Goal: Task Accomplishment & Management: Manage account settings

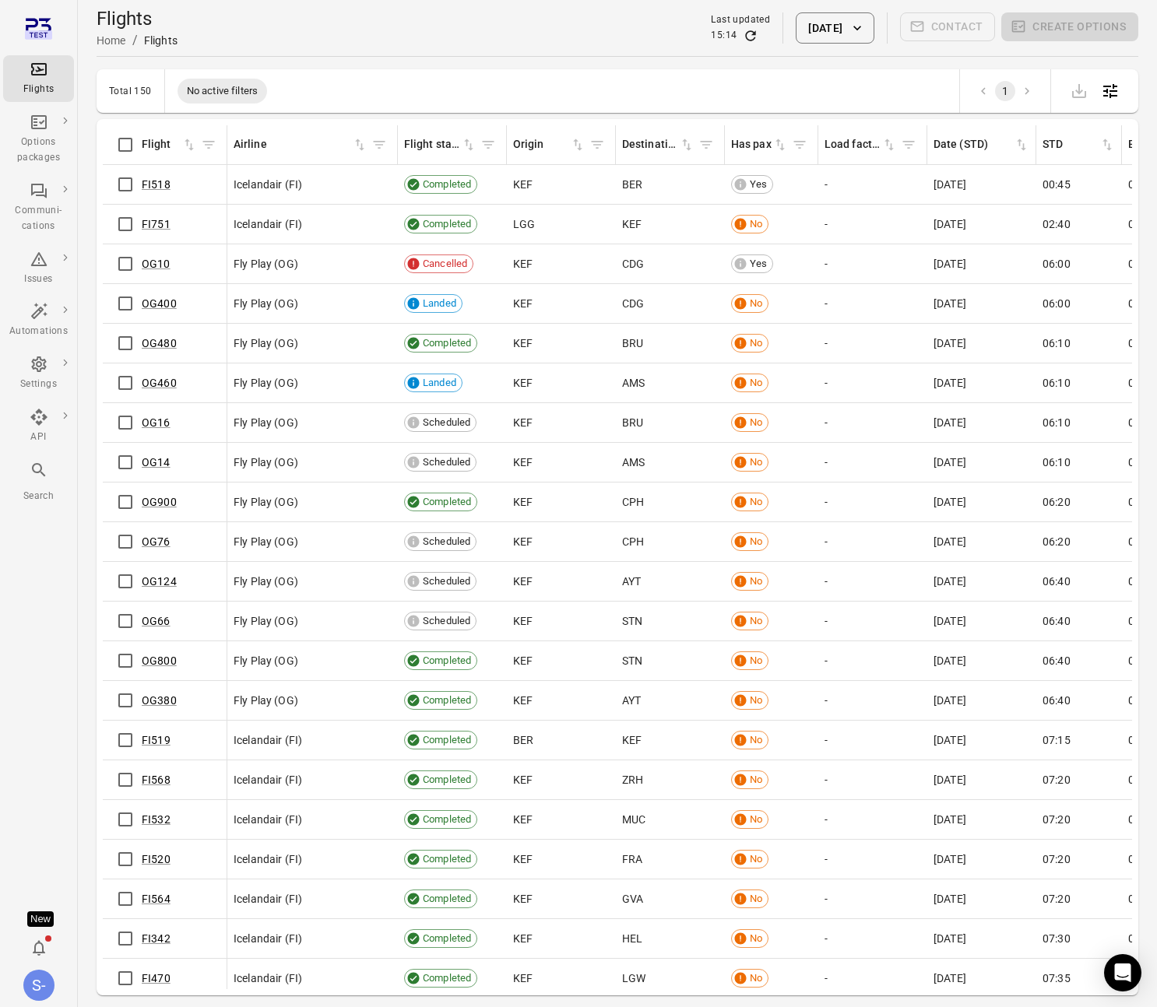
click at [827, 34] on button "2 Sep 2025" at bounding box center [835, 27] width 78 height 31
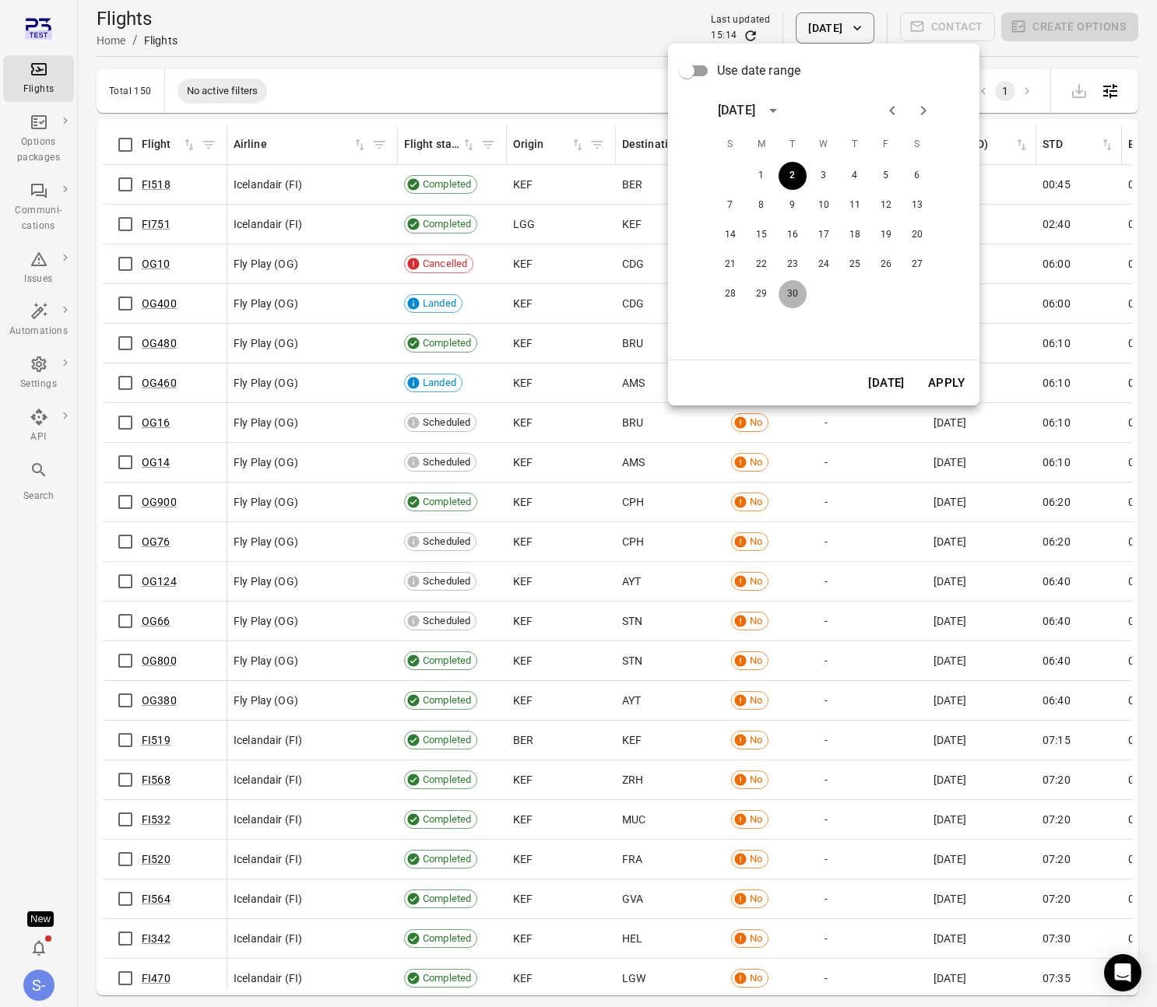
click at [788, 287] on button "30" at bounding box center [792, 294] width 28 height 28
click at [936, 379] on button "Apply" at bounding box center [946, 383] width 54 height 33
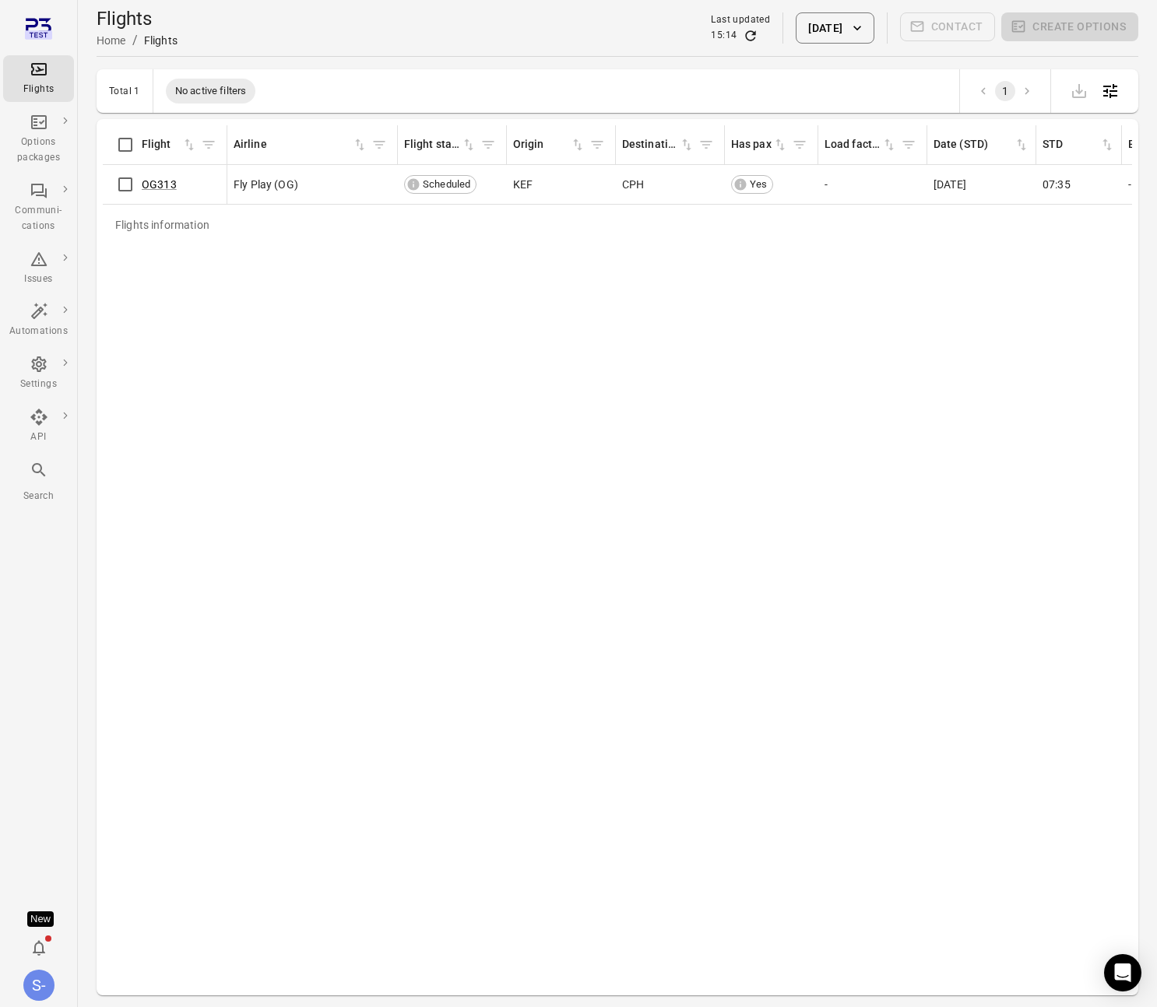
click at [277, 268] on div "Flights information Flight Airline Flight status Origin Destination Has pax Loa…" at bounding box center [617, 557] width 1029 height 864
click at [146, 178] on link "OG313" at bounding box center [159, 184] width 35 height 12
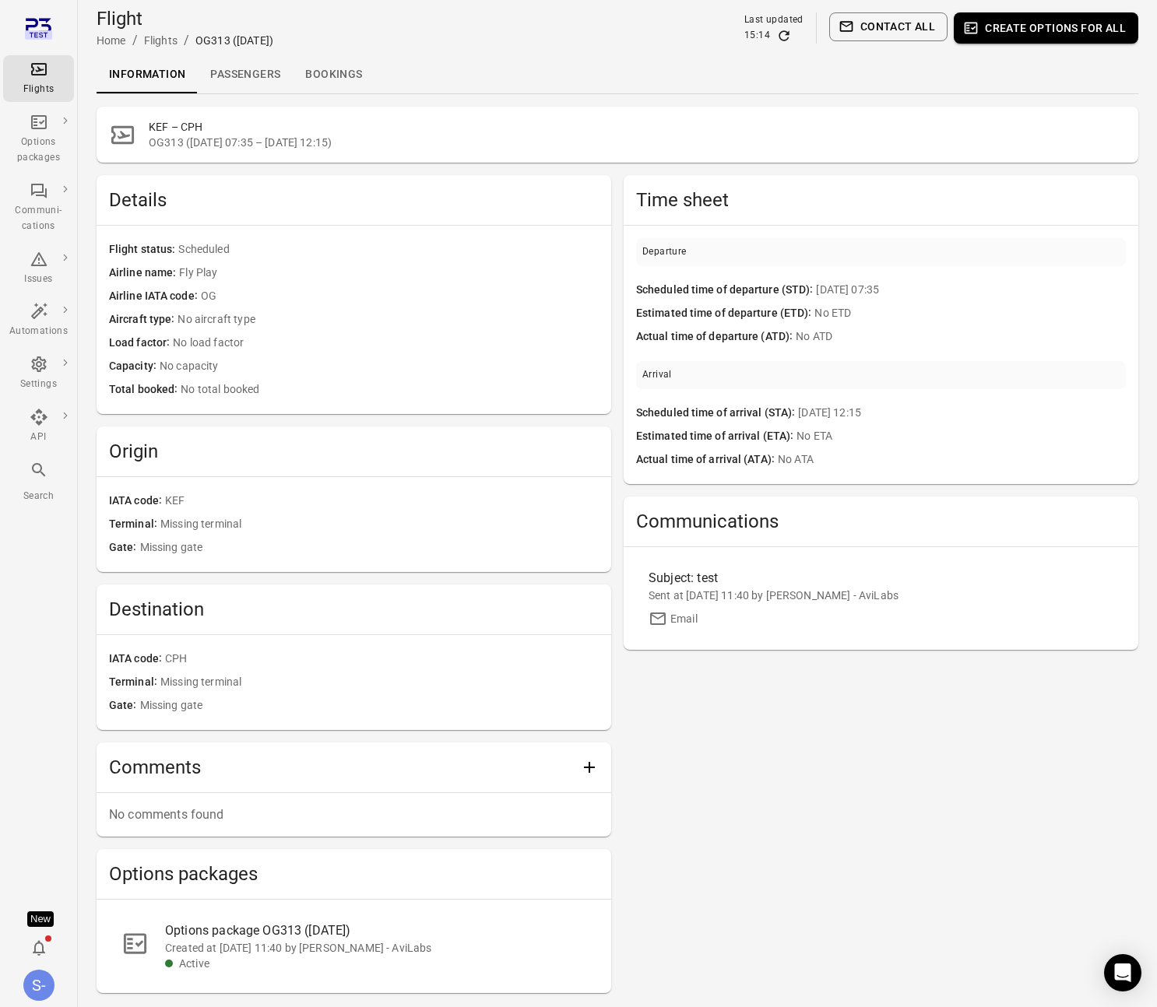
click at [239, 69] on link "Passengers" at bounding box center [245, 74] width 95 height 37
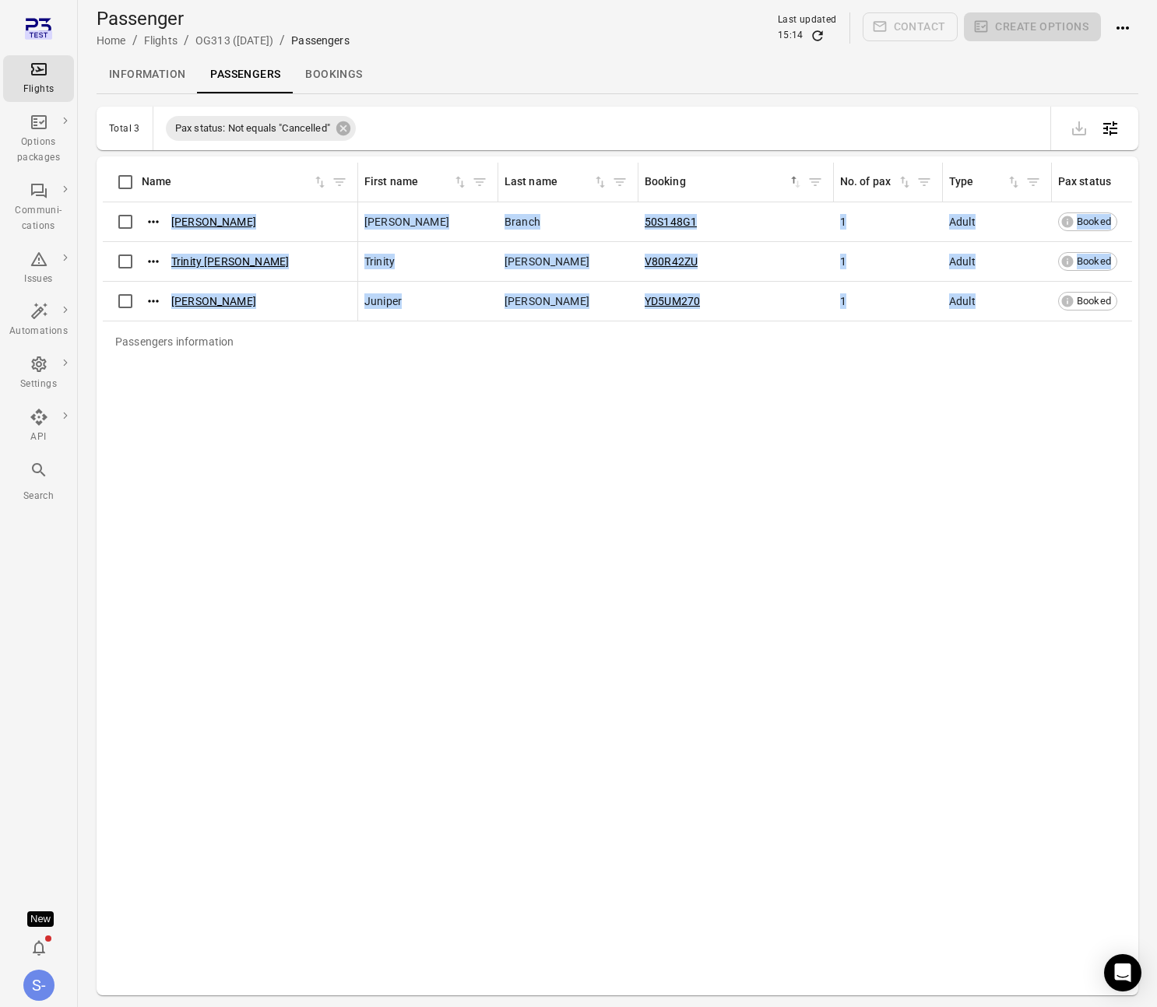
drag, startPoint x: 481, startPoint y: 360, endPoint x: 1021, endPoint y: 301, distance: 542.6
drag, startPoint x: 1108, startPoint y: 314, endPoint x: 218, endPoint y: 216, distance: 895.2
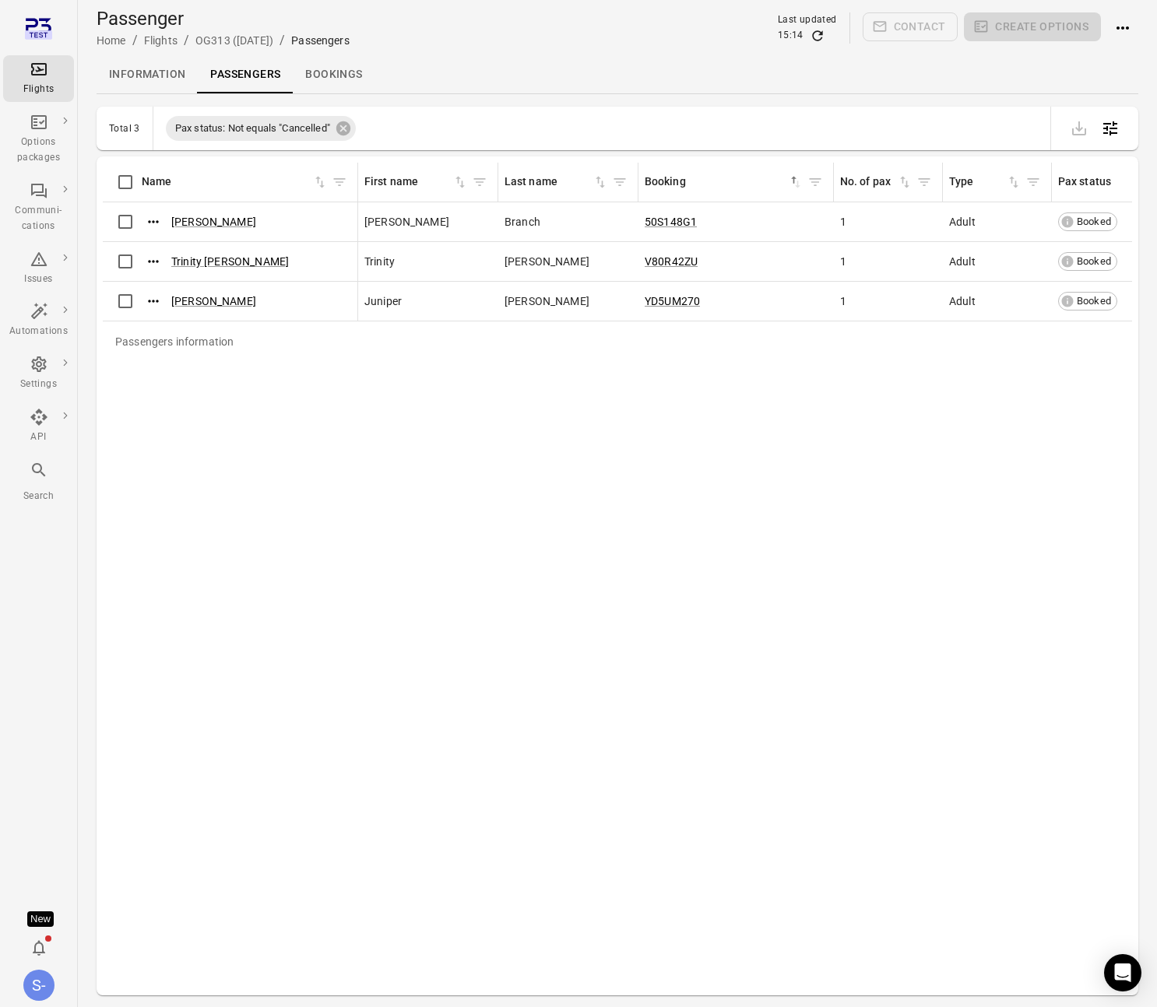
click at [314, 382] on div "Passengers information Name First name Last name Booking sorted ascending No. o…" at bounding box center [617, 576] width 1029 height 827
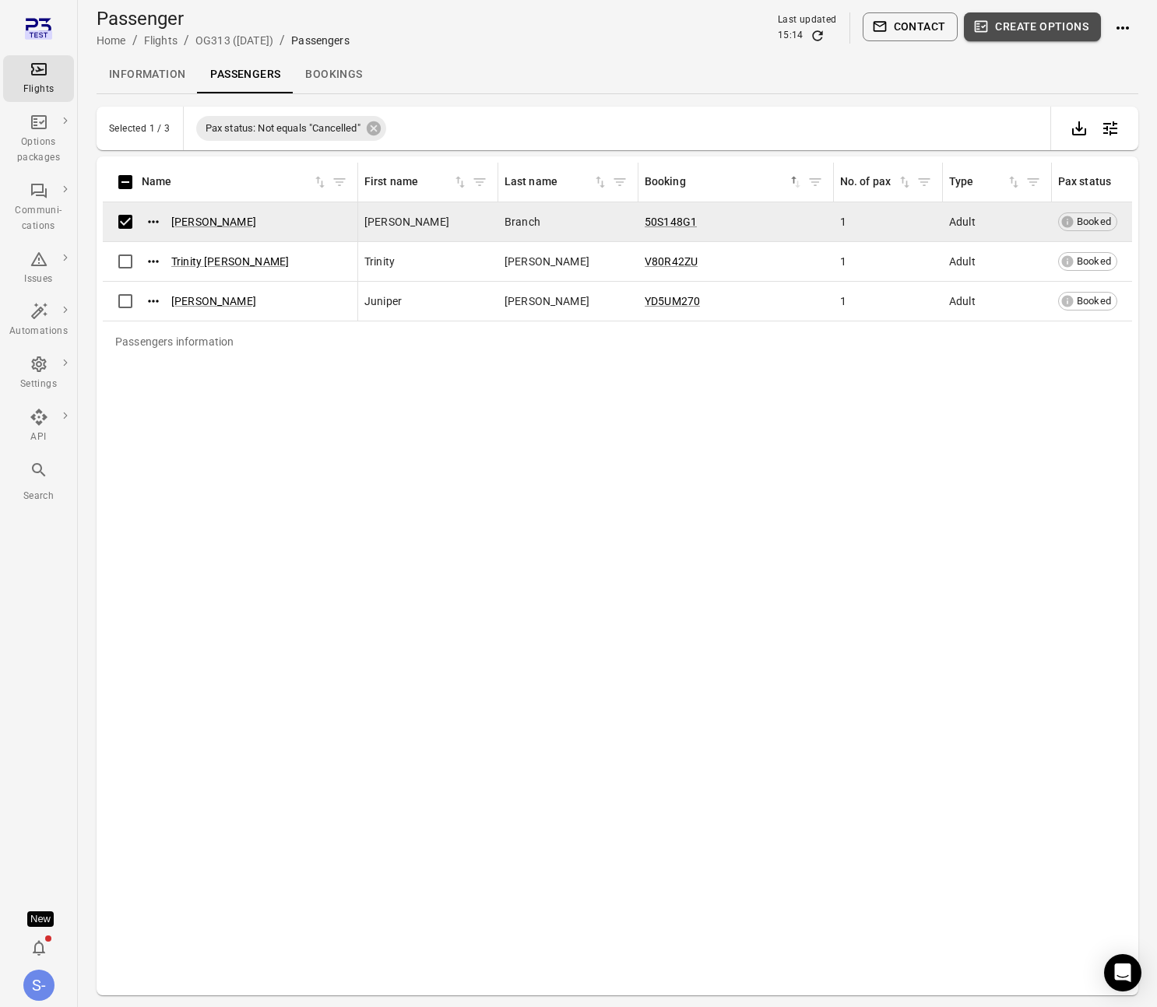
click at [1065, 30] on button "Create options" at bounding box center [1032, 26] width 137 height 29
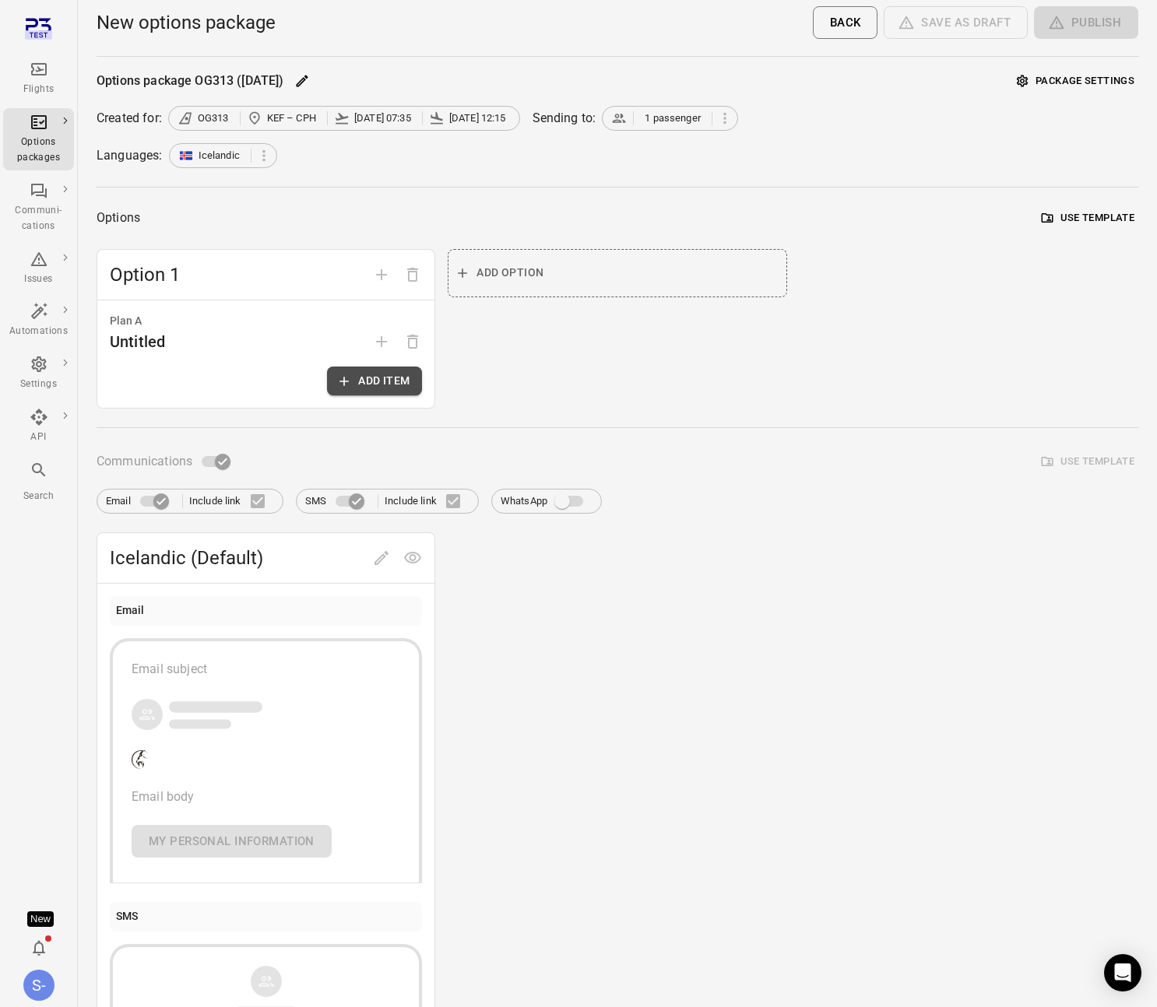
click at [367, 371] on button "Add item" at bounding box center [374, 381] width 95 height 29
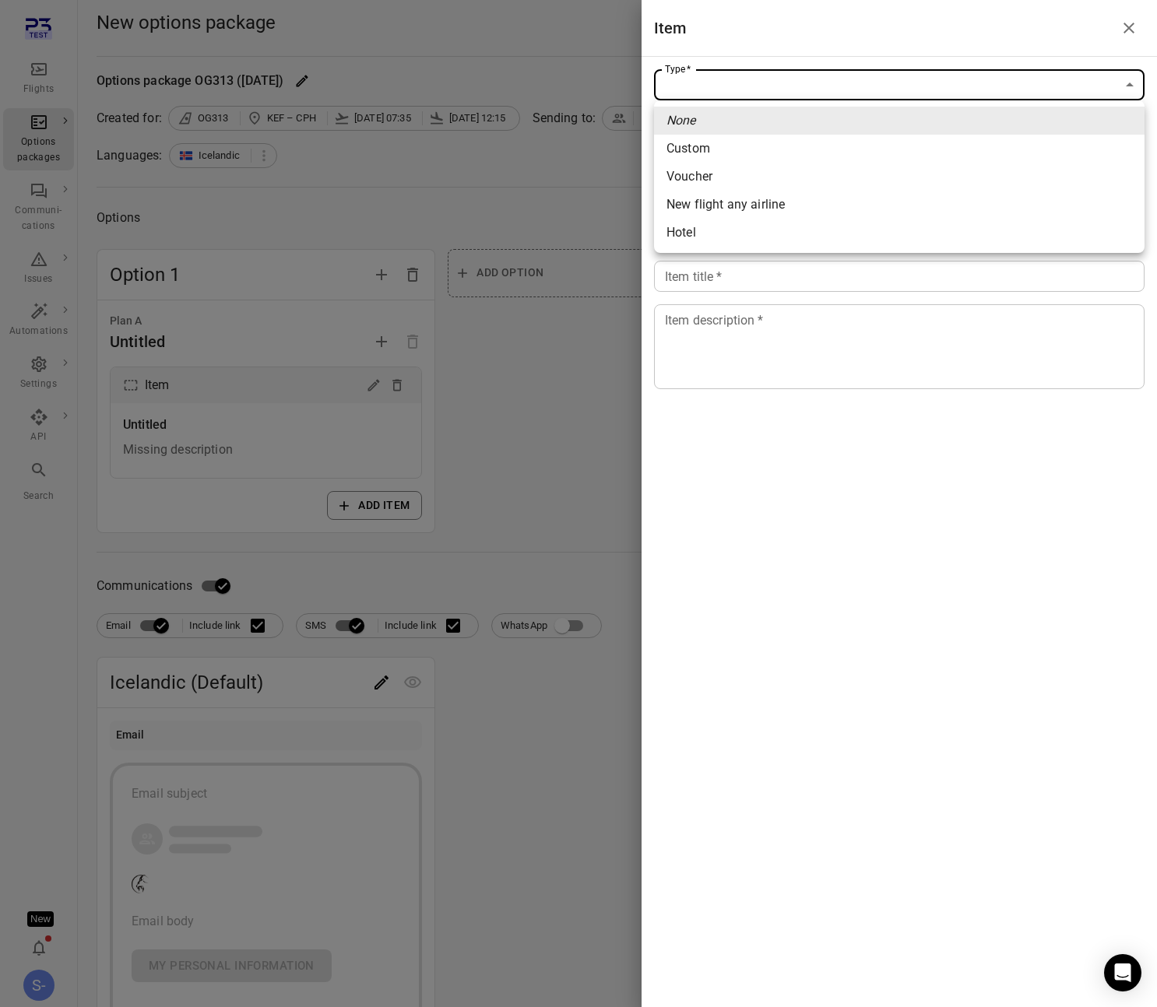
click at [750, 95] on body "Flights Options packages Communi-cations Issues Automations Settings API Search…" at bounding box center [578, 666] width 1157 height 1332
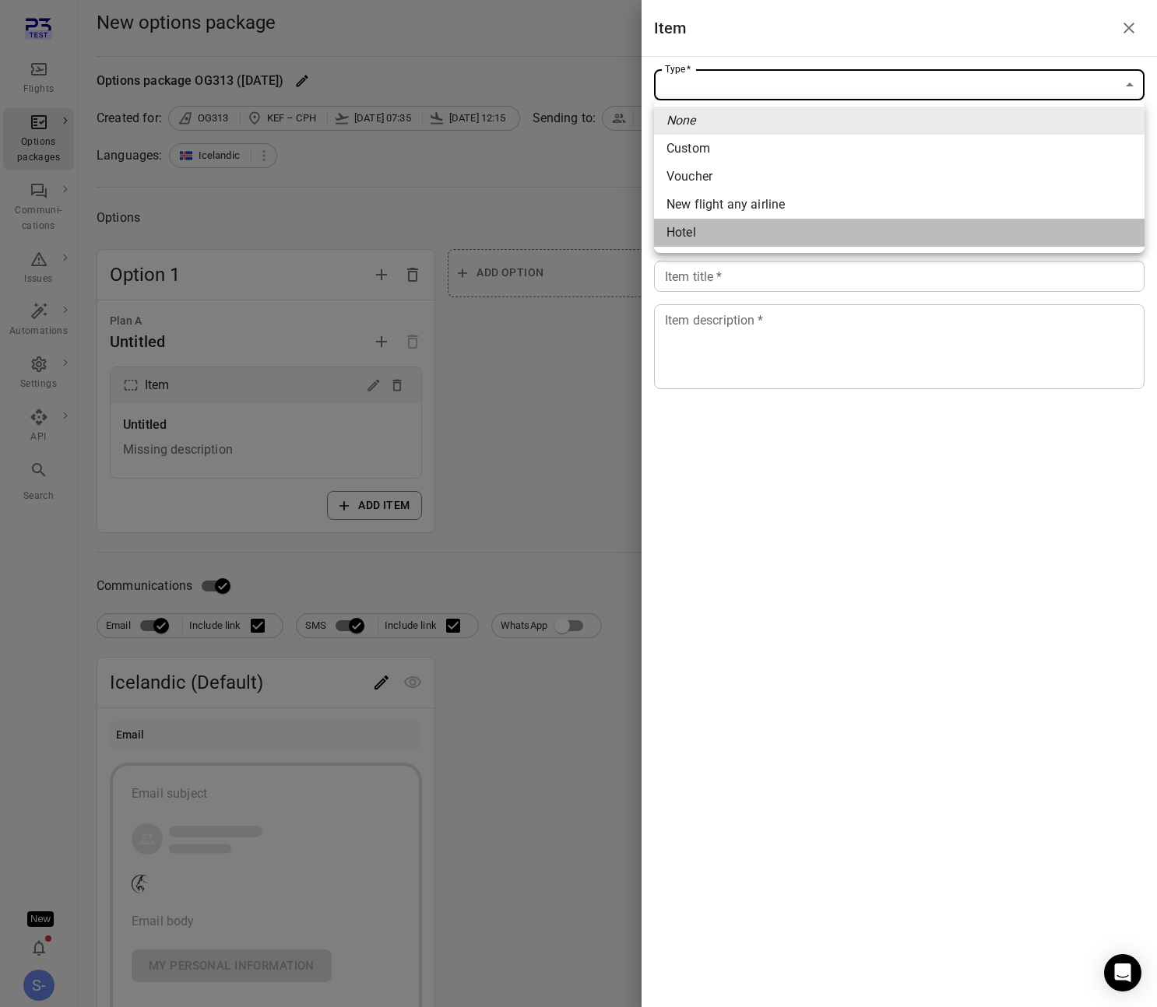
click at [715, 228] on span "Hotel" at bounding box center [899, 232] width 466 height 19
type input "*****"
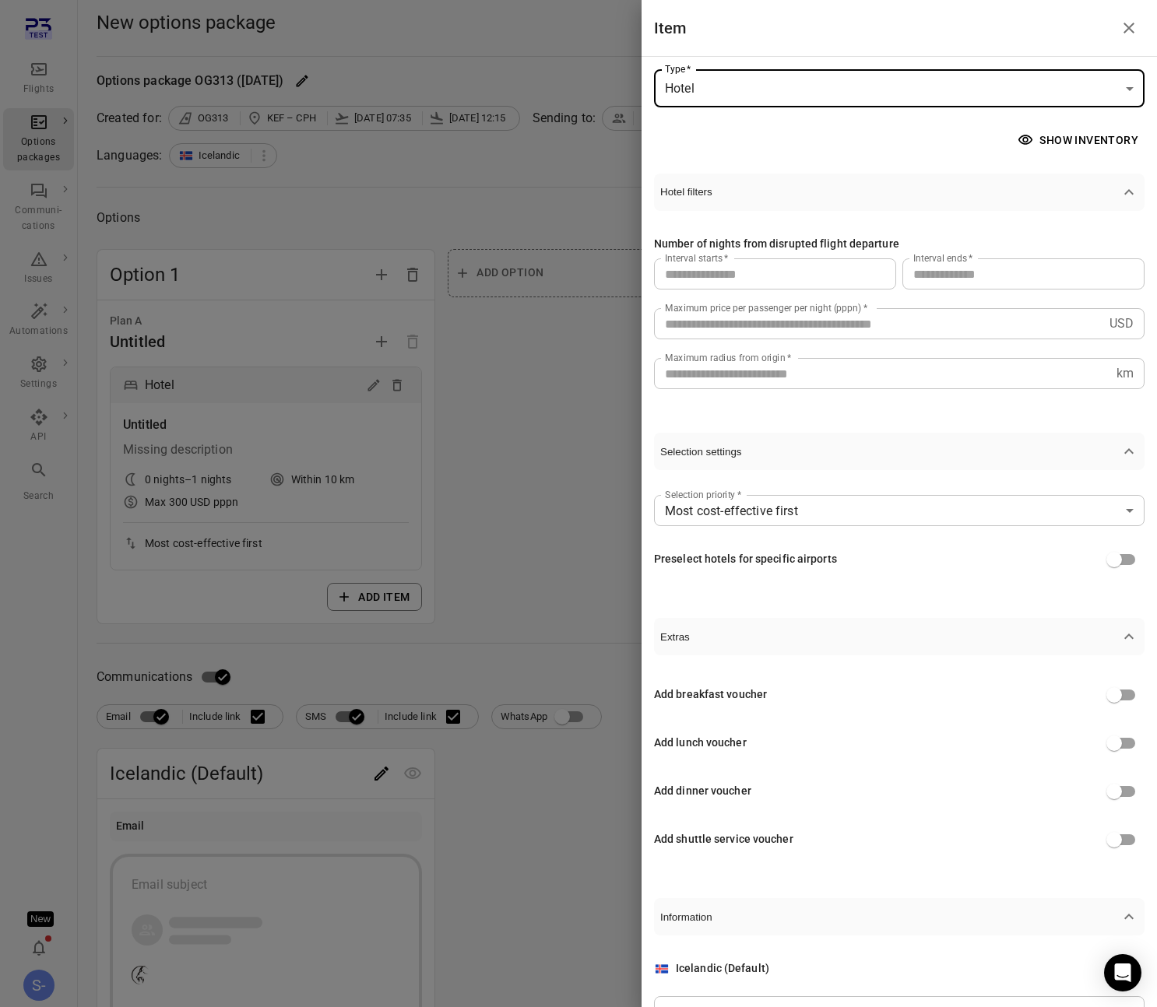
click at [745, 277] on input "*" at bounding box center [775, 273] width 242 height 31
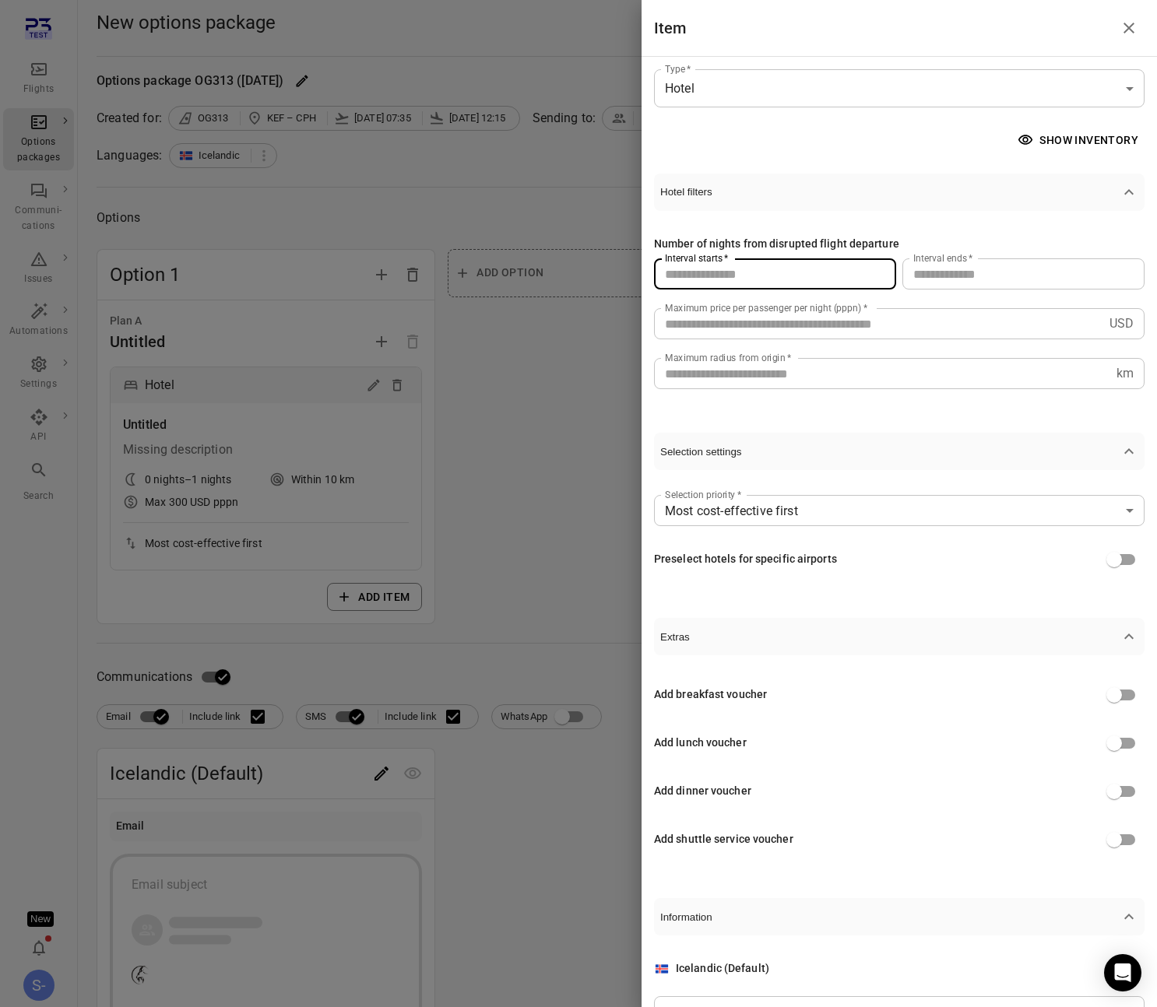
click at [745, 277] on input "*" at bounding box center [775, 273] width 242 height 31
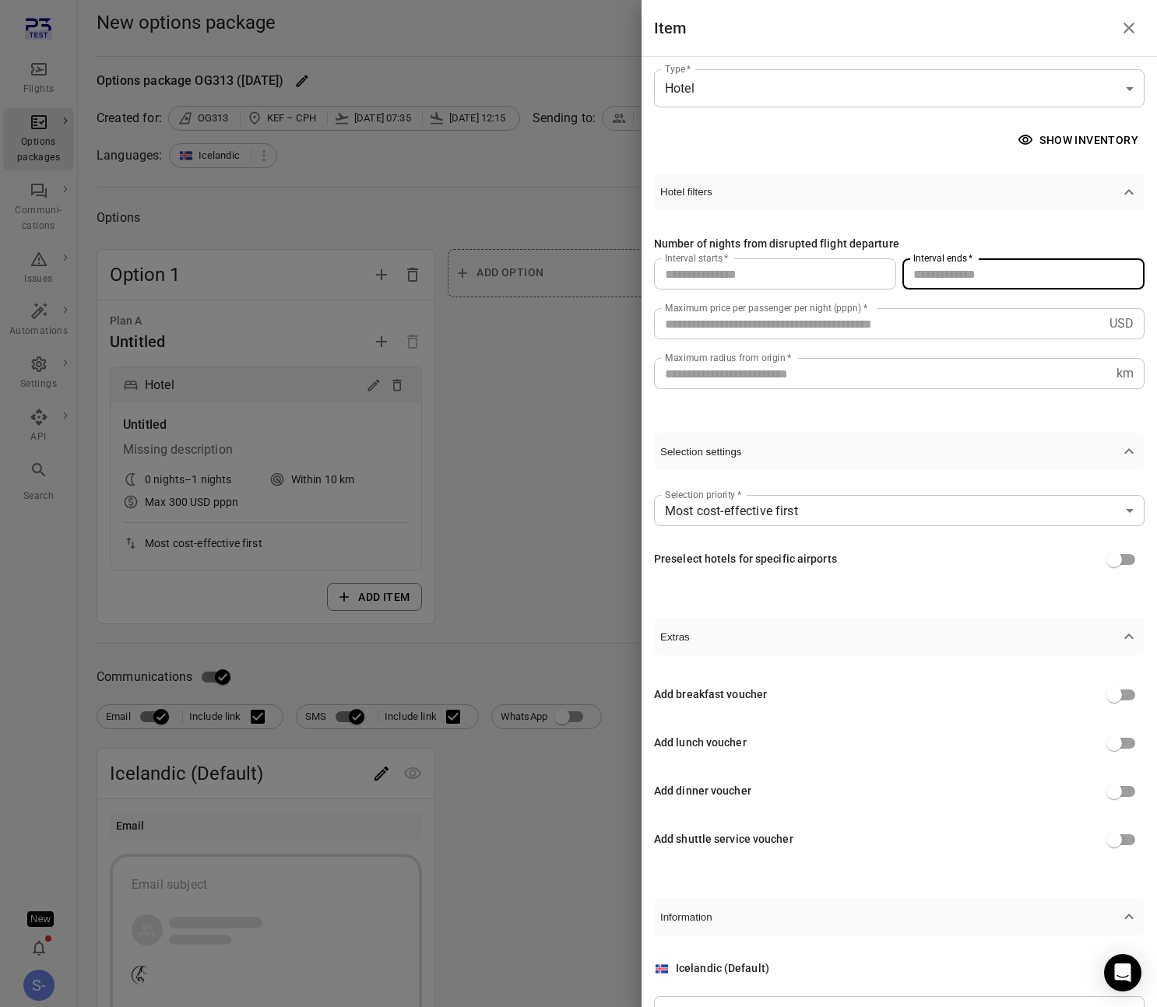
click at [976, 279] on input "*" at bounding box center [1023, 273] width 242 height 31
type input "*"
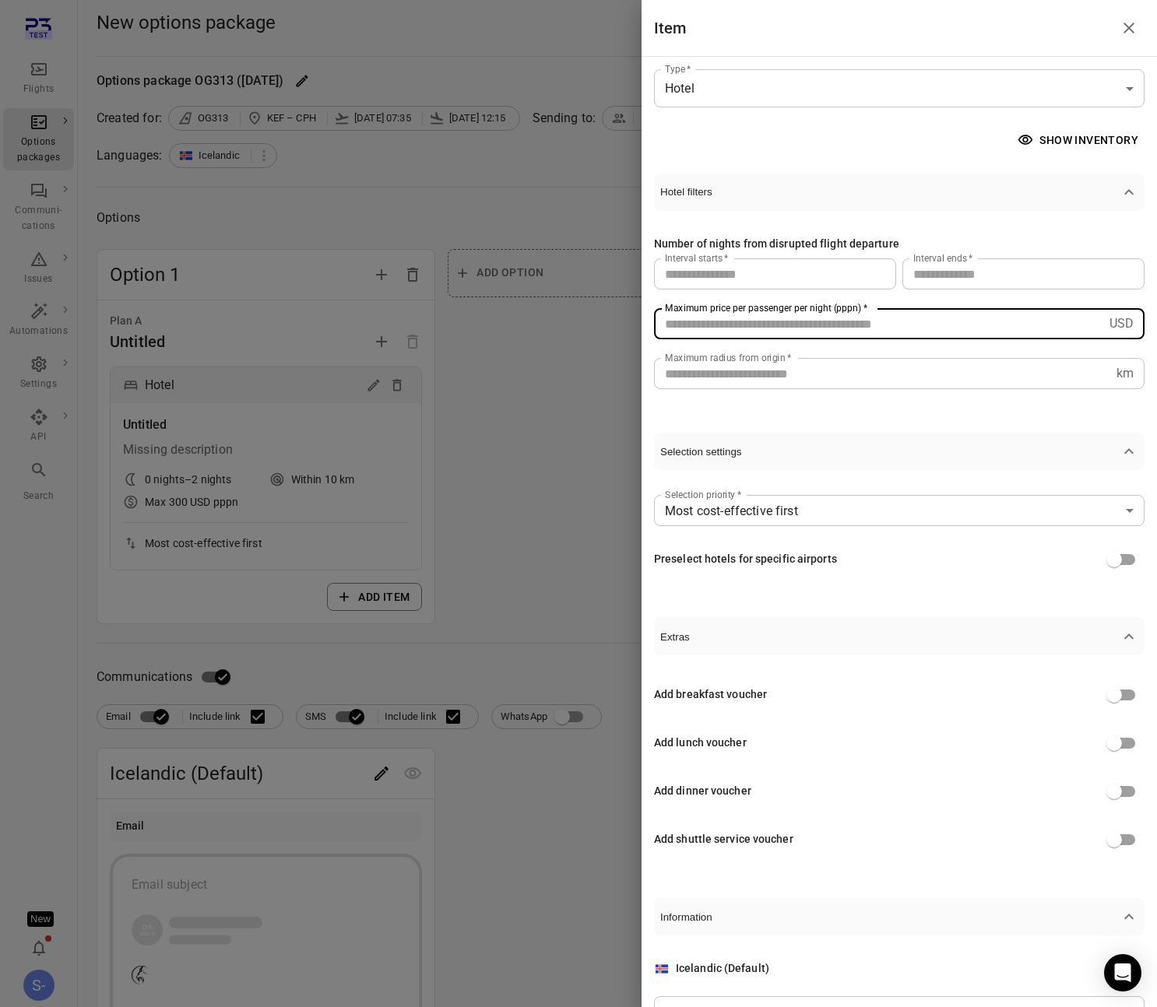
click at [738, 326] on input "***" at bounding box center [878, 323] width 449 height 31
click at [764, 378] on input "**" at bounding box center [882, 373] width 456 height 31
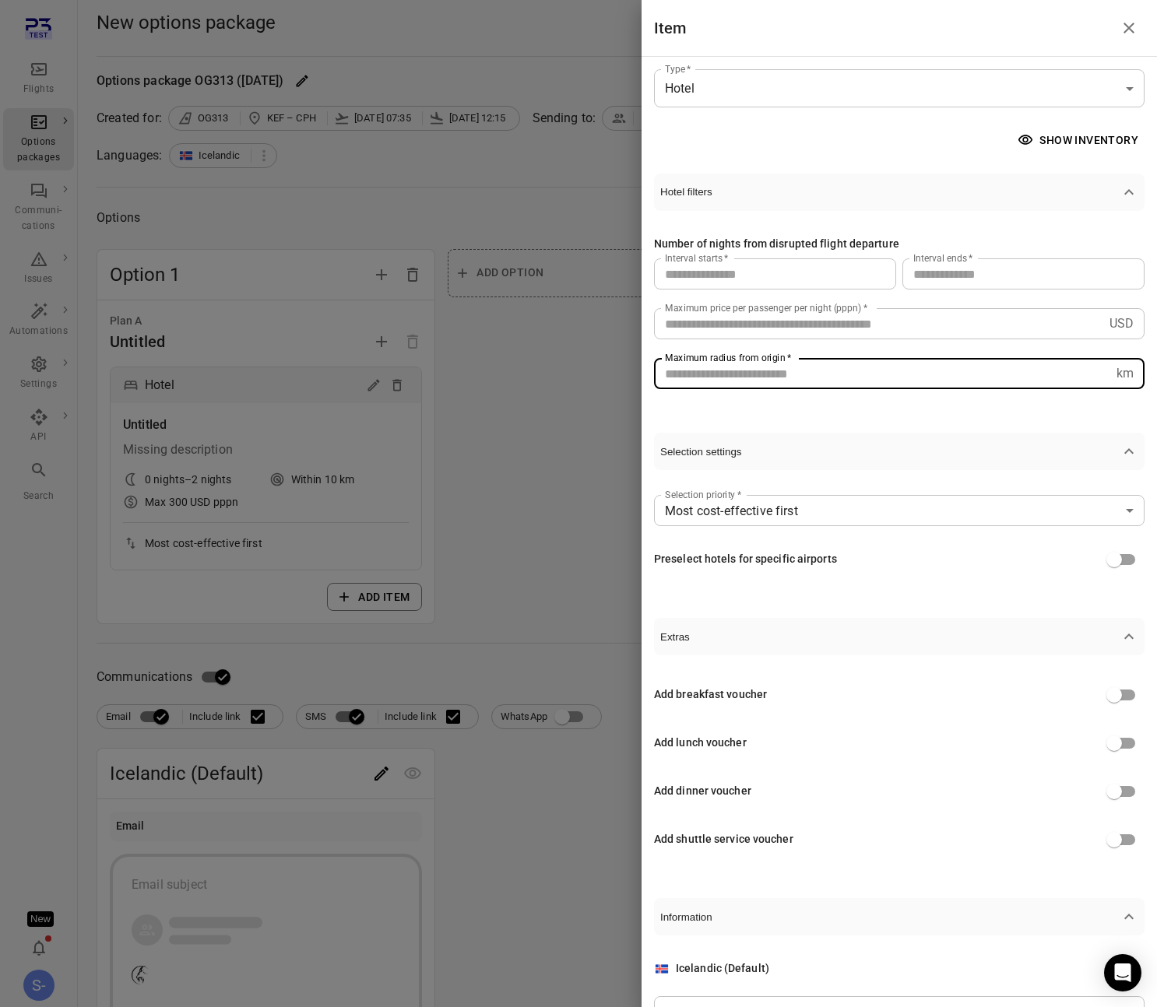
click at [764, 378] on input "**" at bounding box center [882, 373] width 456 height 31
type input "*"
type input "***"
click at [779, 516] on body "Flights Options packages Communi-cations Issues Automations Settings API Search…" at bounding box center [578, 711] width 1157 height 1423
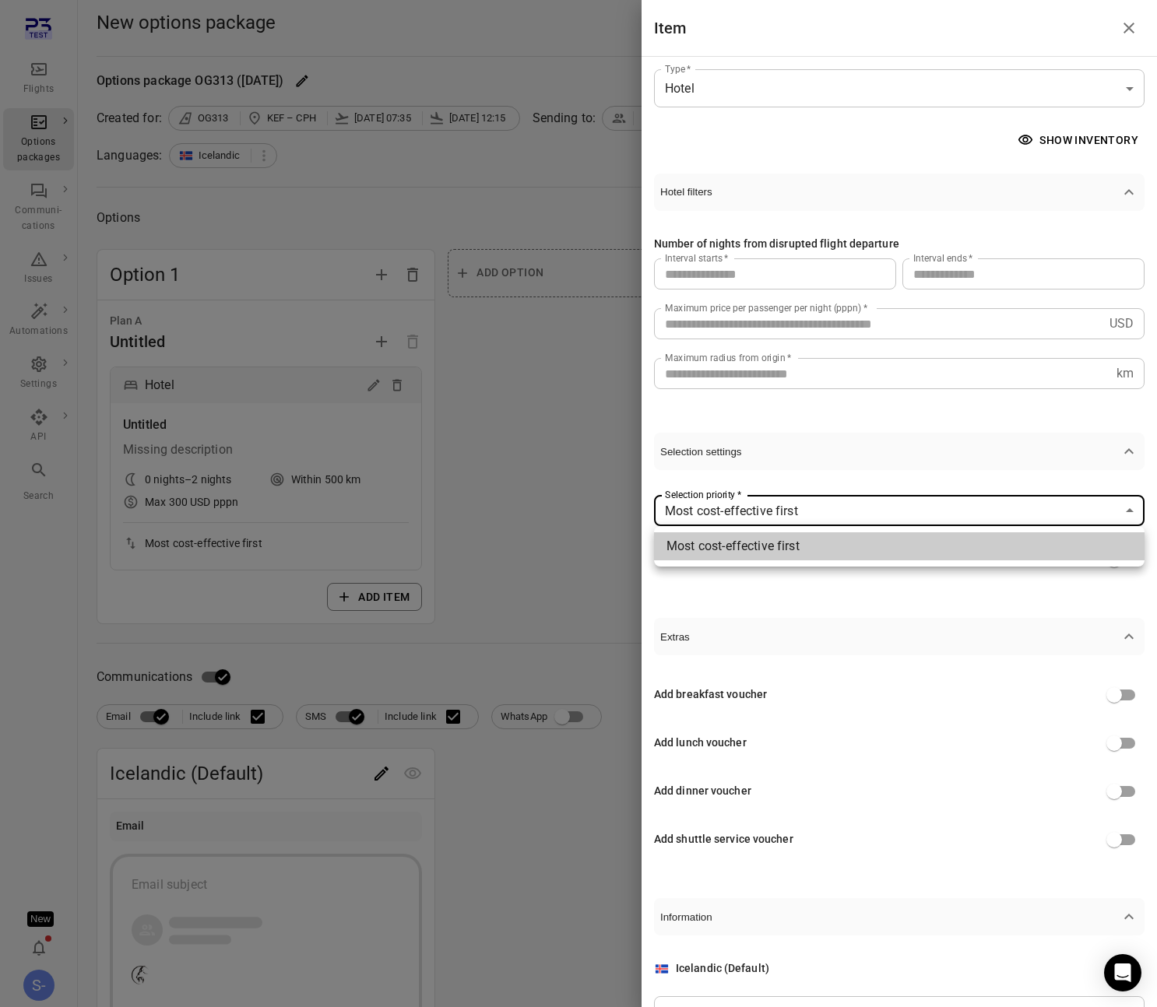
click at [779, 516] on div at bounding box center [578, 503] width 1157 height 1007
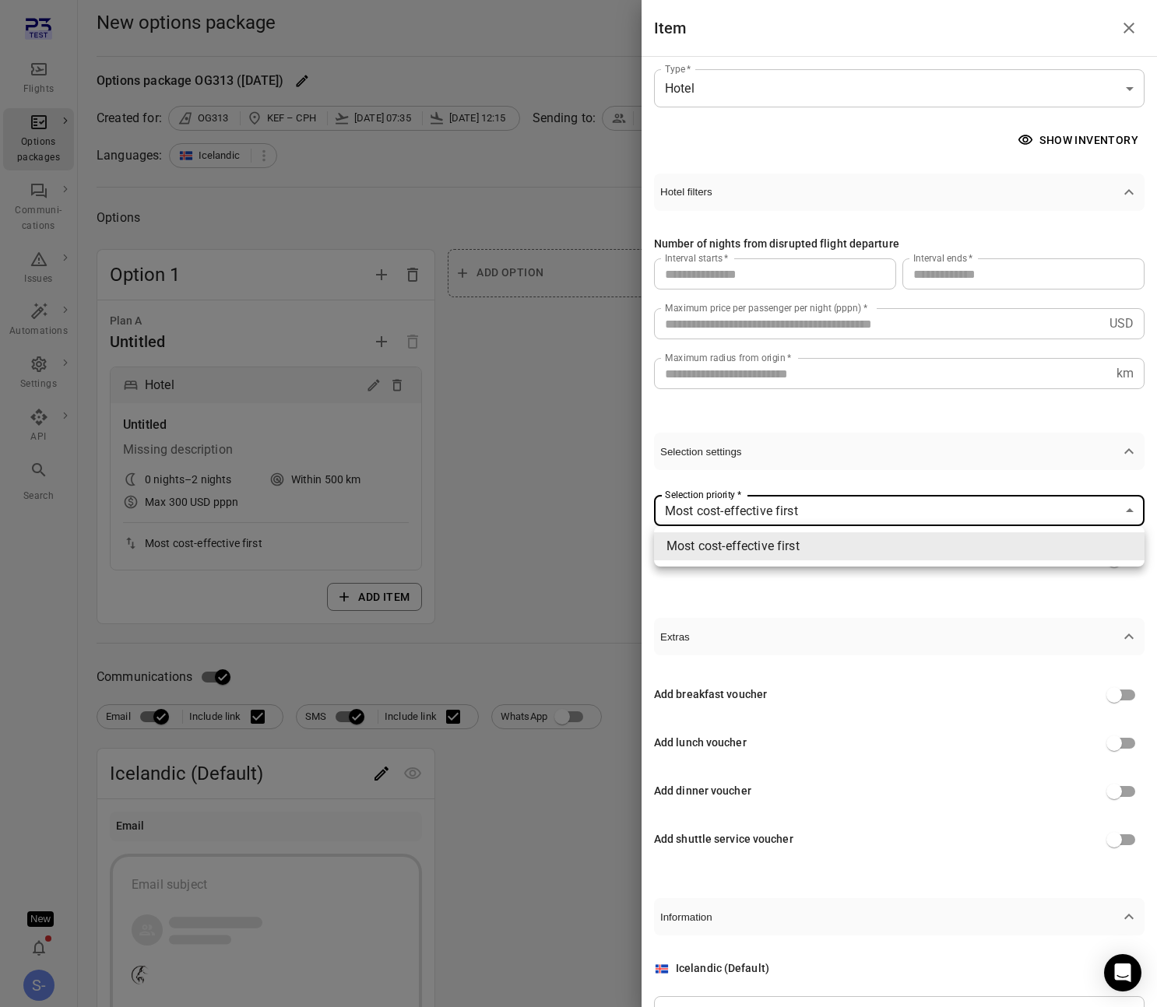
click at [779, 516] on body "Flights Options packages Communi-cations Issues Automations Settings API Search…" at bounding box center [578, 711] width 1157 height 1423
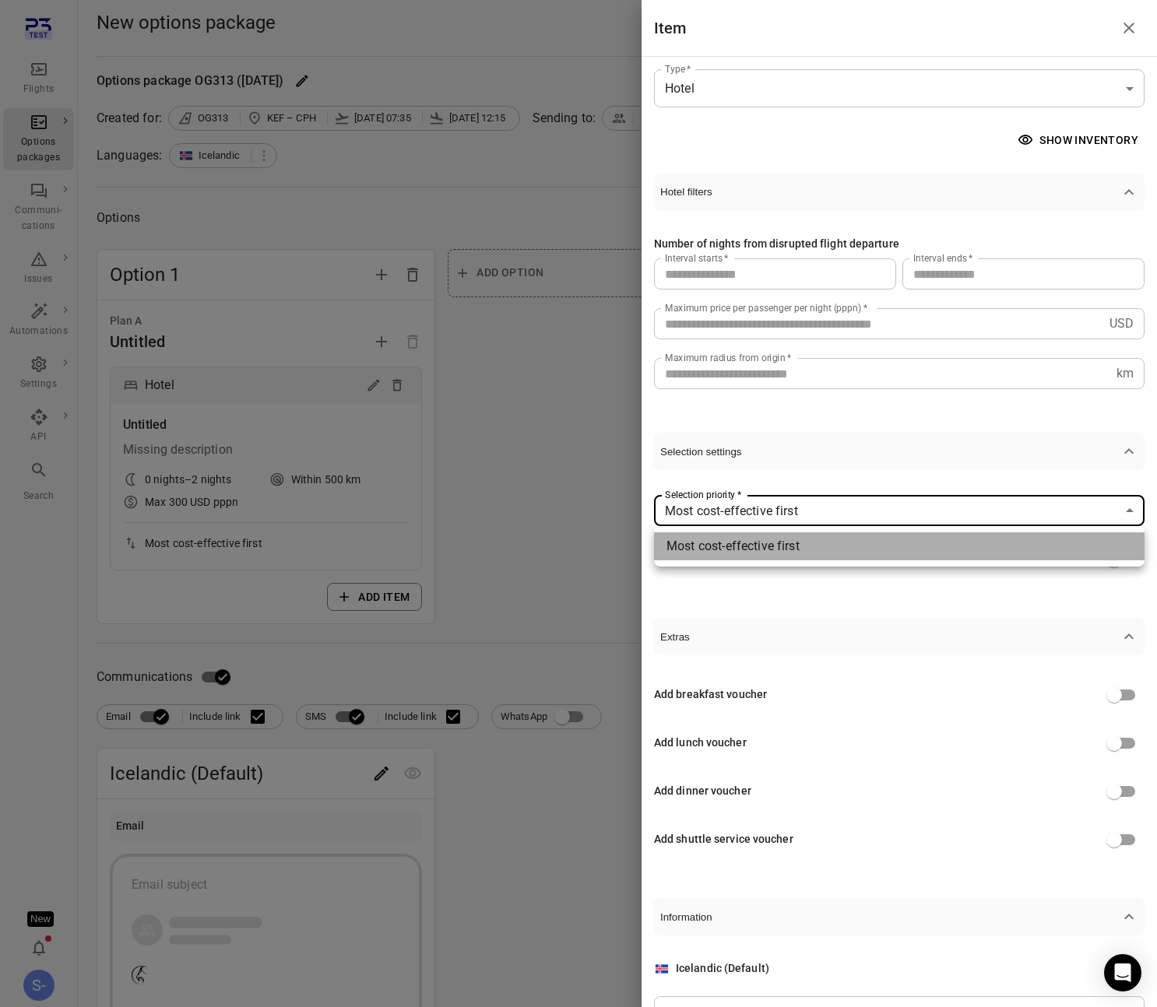
click at [767, 542] on li "Most cost-effective first" at bounding box center [899, 546] width 490 height 28
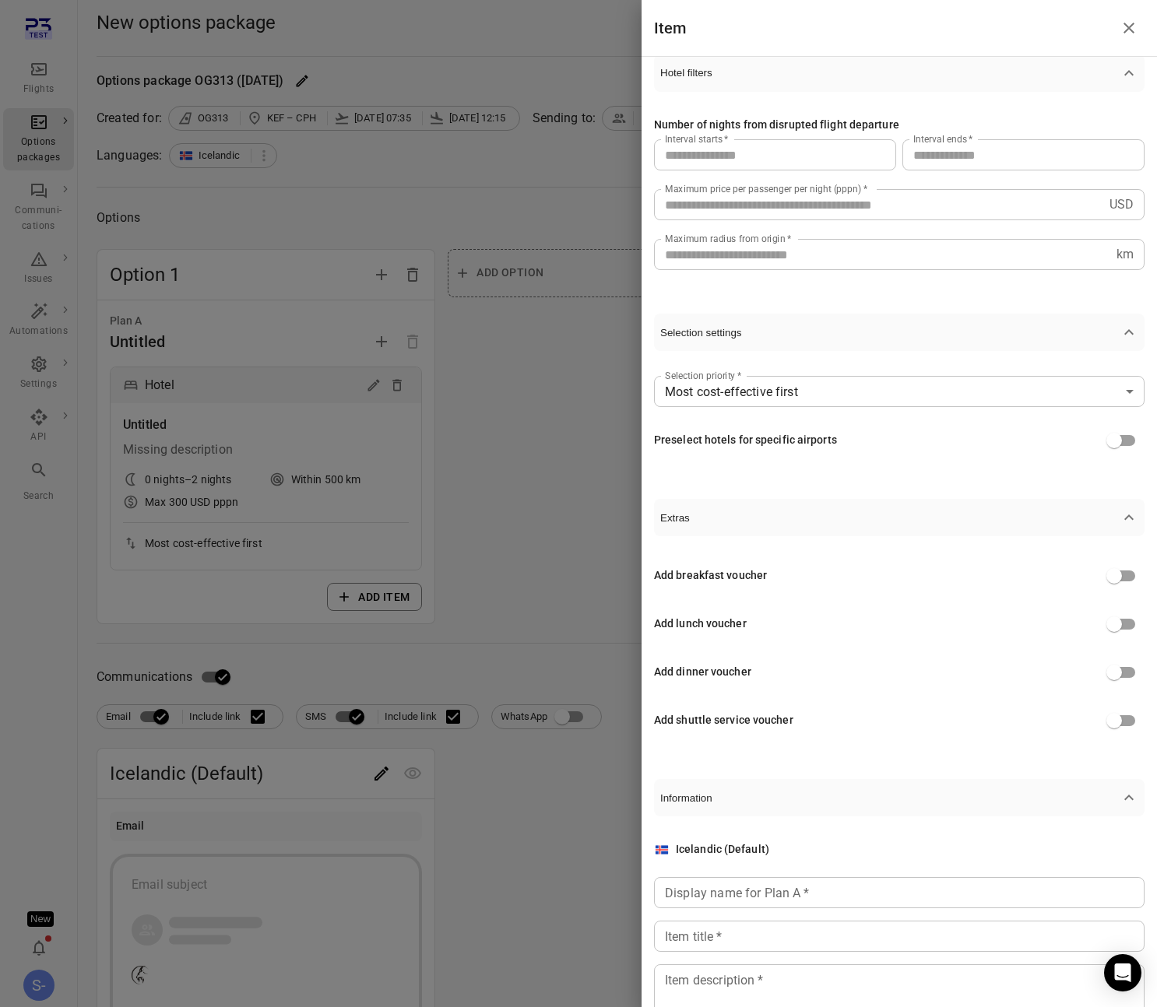
scroll to position [199, 0]
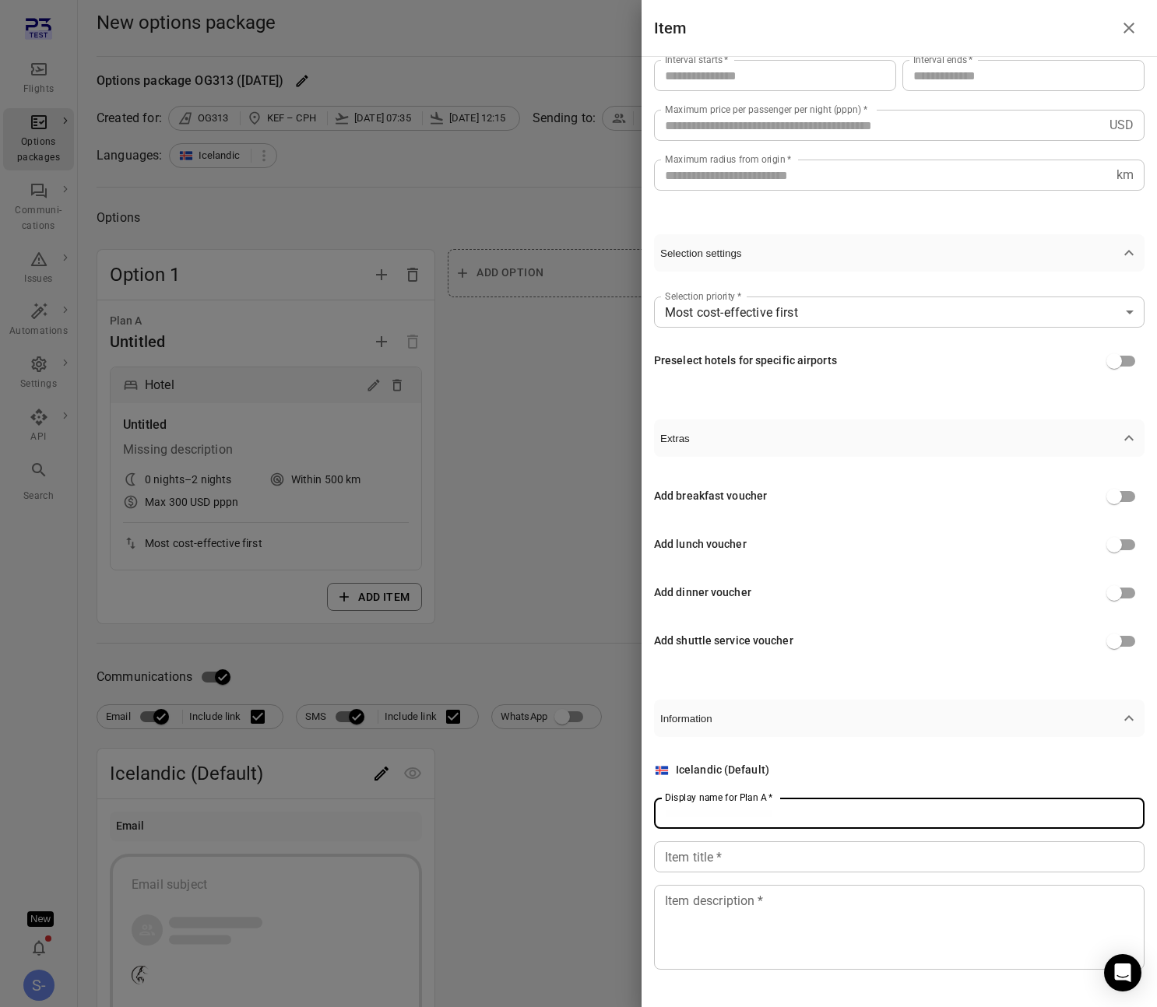
click at [831, 827] on input "Display name for Plan A   *" at bounding box center [899, 813] width 490 height 31
type input "****"
click at [778, 856] on input "Item title   *" at bounding box center [899, 856] width 490 height 31
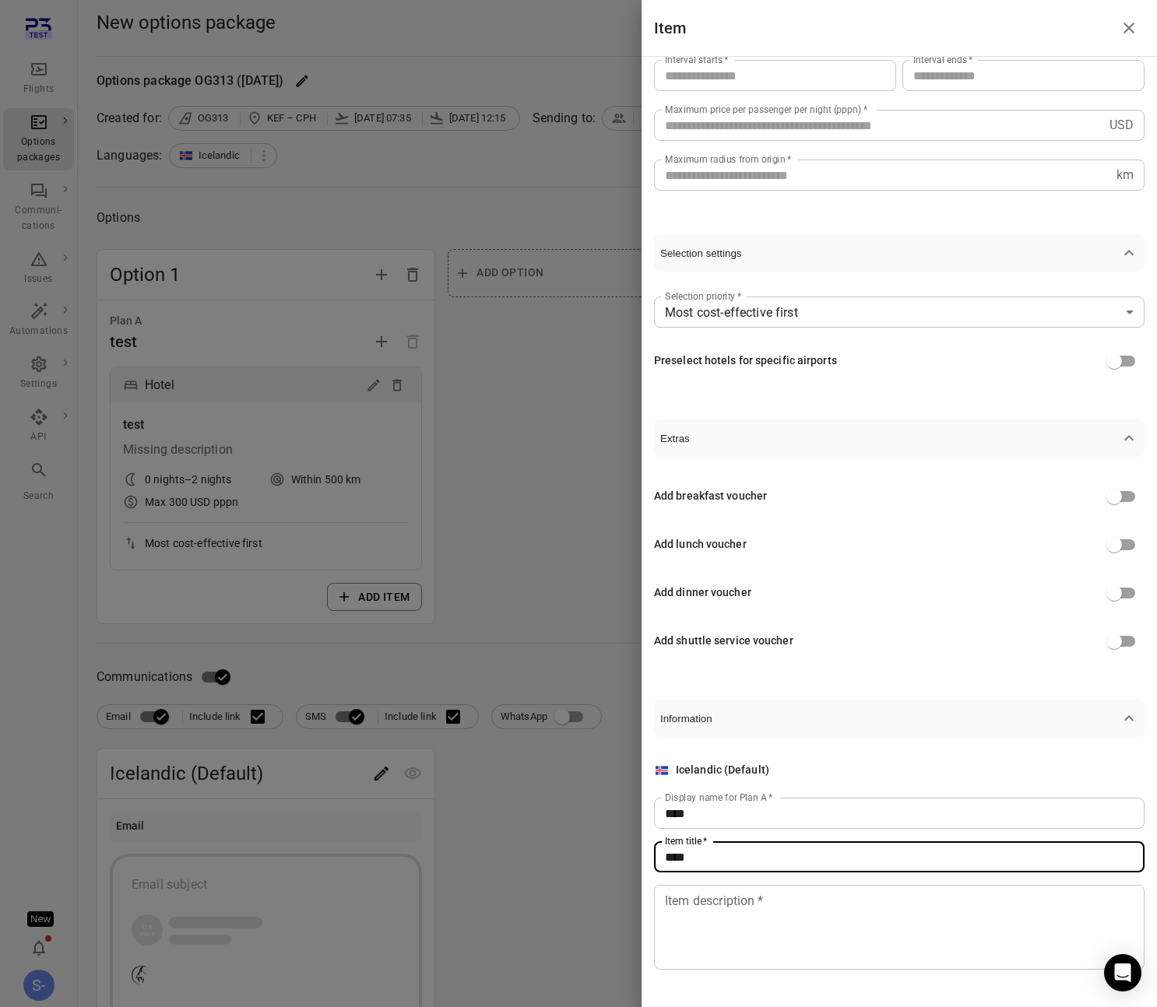
type input "****"
click at [735, 922] on textarea "Item description   *" at bounding box center [899, 928] width 469 height 72
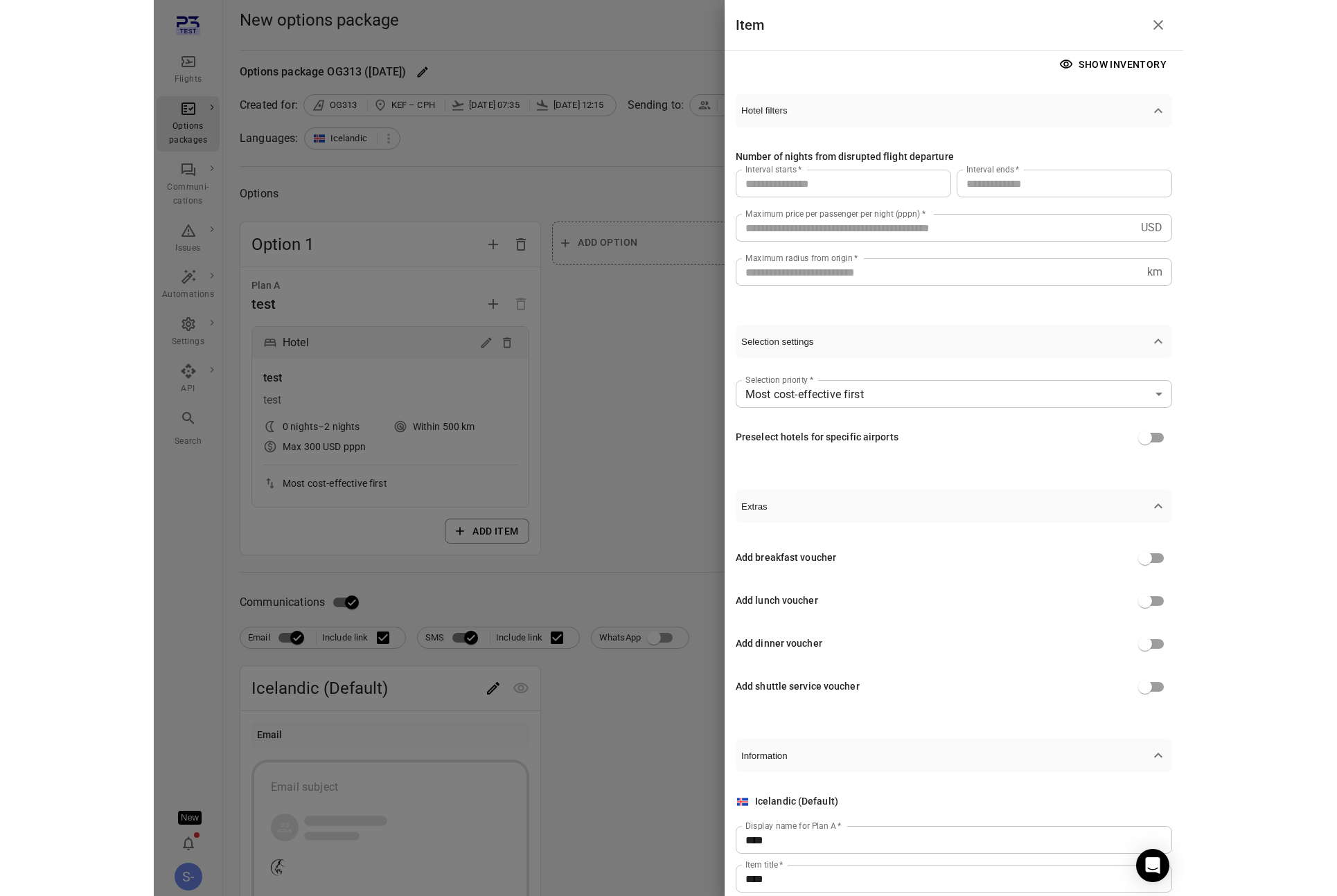
scroll to position [0, 0]
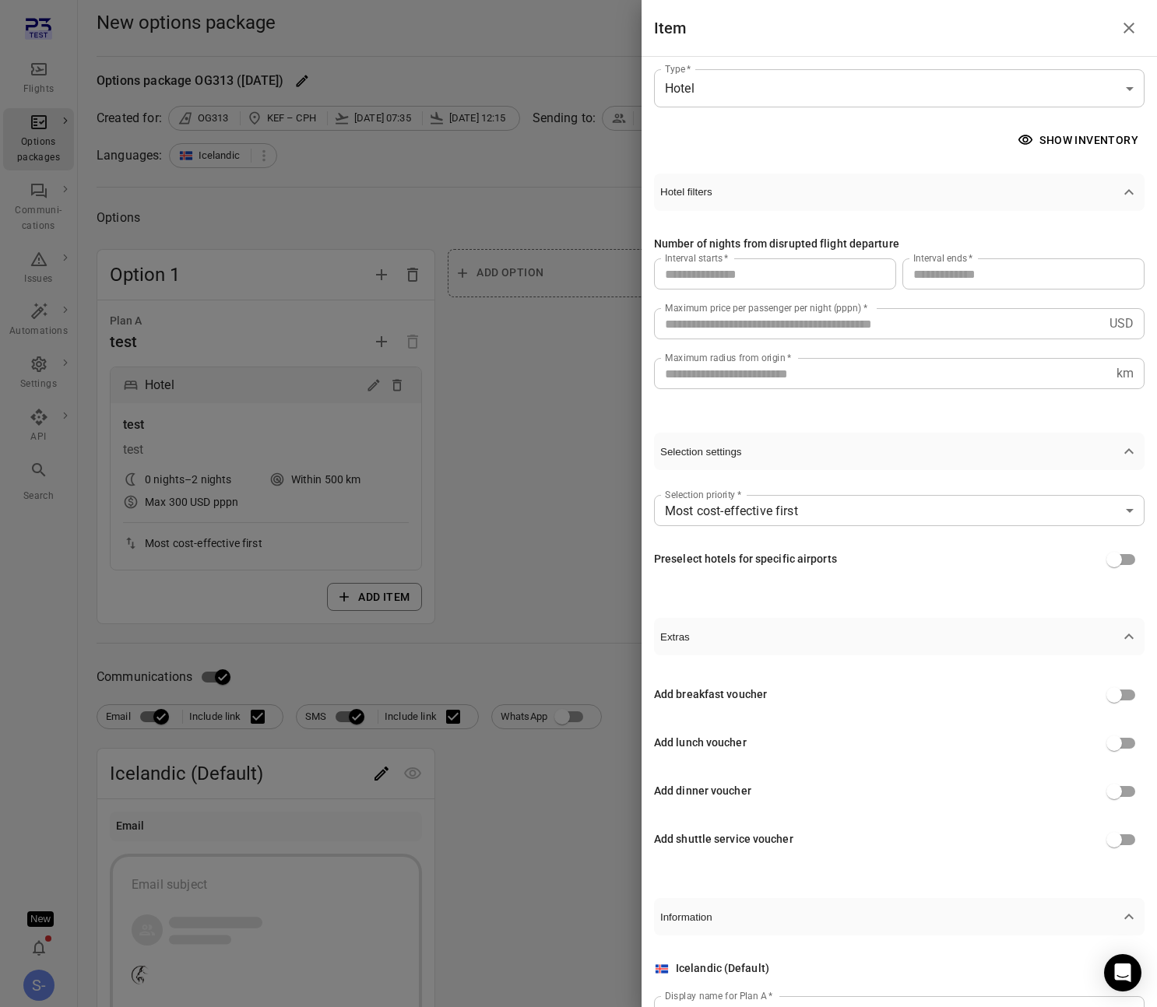
type textarea "****"
click at [944, 272] on input "*" at bounding box center [1023, 273] width 242 height 31
type input "*"
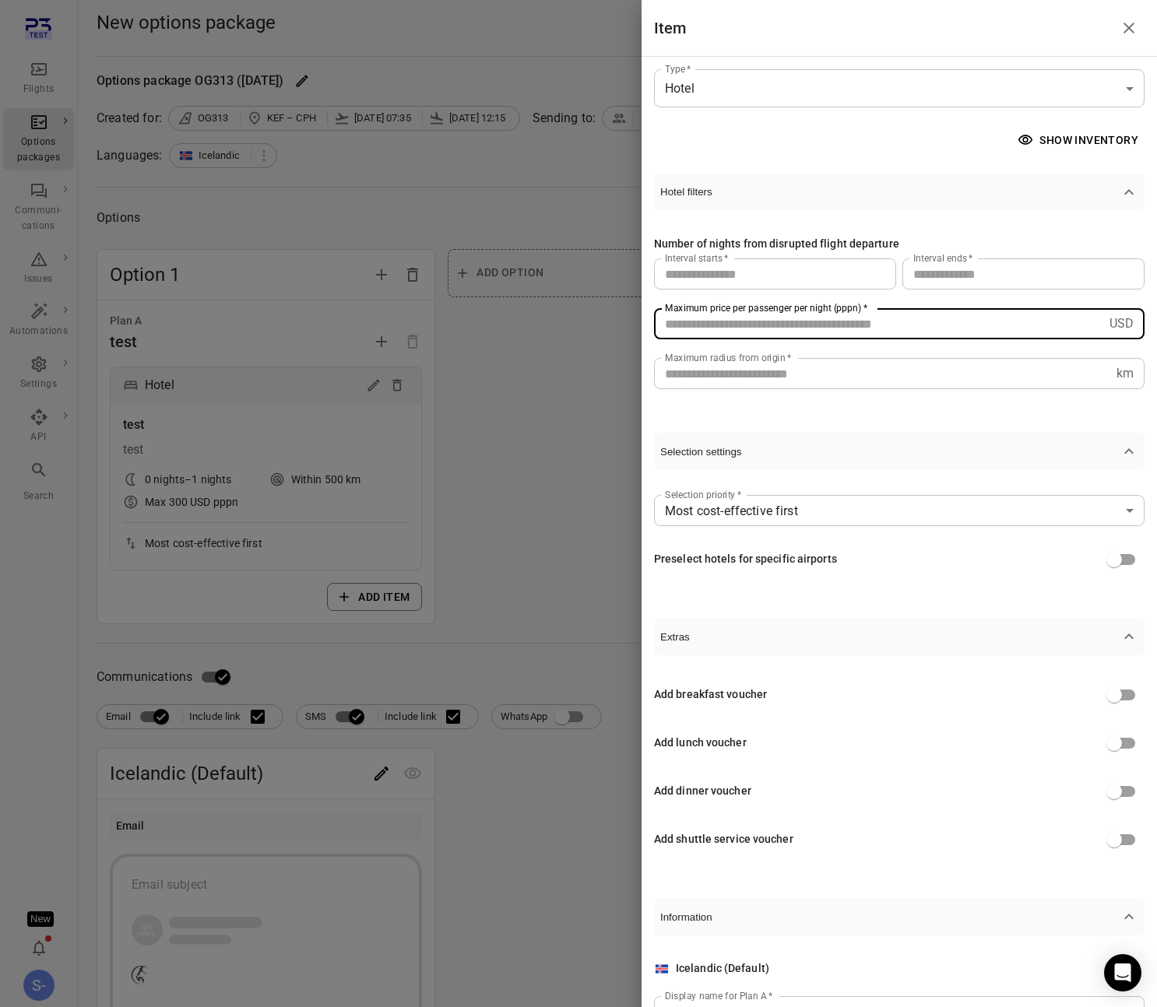
click at [766, 331] on input "***" at bounding box center [878, 323] width 449 height 31
type input "****"
click at [557, 426] on div at bounding box center [578, 503] width 1157 height 1007
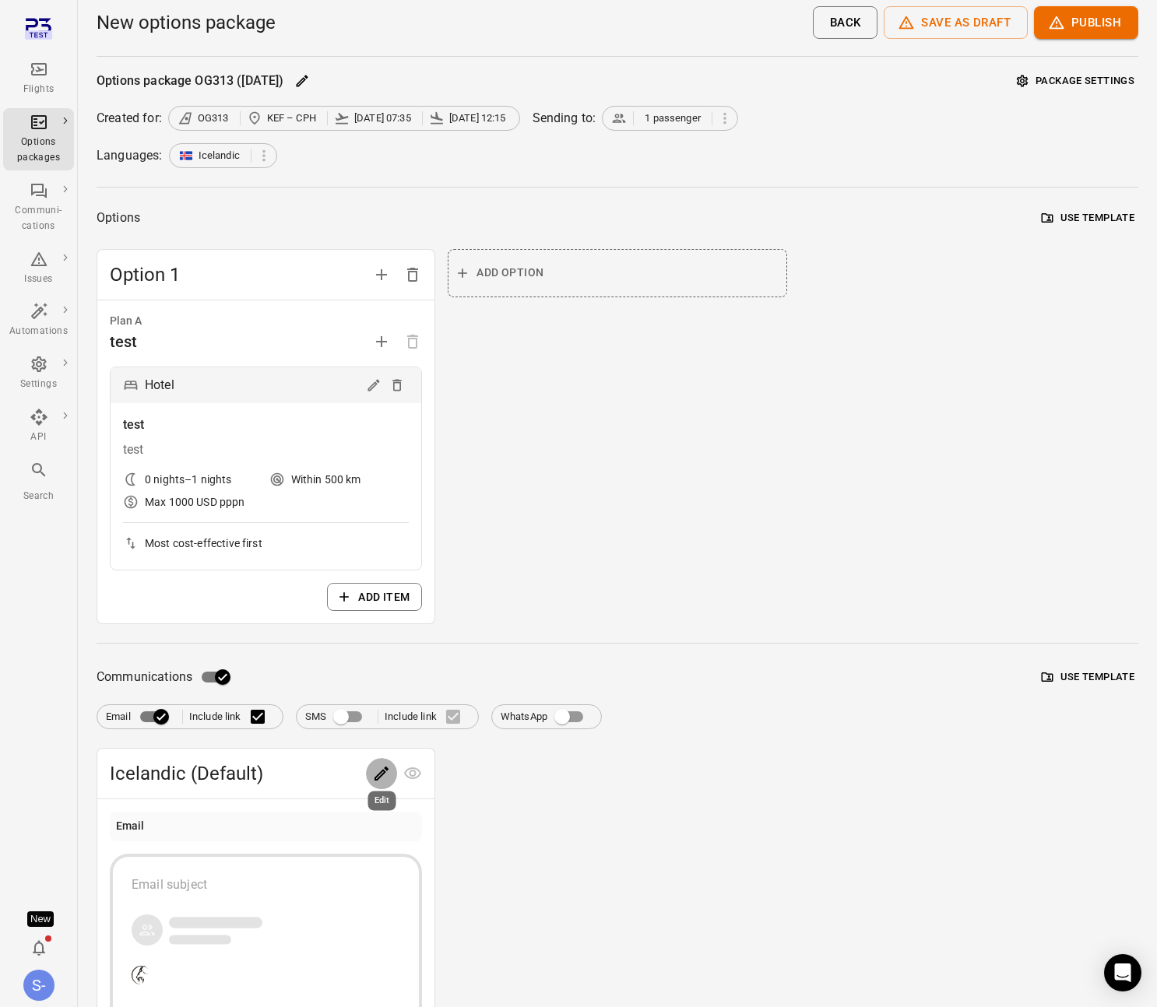
click at [383, 766] on icon "Edit" at bounding box center [381, 773] width 19 height 19
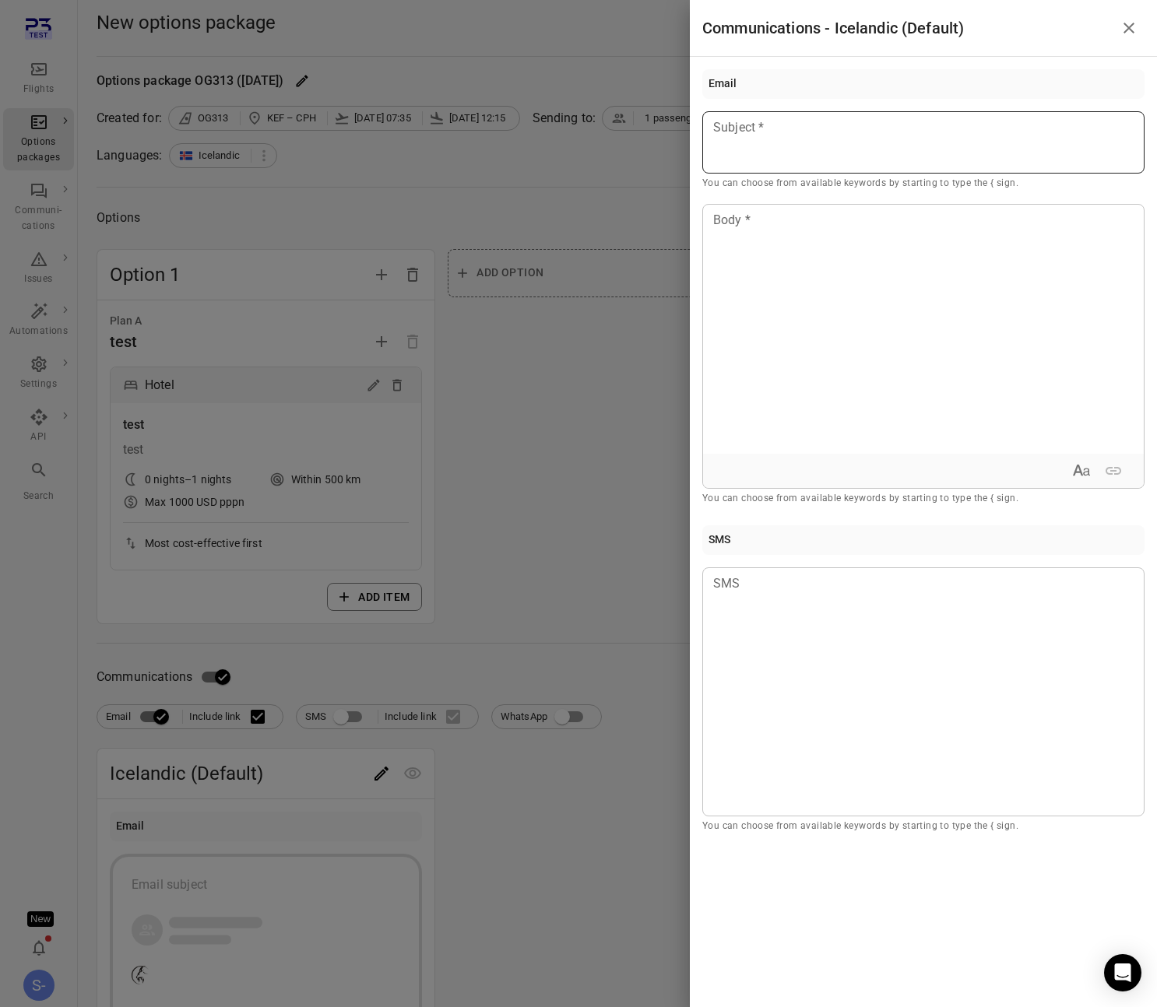
click at [838, 135] on p at bounding box center [923, 127] width 419 height 19
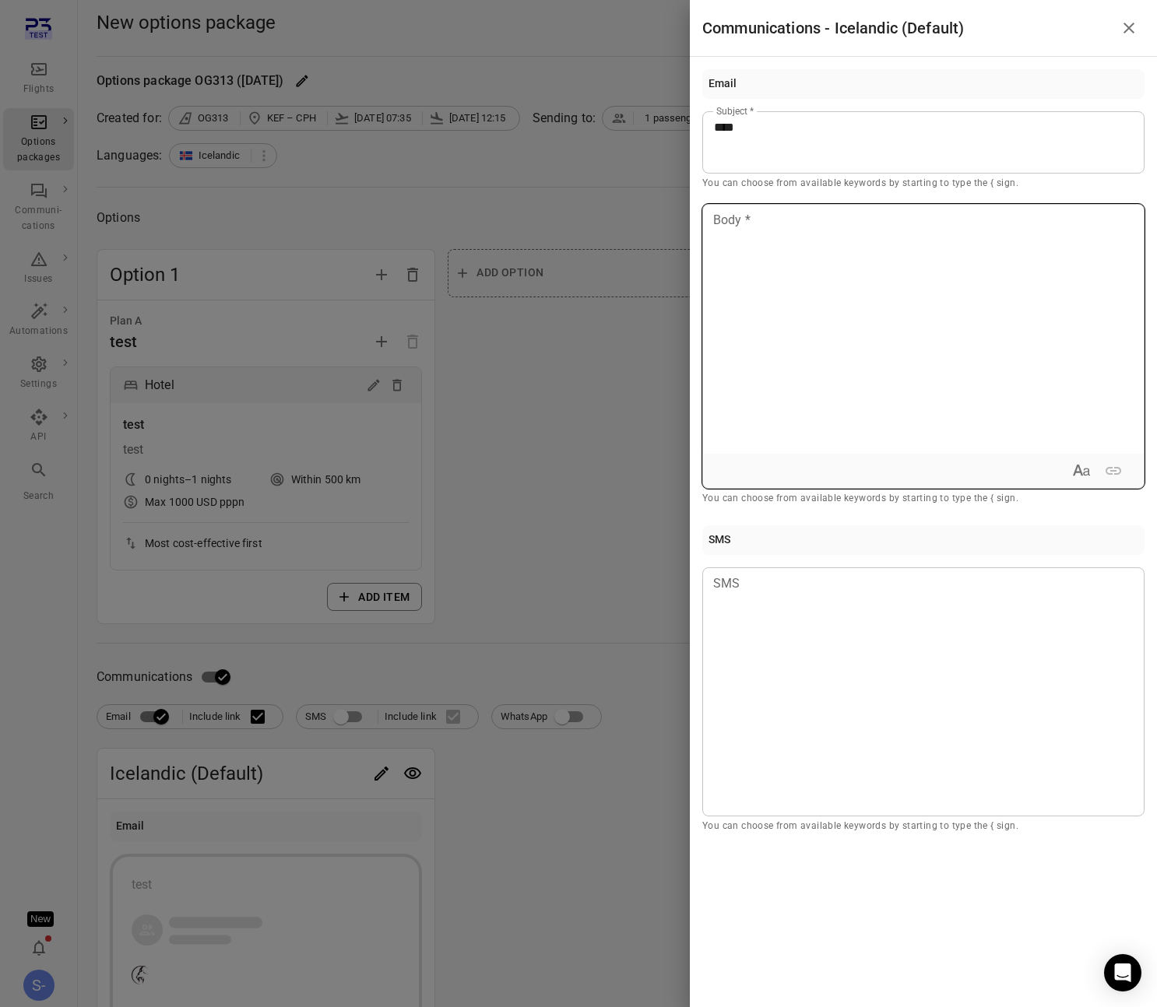
click at [780, 257] on div at bounding box center [923, 329] width 441 height 249
click at [625, 341] on div at bounding box center [578, 503] width 1157 height 1007
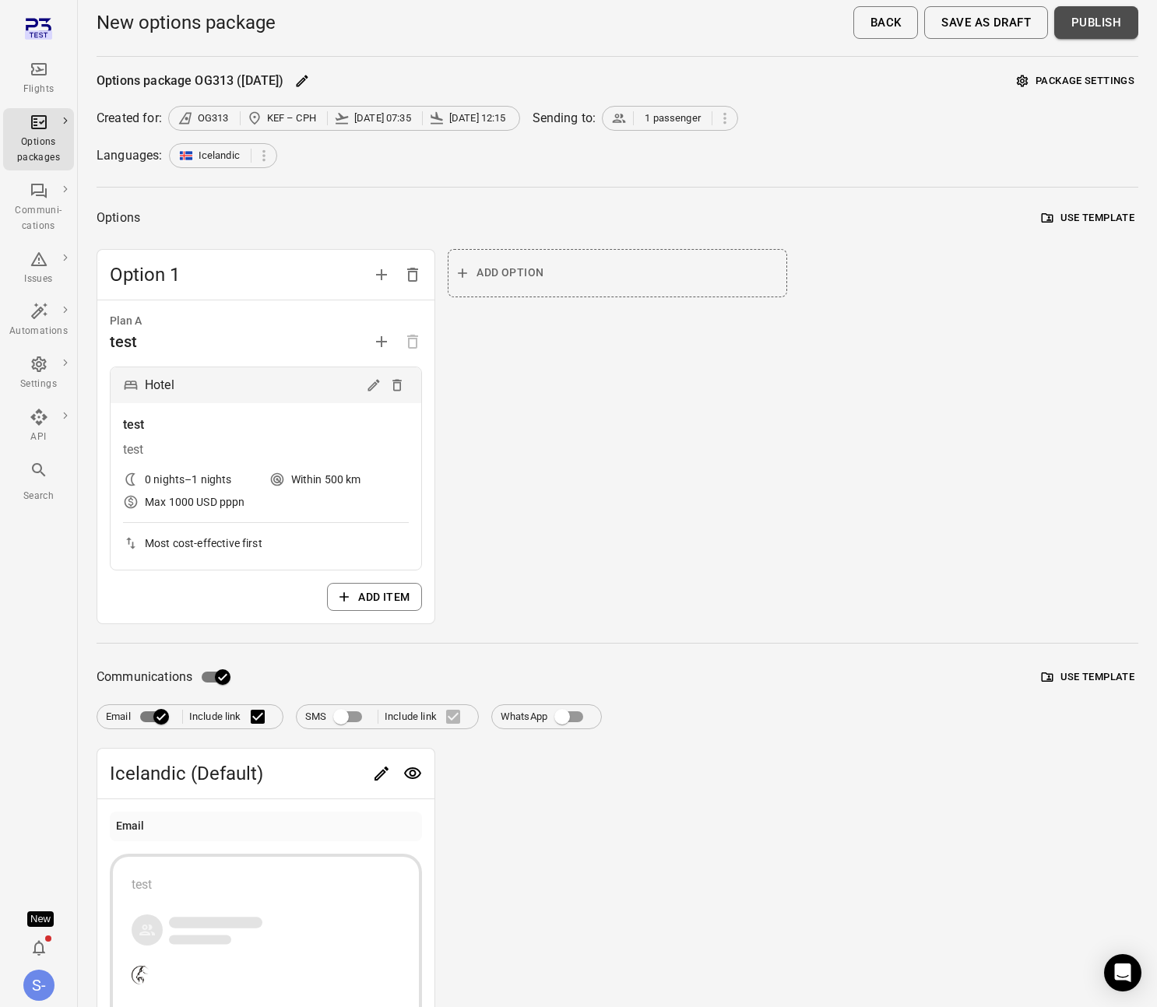
click at [1114, 24] on button "Publish" at bounding box center [1096, 22] width 84 height 33
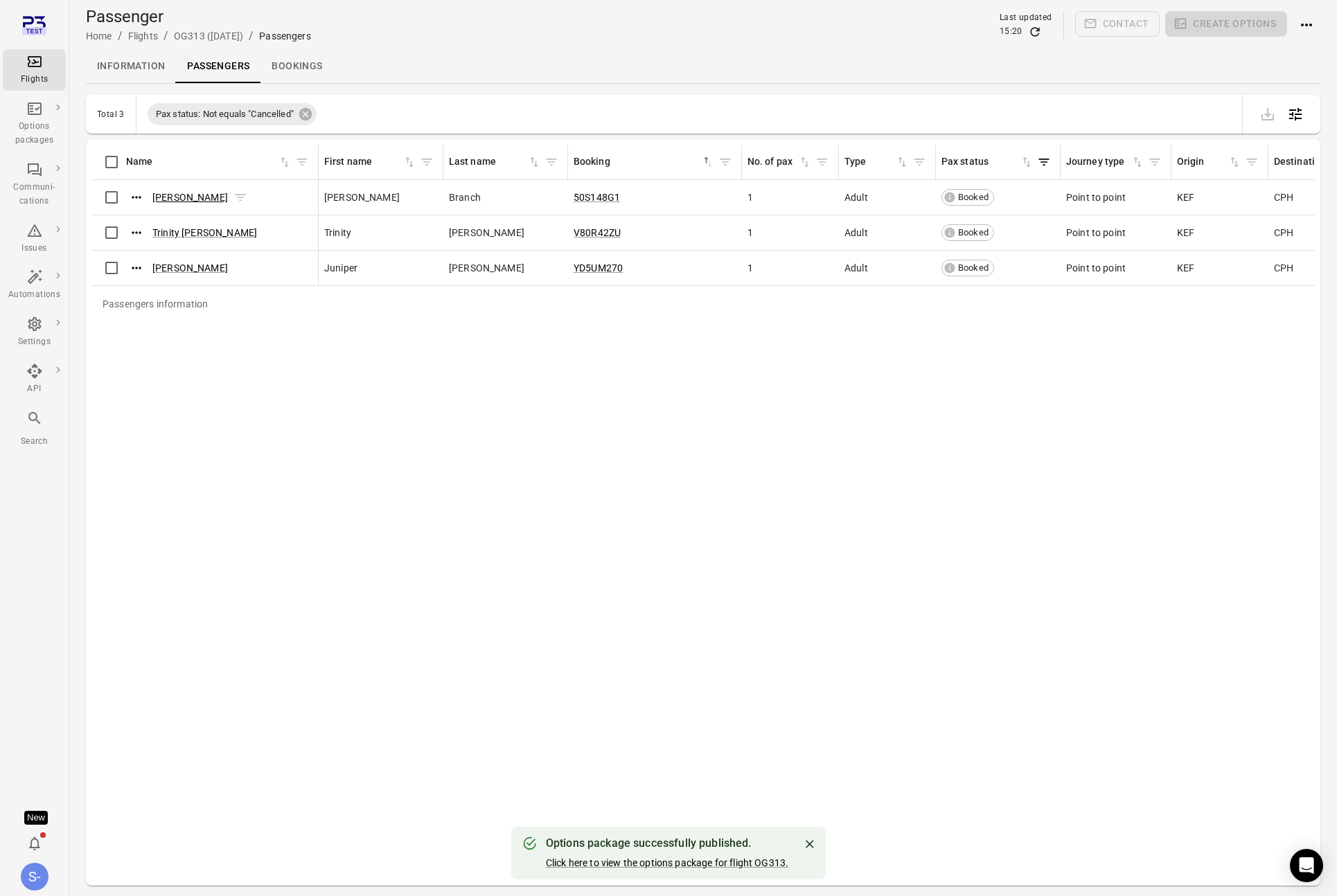
click at [170, 197] on link "Kensley Branch" at bounding box center [190, 198] width 76 height 11
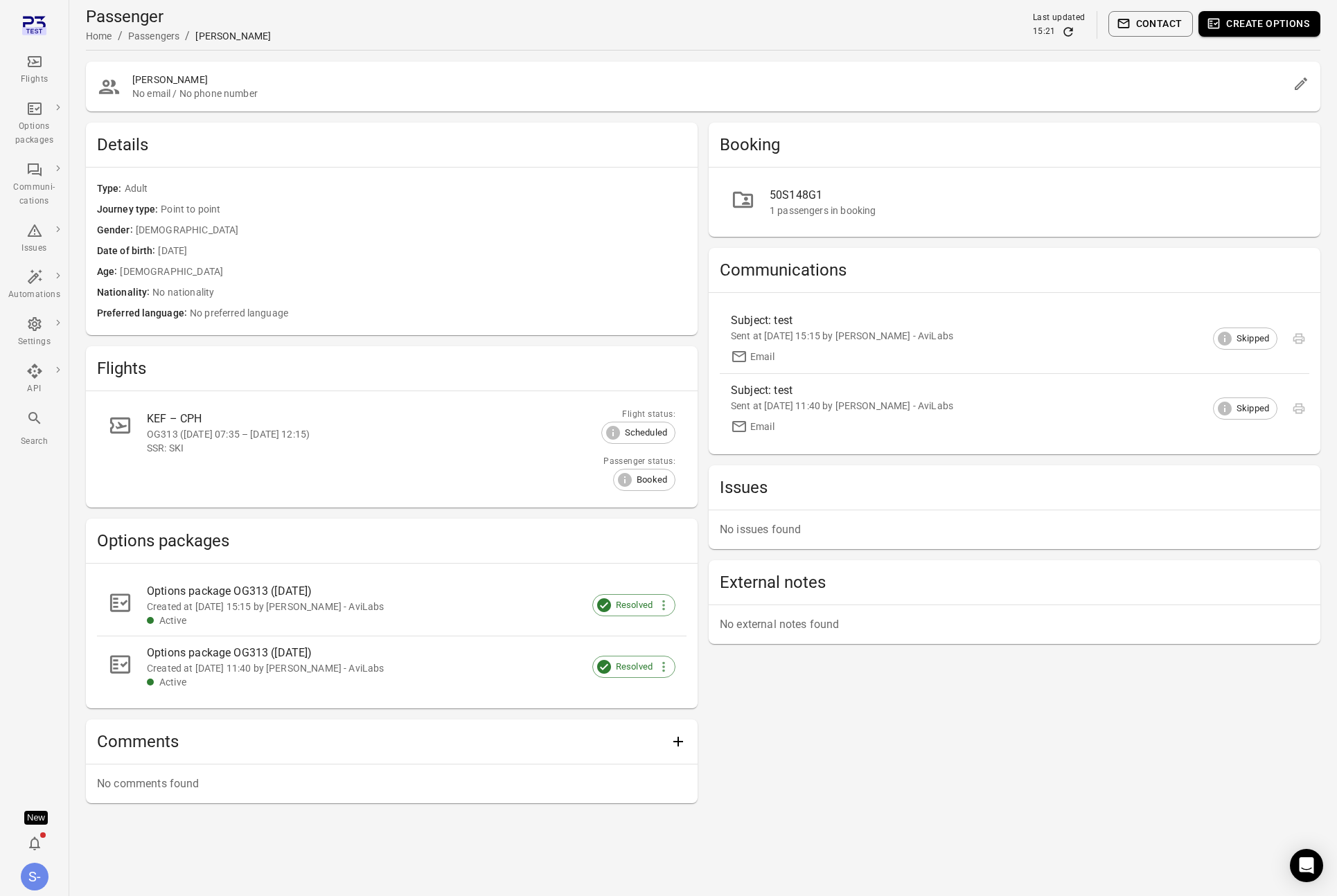
click at [320, 598] on div "Options package OG313 (30 Sep)" at bounding box center [400, 591] width 506 height 17
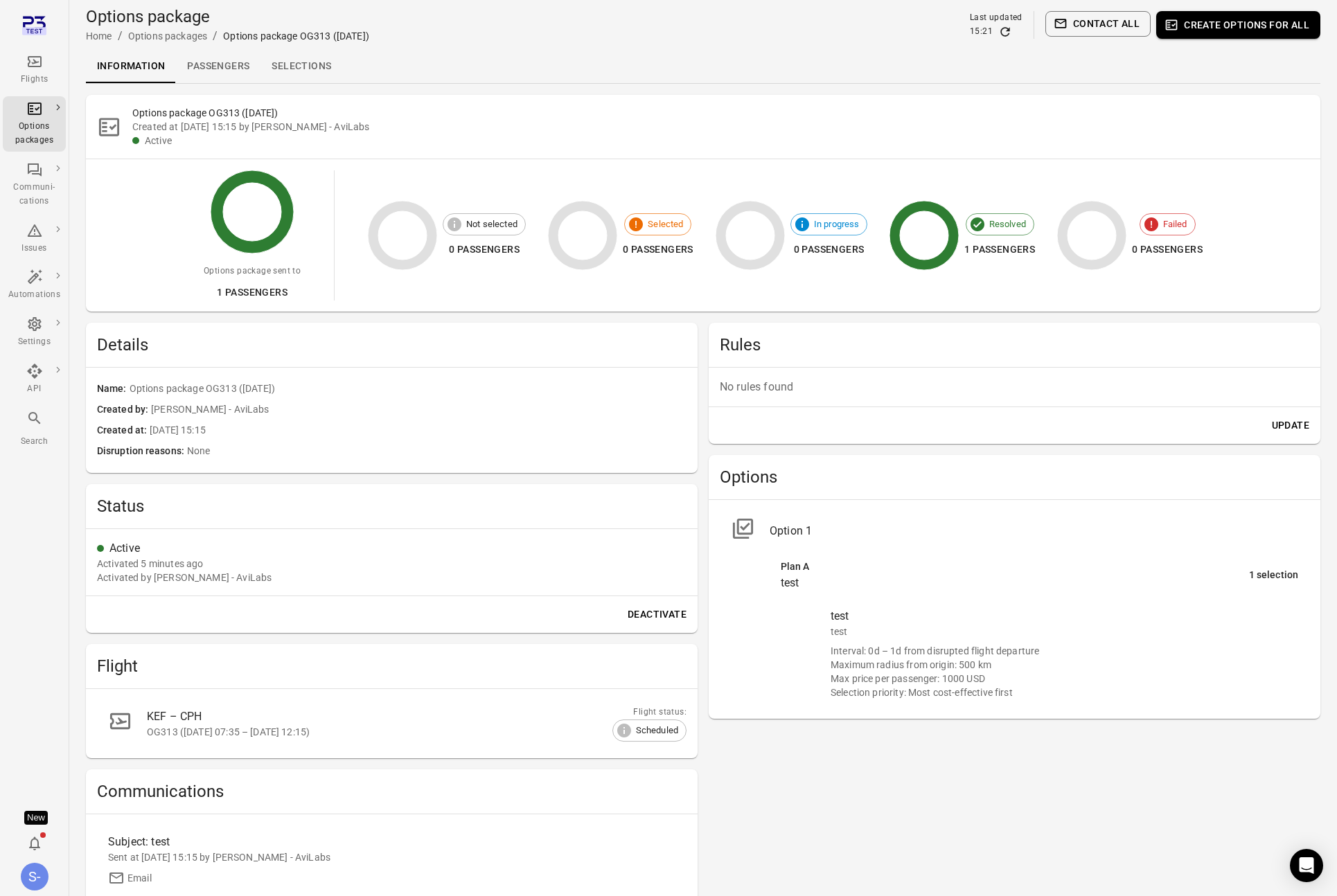
click at [892, 659] on div "Maximum radius from origin: 500 km" at bounding box center [1064, 666] width 467 height 14
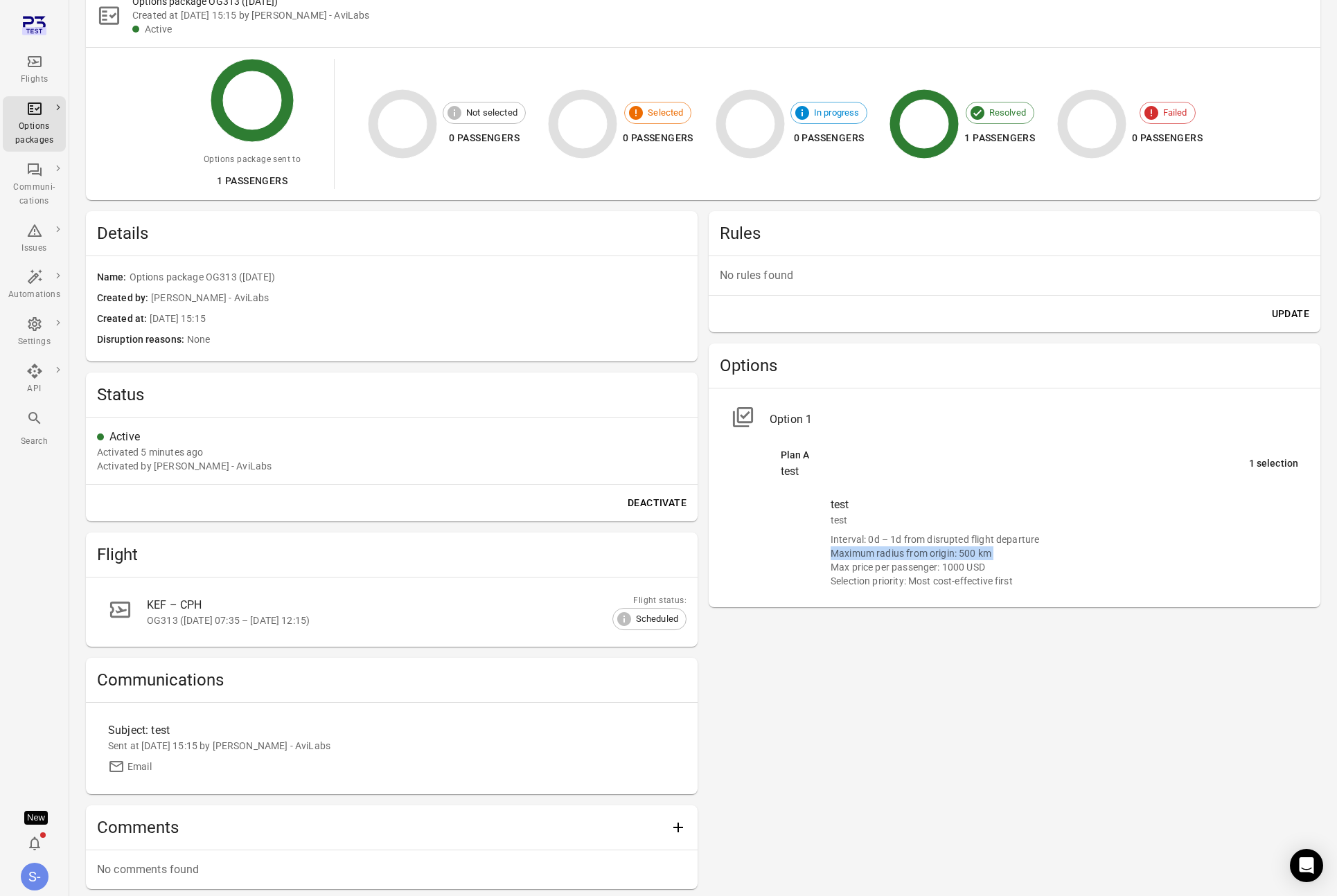
scroll to position [182, 0]
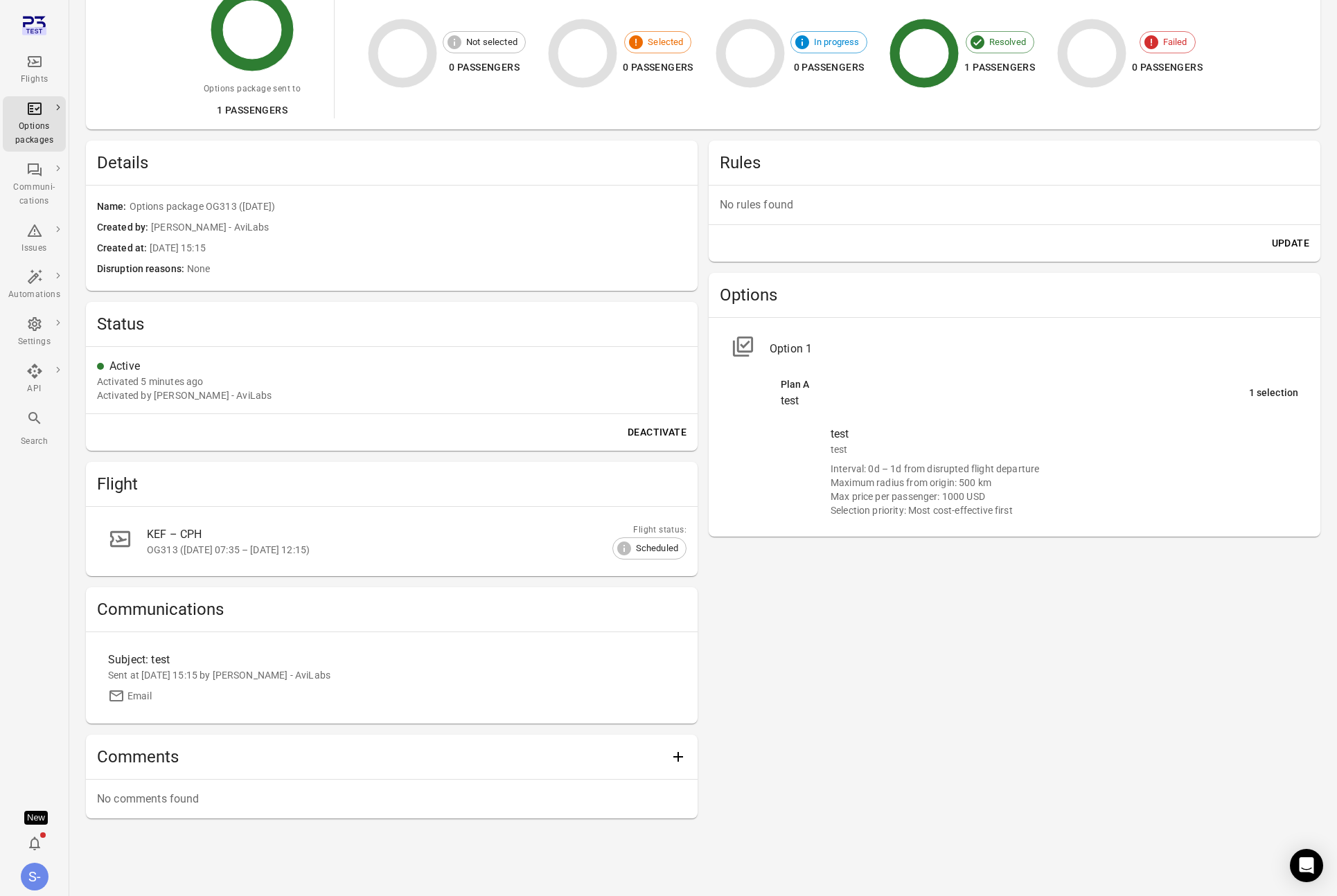
click at [1021, 586] on div "Rules No rules found Update Options Option 1 Plan A test 1 selection test test …" at bounding box center [1014, 480] width 612 height 678
click at [915, 488] on div "Maximum radius from origin: 500 km" at bounding box center [1064, 483] width 467 height 14
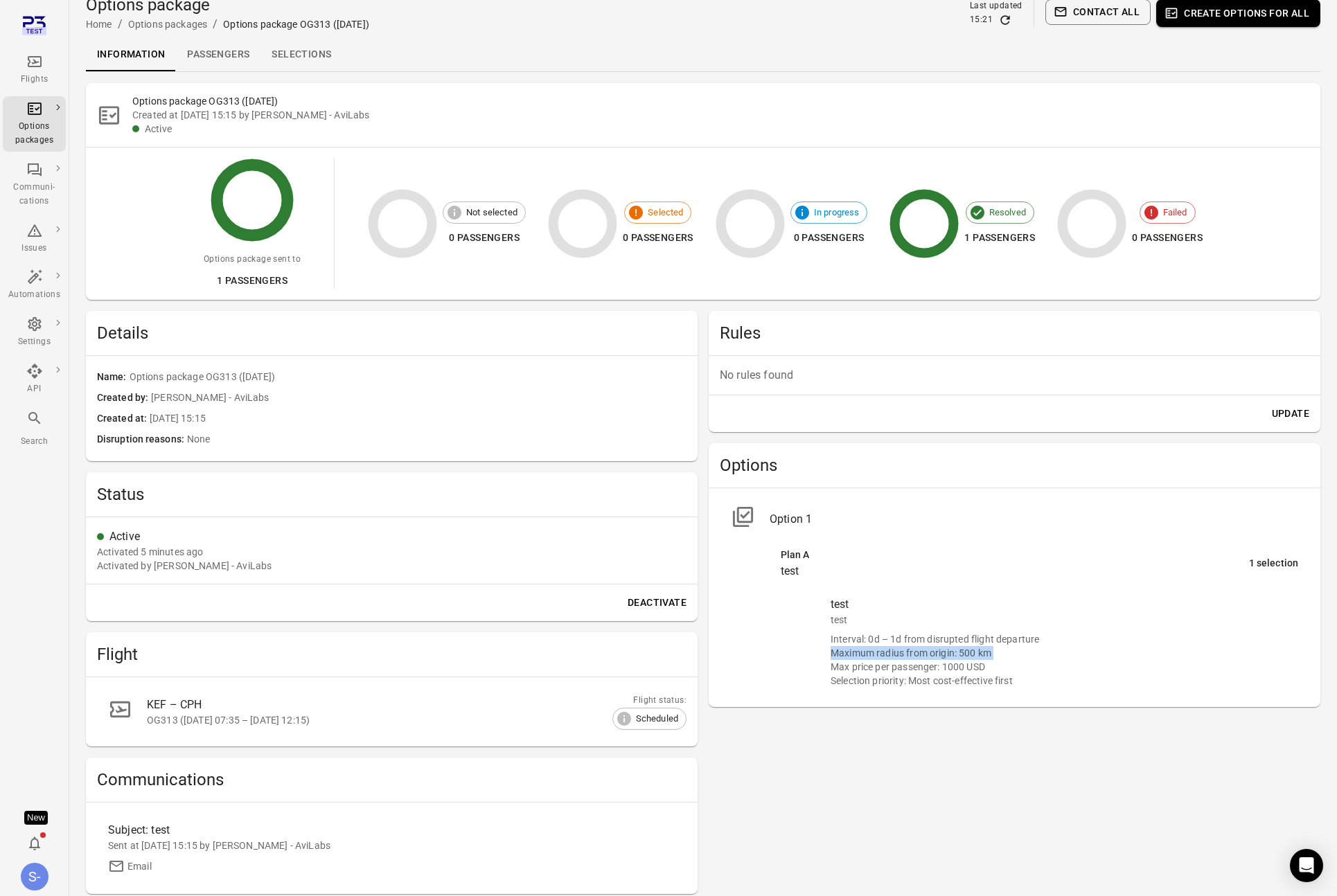
scroll to position [0, 0]
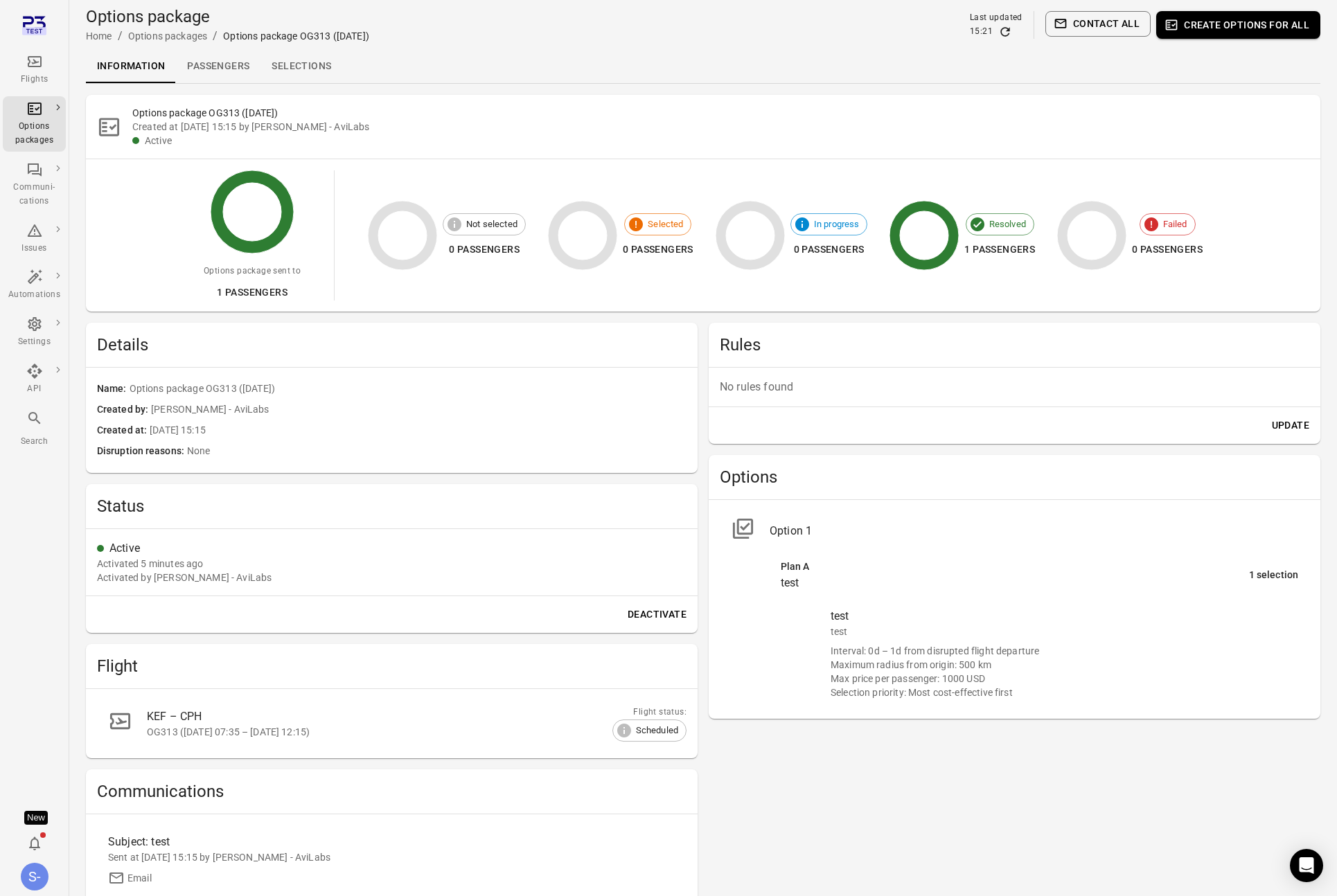
click at [921, 593] on li "Plan A test 1 selection" at bounding box center [1040, 576] width 539 height 48
click at [899, 672] on div "Max price per passenger: 1000 USD" at bounding box center [1064, 679] width 467 height 14
click at [921, 663] on div "Maximum radius from origin: 500 km" at bounding box center [1064, 666] width 467 height 14
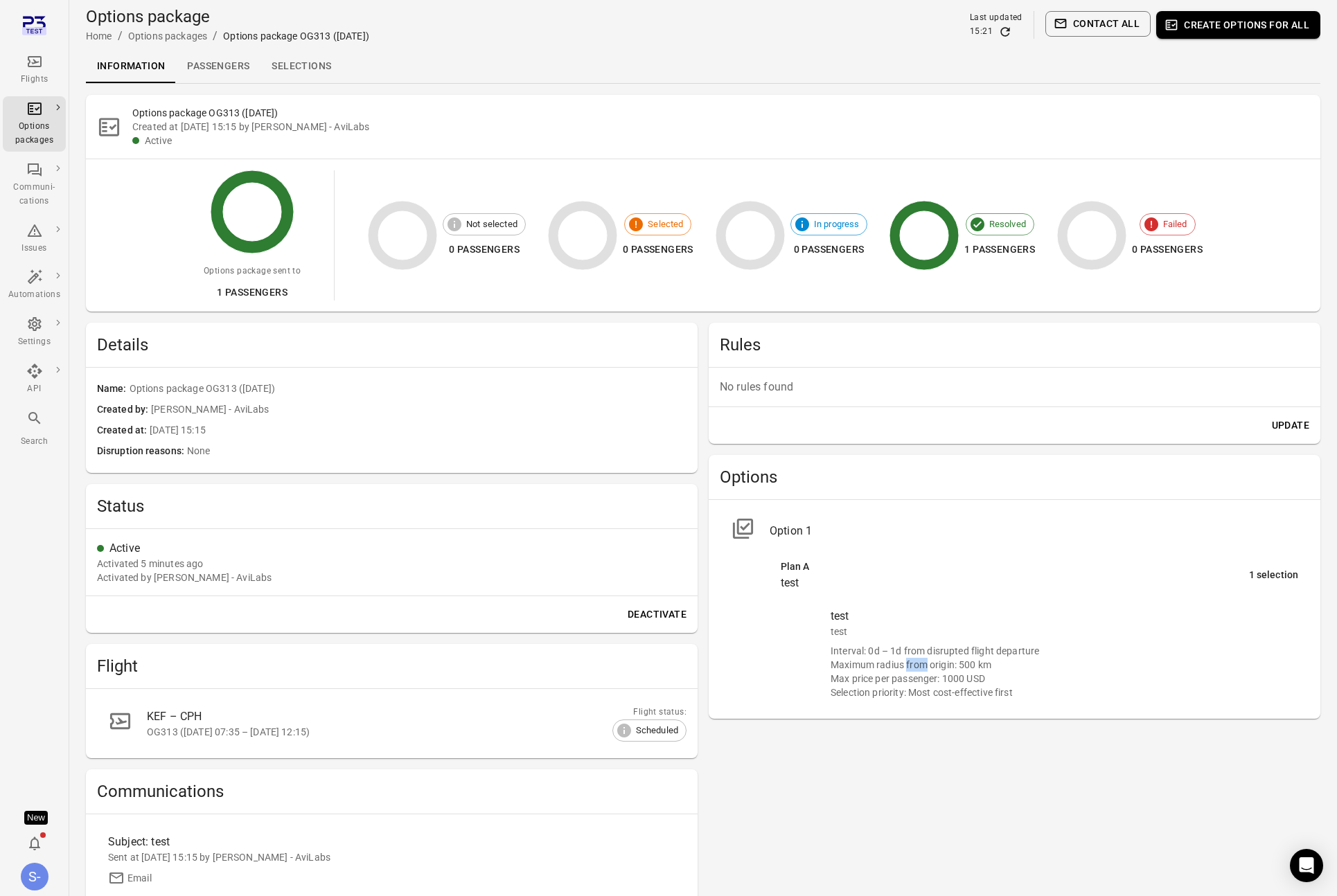
click at [921, 663] on div "Maximum radius from origin: 500 km" at bounding box center [1064, 666] width 467 height 14
click at [884, 688] on div "Selection priority: Most cost-effective first" at bounding box center [1064, 693] width 467 height 14
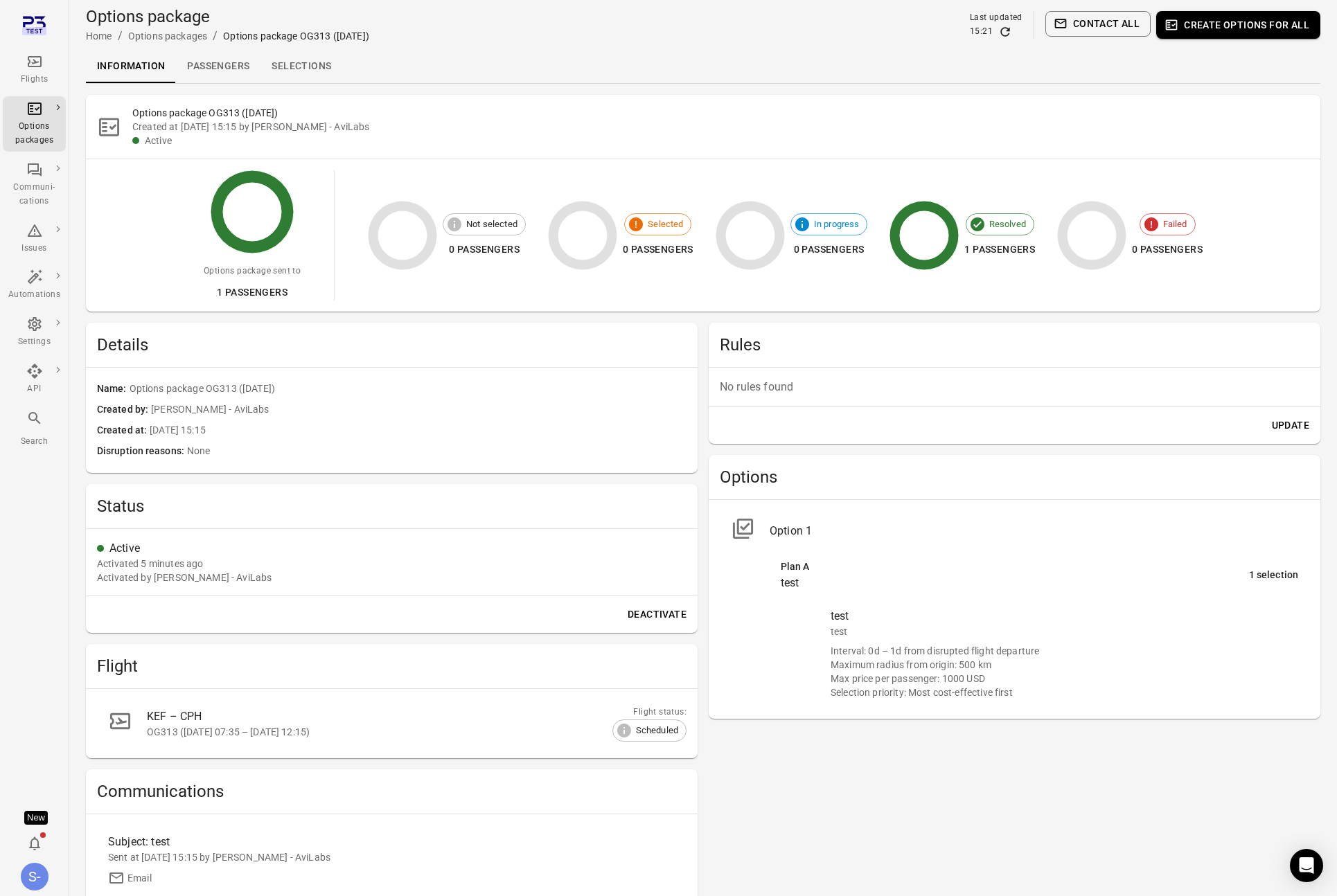
click at [862, 654] on div "Interval: 0d – 1d from disrupted flight departure" at bounding box center [1064, 651] width 467 height 14
click at [861, 655] on div "Interval: 0d – 1d from disrupted flight departure" at bounding box center [1064, 651] width 467 height 14
click at [1017, 790] on div "Rules No rules found Update Options Option 1 Plan A test 1 selection test test …" at bounding box center [1014, 662] width 612 height 678
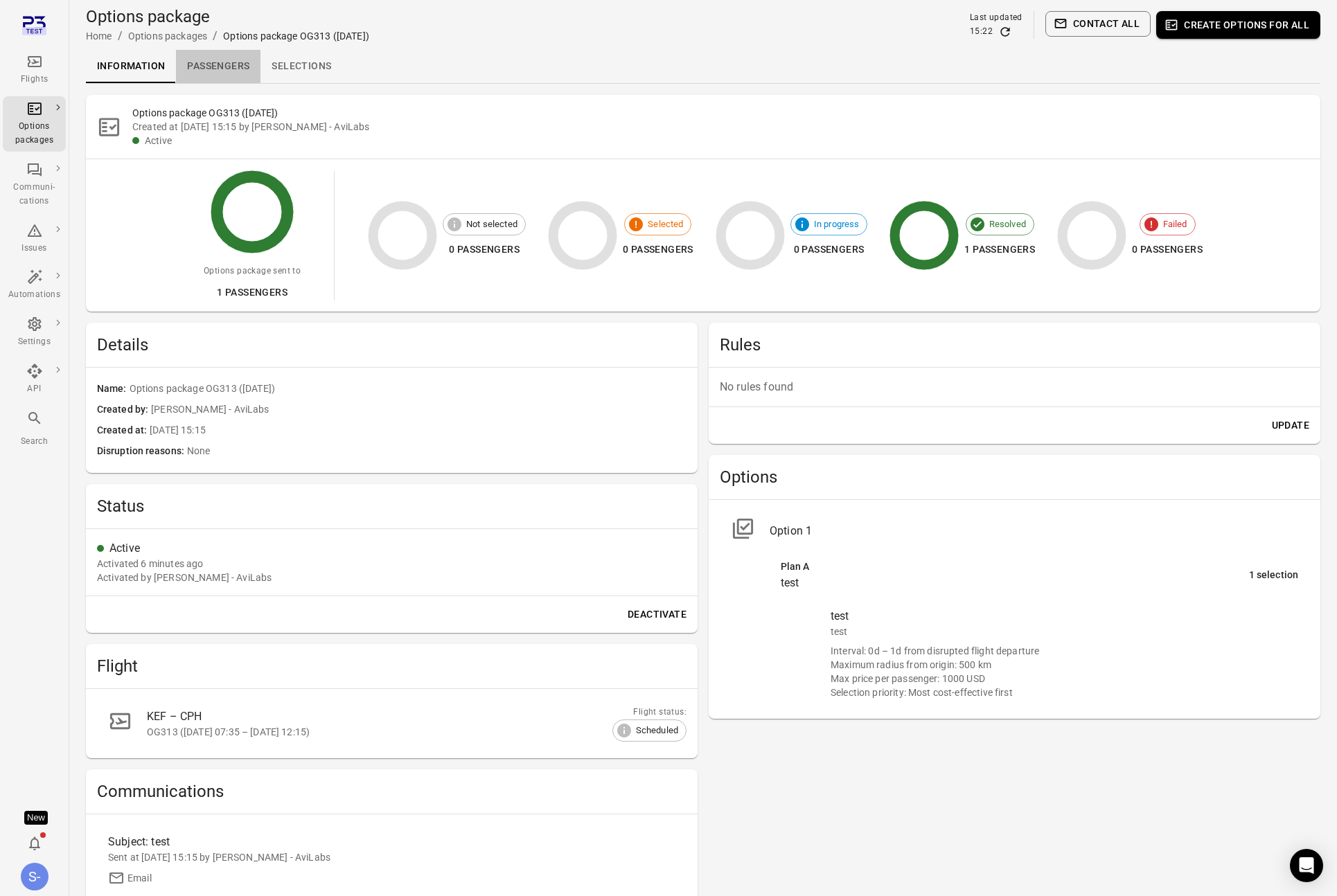
click at [210, 60] on link "Passengers" at bounding box center [218, 66] width 85 height 33
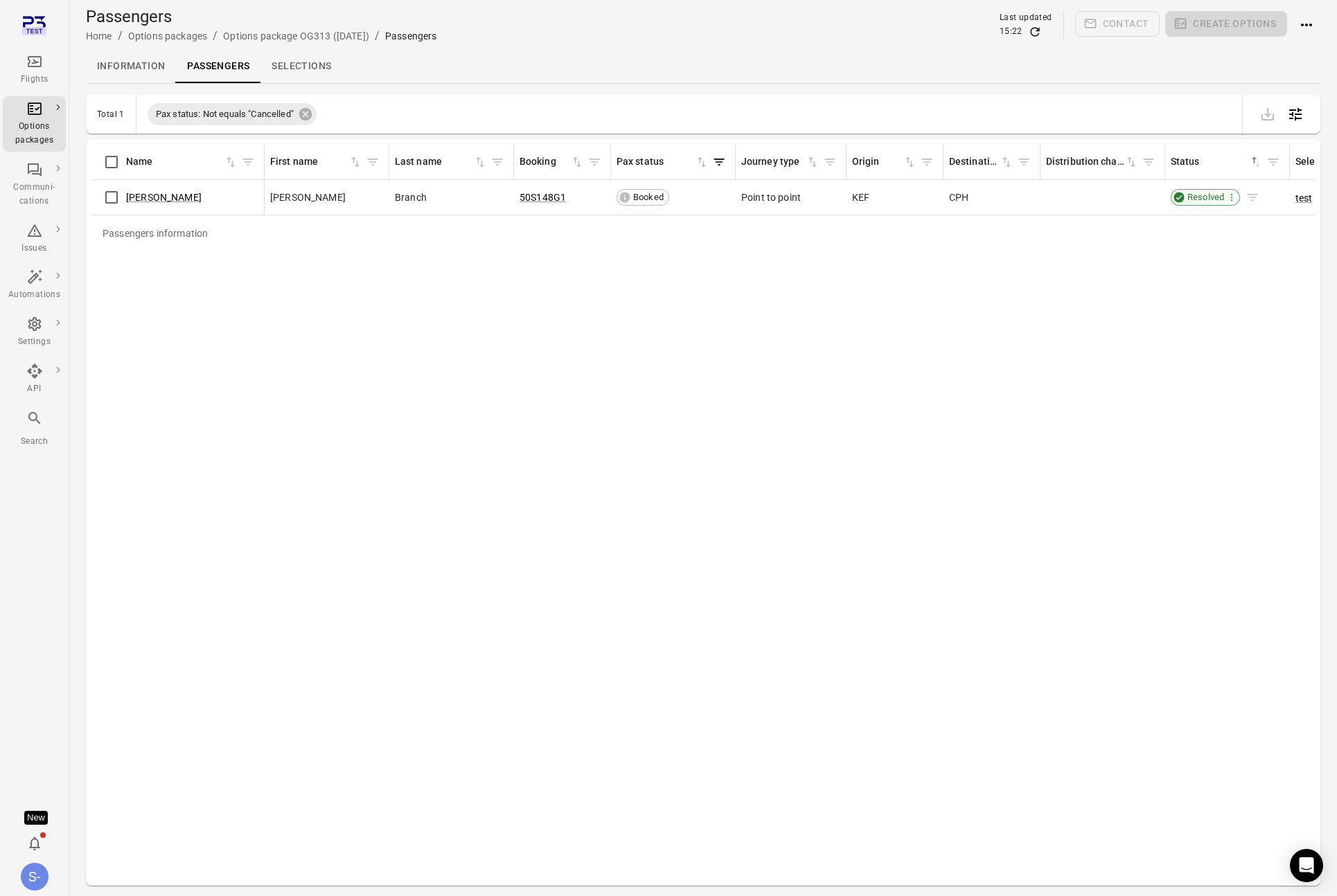
click at [1196, 198] on span "Resolved" at bounding box center [1206, 198] width 46 height 14
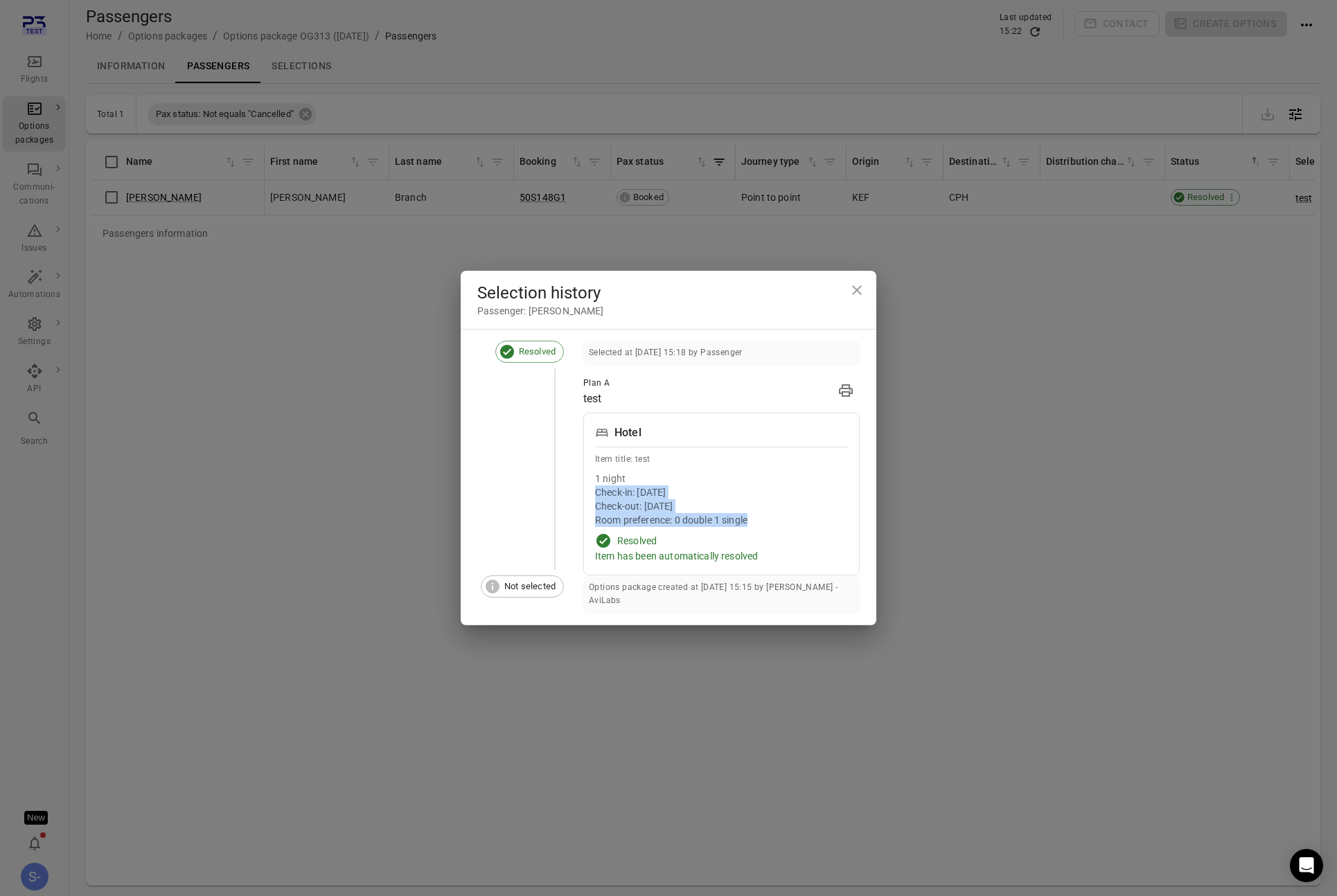
drag, startPoint x: 769, startPoint y: 521, endPoint x: 628, endPoint y: 478, distance: 147.4
click at [628, 478] on div "1 night Check-in: 30 Sep 2025 Check-out: 1 Oct 2025 Room preference: 0 double 1…" at bounding box center [722, 499] width 253 height 55
click at [781, 552] on div "Item has been automatically resolved" at bounding box center [722, 556] width 253 height 14
drag, startPoint x: 771, startPoint y: 555, endPoint x: 624, endPoint y: 483, distance: 163.7
click at [617, 483] on div "Hotel Item title: test 1 night Check-in: [DATE] Check-out: [DATE] Room preferen…" at bounding box center [721, 494] width 277 height 163
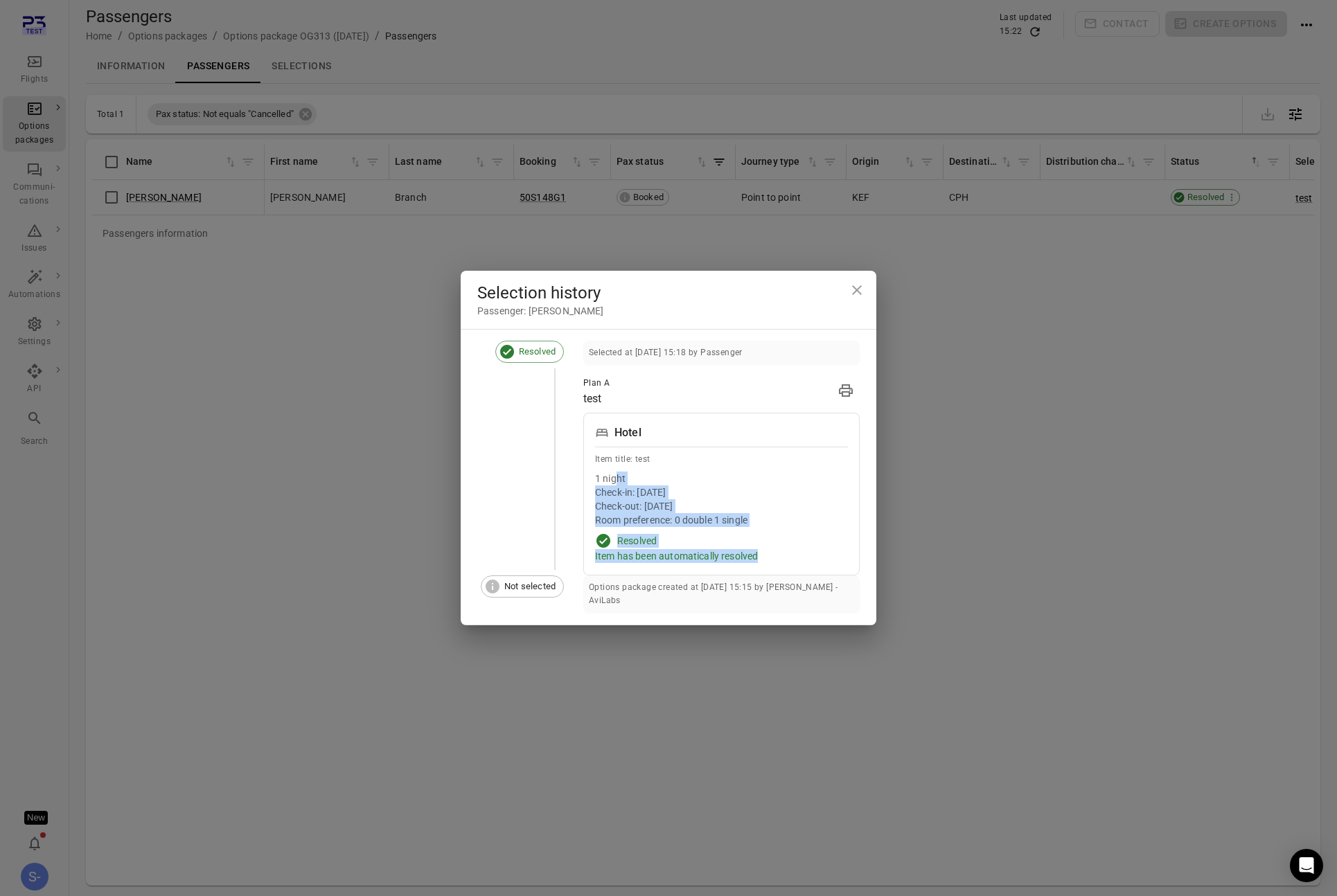
click at [801, 499] on div "Check-in: [DATE]" at bounding box center [722, 493] width 253 height 14
click at [620, 525] on div "Room preference: 0 double 1 single" at bounding box center [722, 521] width 253 height 14
click at [798, 523] on div "Room preference: 0 double 1 single" at bounding box center [722, 521] width 253 height 14
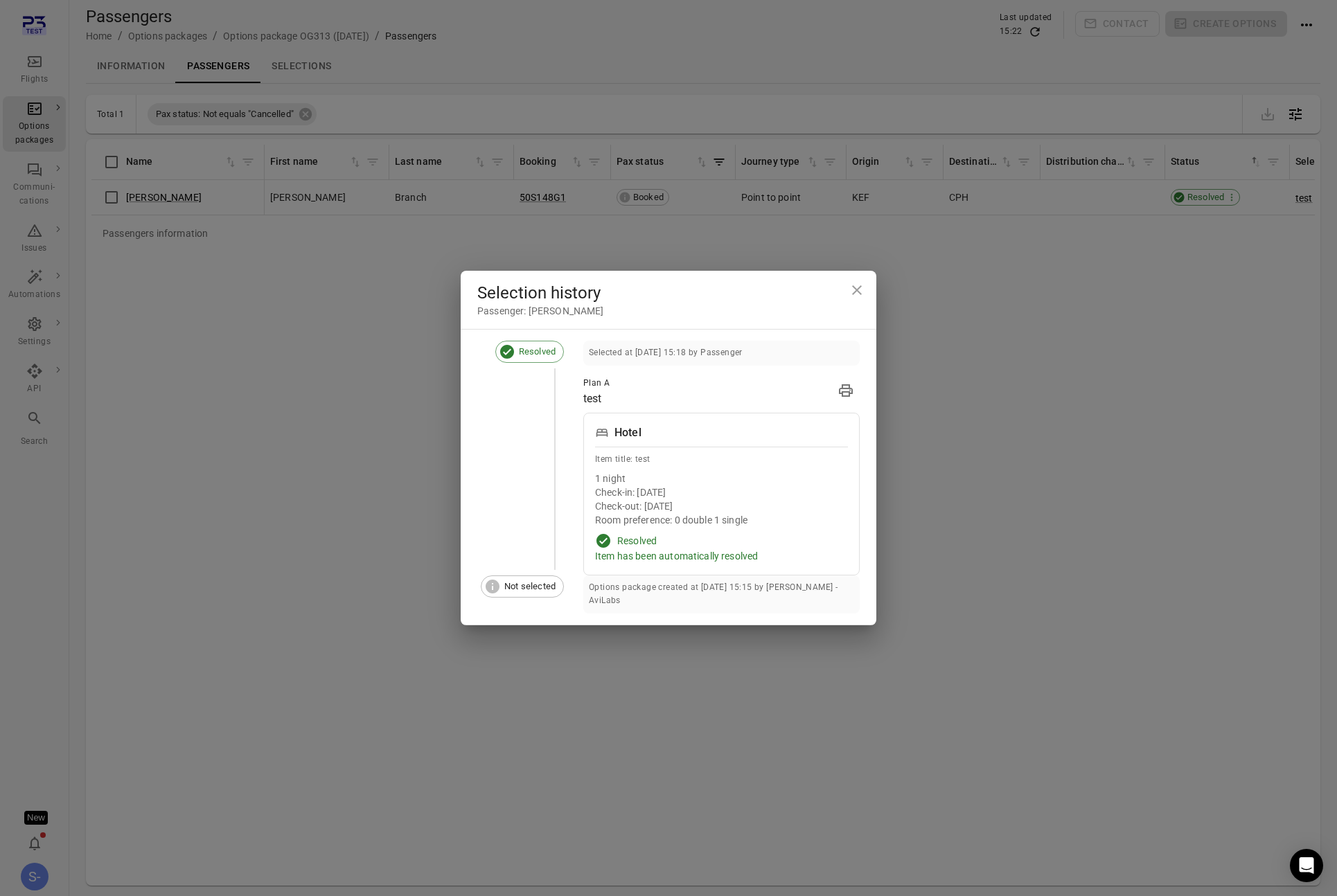
click at [798, 523] on div "Room preference: 0 double 1 single" at bounding box center [722, 521] width 253 height 14
click at [620, 505] on div "Check-out: [DATE]" at bounding box center [722, 506] width 253 height 14
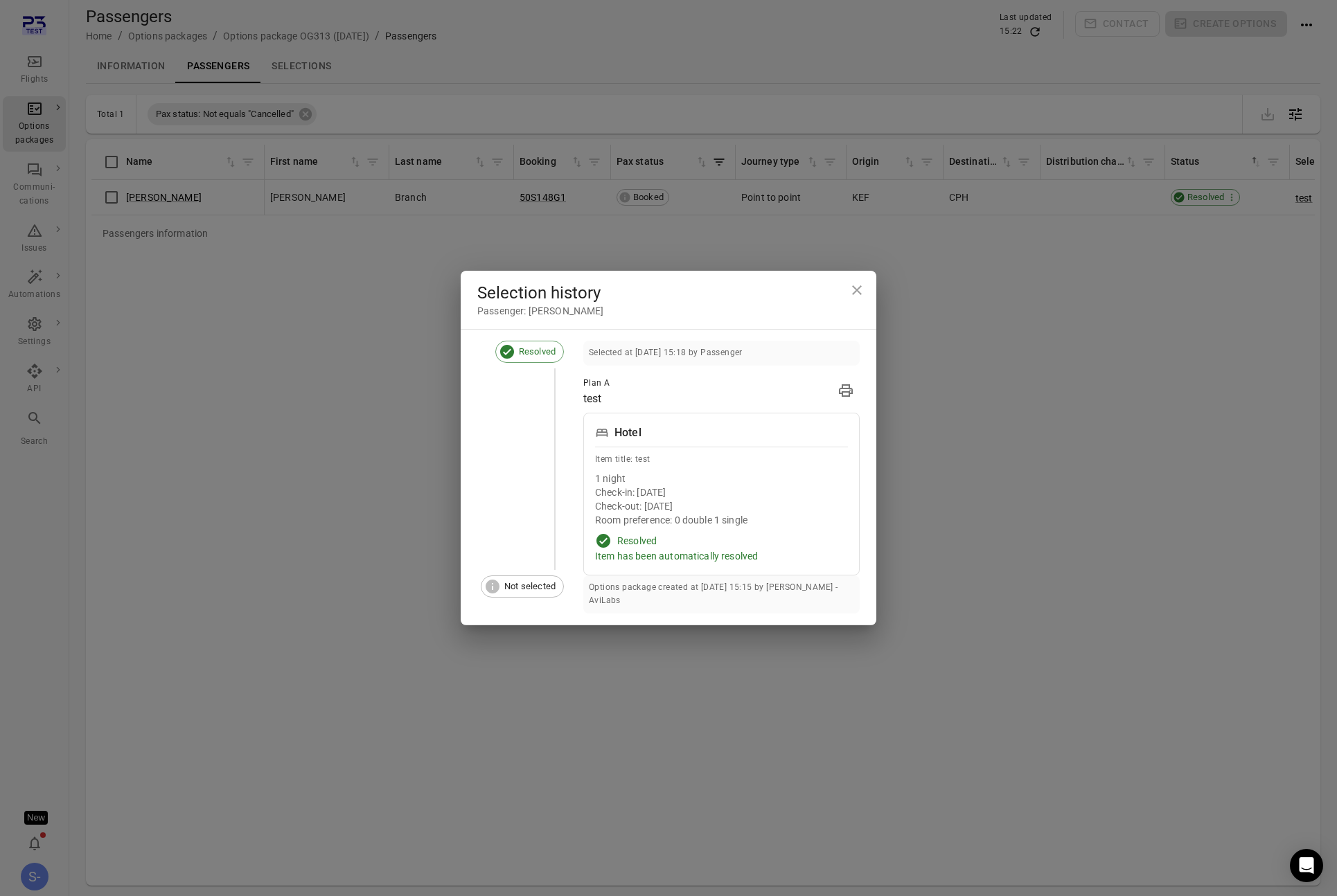
click at [632, 496] on div "Check-in: [DATE]" at bounding box center [722, 493] width 253 height 14
click at [809, 491] on div "Check-in: [DATE]" at bounding box center [722, 493] width 253 height 14
click at [703, 471] on div "Hotel Item title: test 1 night Check-in: [DATE] Check-out: [DATE] Room preferen…" at bounding box center [721, 494] width 277 height 163
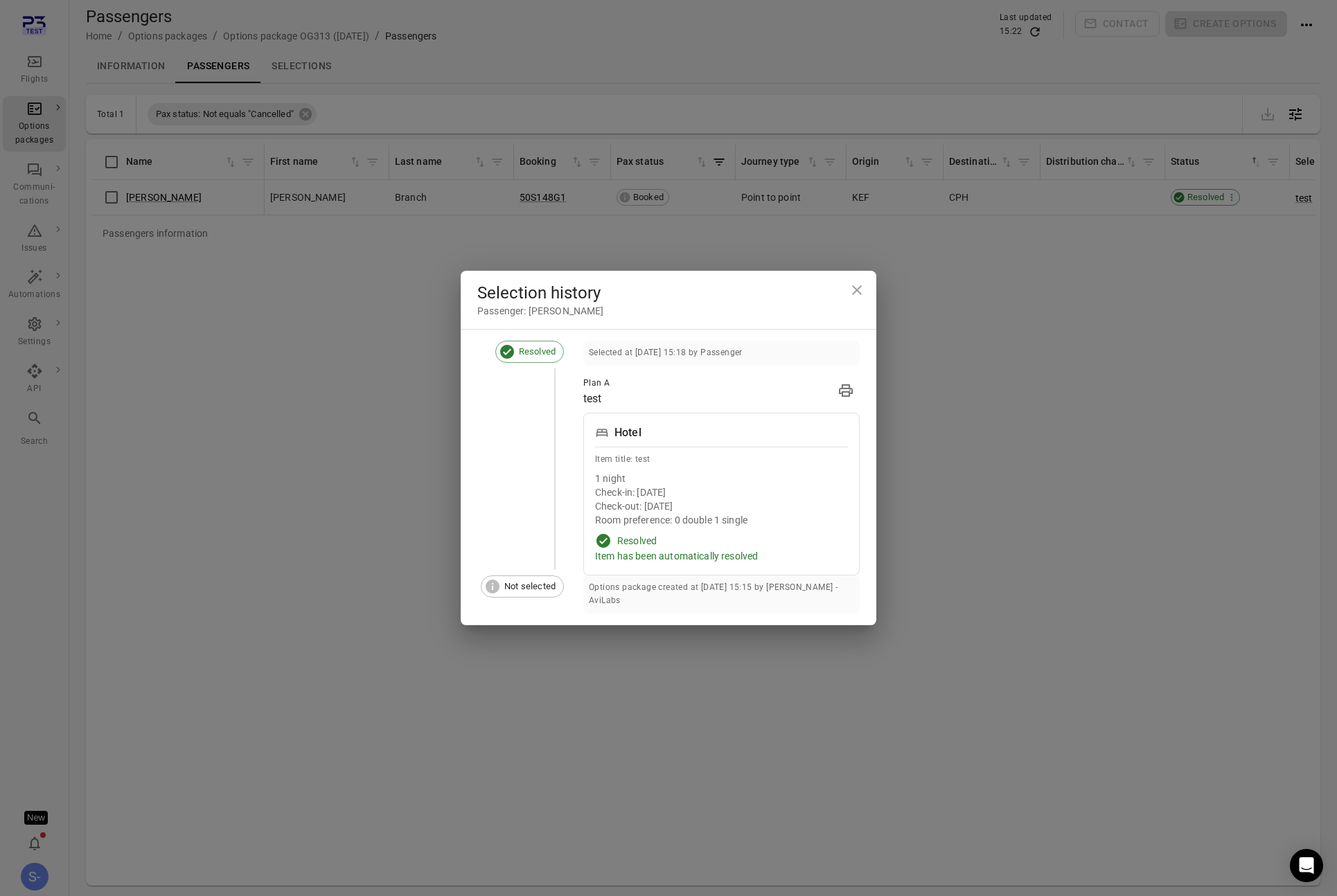
click at [599, 433] on icon at bounding box center [602, 432] width 12 height 8
click at [776, 444] on div "Hotel Item title: test 1 night Check-in: [DATE] Check-out: [DATE] Room preferen…" at bounding box center [721, 494] width 277 height 163
click at [774, 467] on div "Item title: test" at bounding box center [722, 460] width 253 height 14
click at [858, 581] on div "Options package created at [DATE] 15:15 by [PERSON_NAME] - AviLabs" at bounding box center [721, 595] width 277 height 39
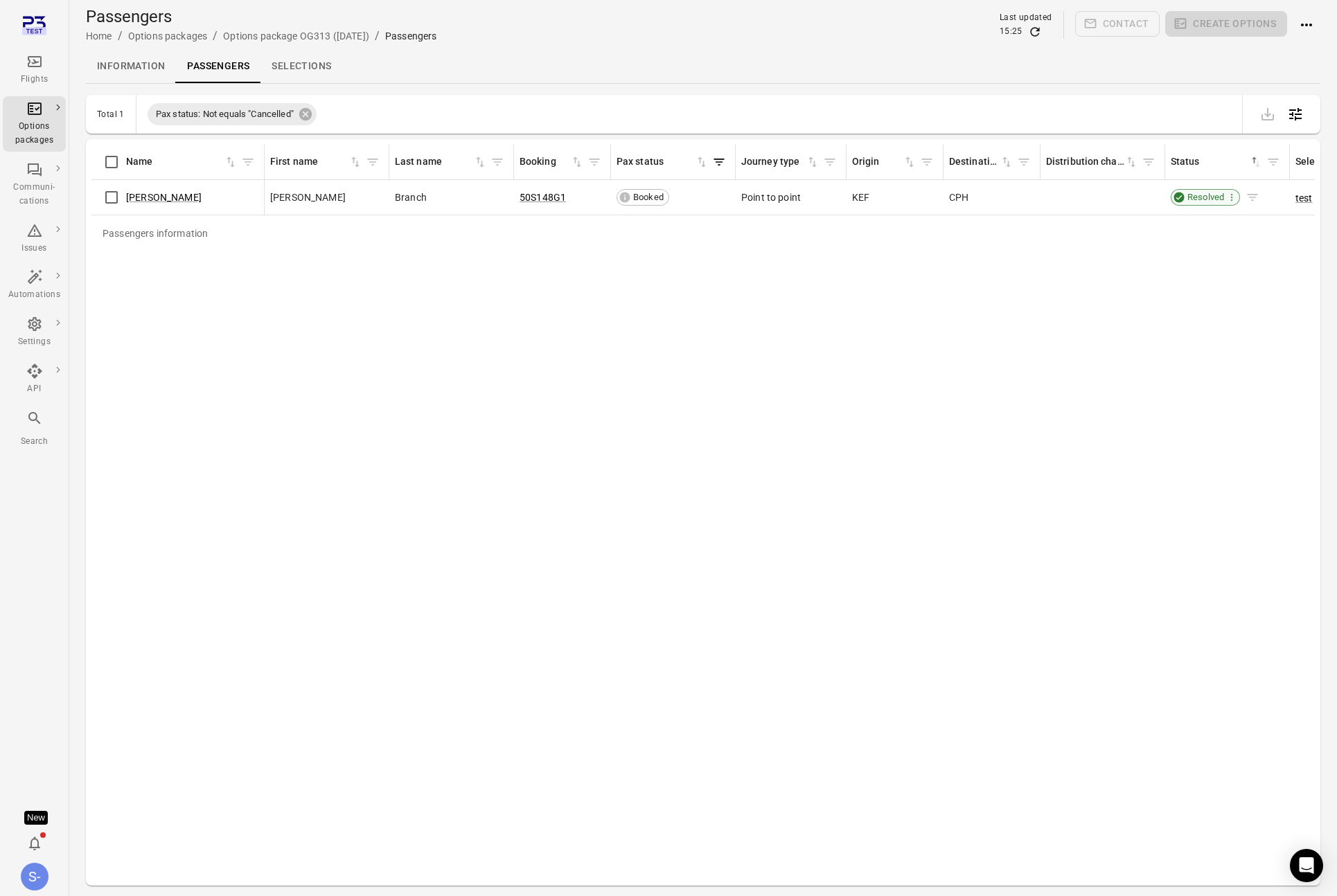
click at [1200, 205] on div "Resolved" at bounding box center [1206, 198] width 69 height 17
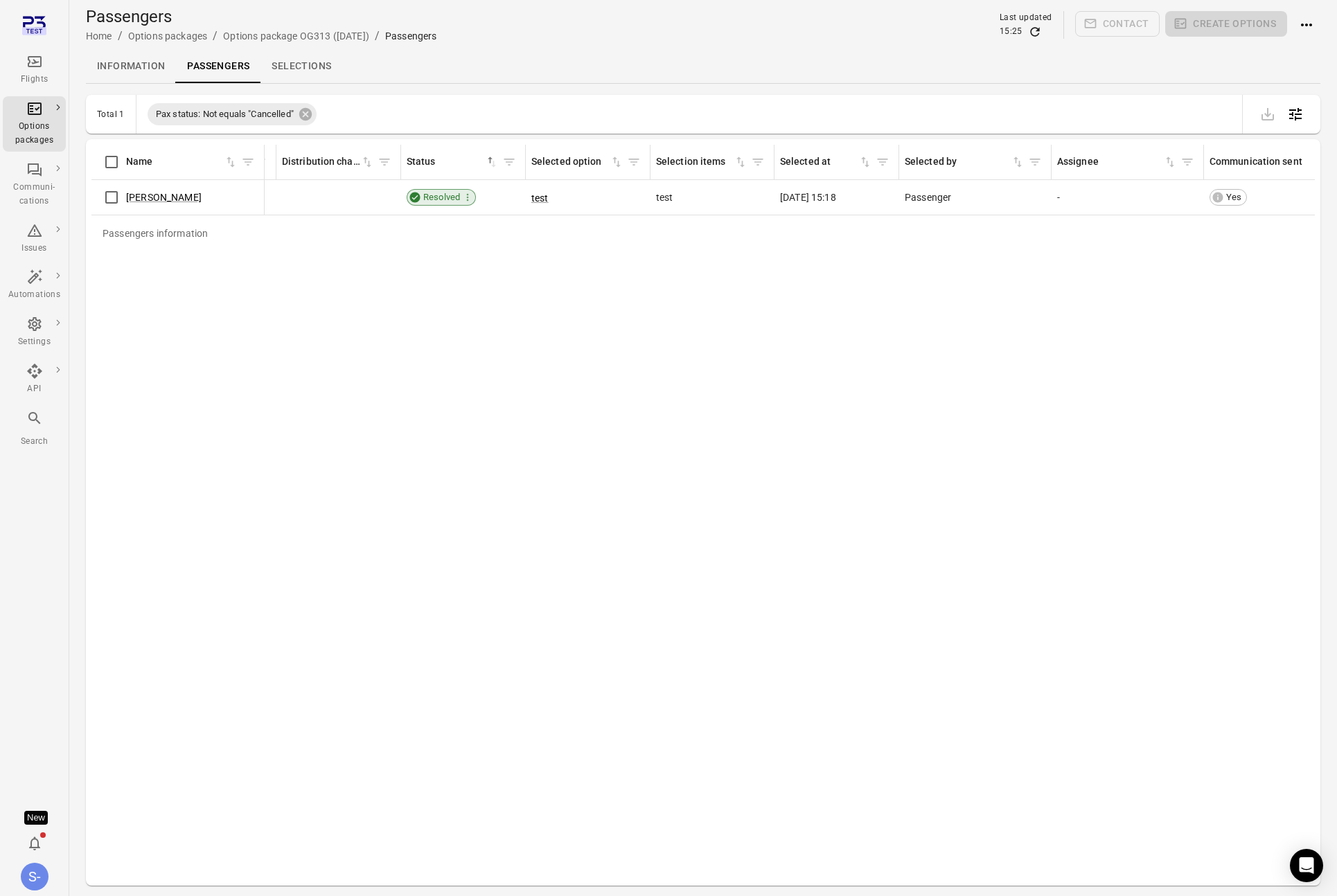
scroll to position [0, 875]
click at [908, 391] on div "Passengers information Name First name Last name Booking Pax status Journey typ…" at bounding box center [703, 513] width 1224 height 736
click at [1254, 601] on div "Passengers information Name First name Last name Booking Pax status Journey typ…" at bounding box center [703, 513] width 1224 height 736
click at [130, 69] on link "Information" at bounding box center [131, 66] width 90 height 33
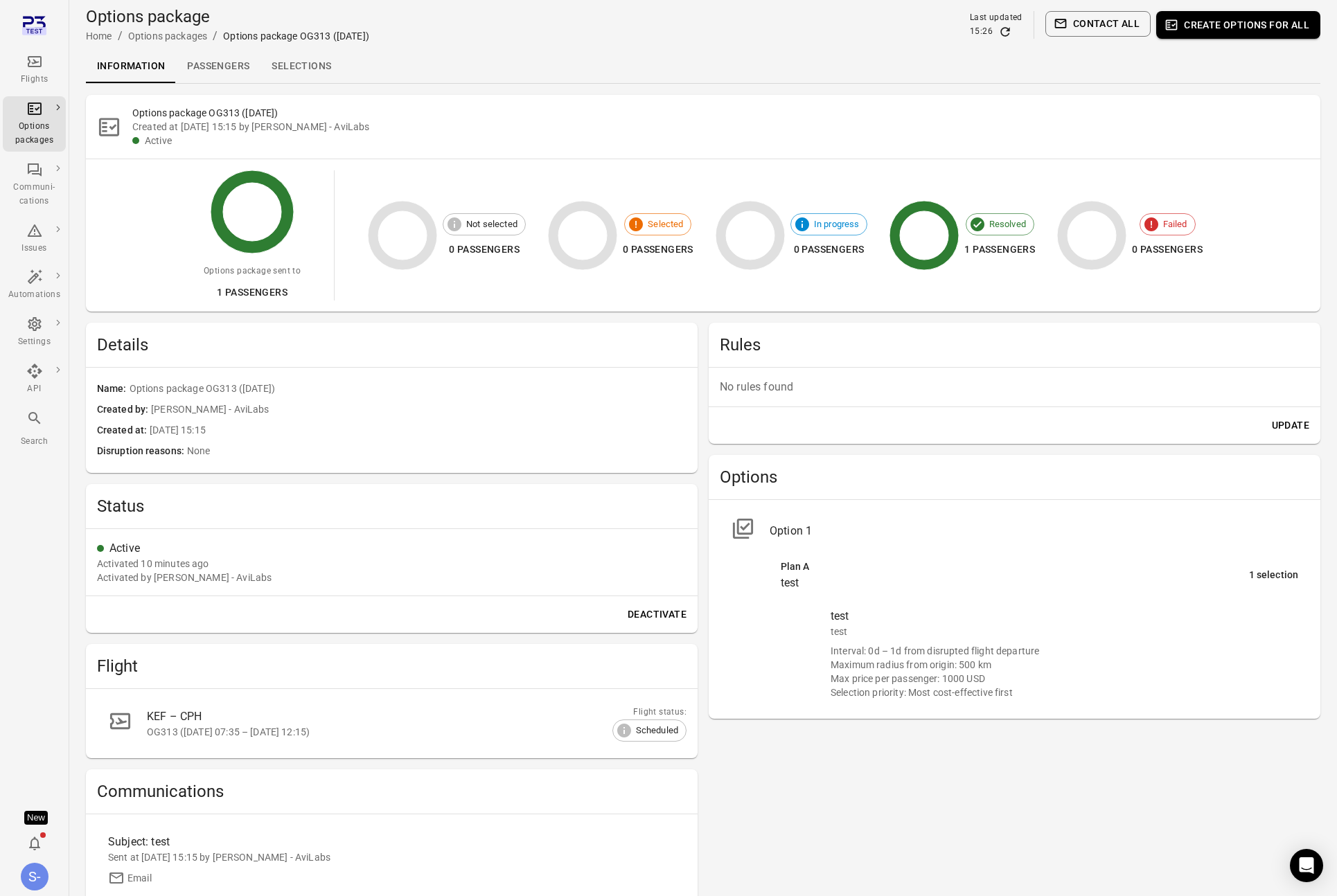
click at [782, 149] on div "Options package OG313 (30 Sep) Created at 2 Sep 2025 15:15 by Sólberg - AviLabs…" at bounding box center [703, 127] width 1235 height 64
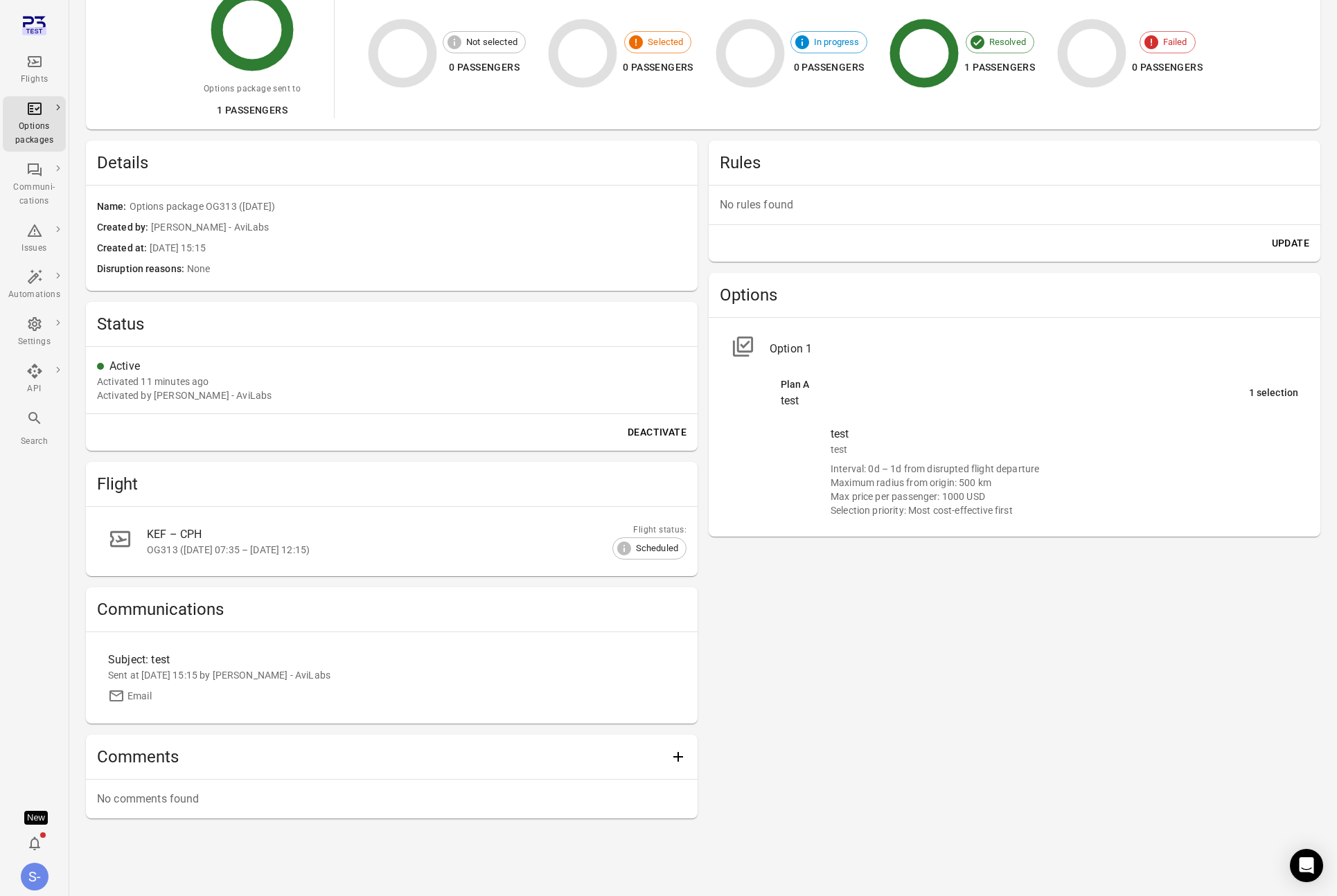
click at [1009, 489] on div "Max price per passenger: 1000 USD" at bounding box center [1064, 496] width 467 height 14
click at [1121, 464] on div "Interval: 0d – 1d from disrupted flight departure" at bounding box center [1064, 469] width 467 height 14
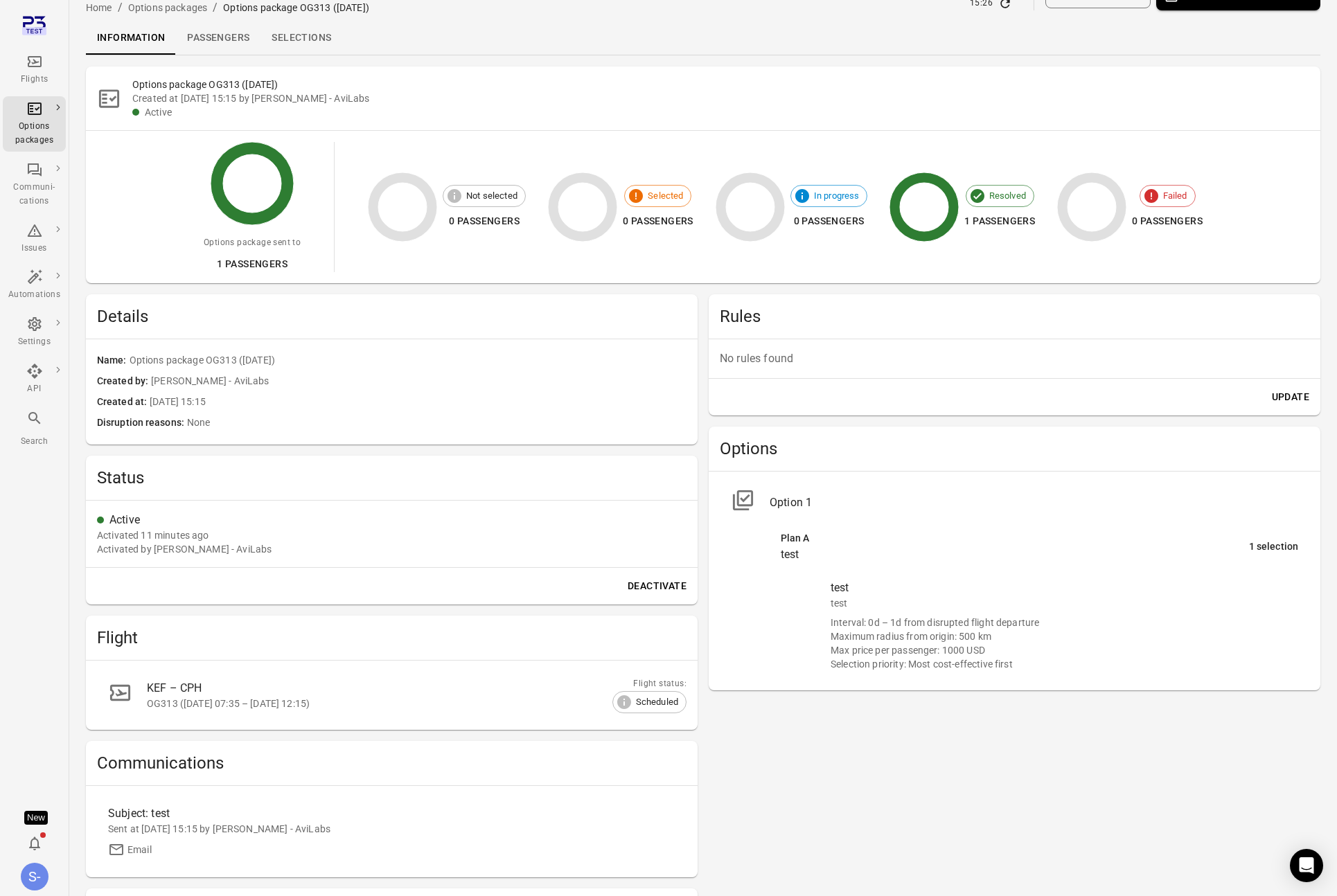
scroll to position [0, 0]
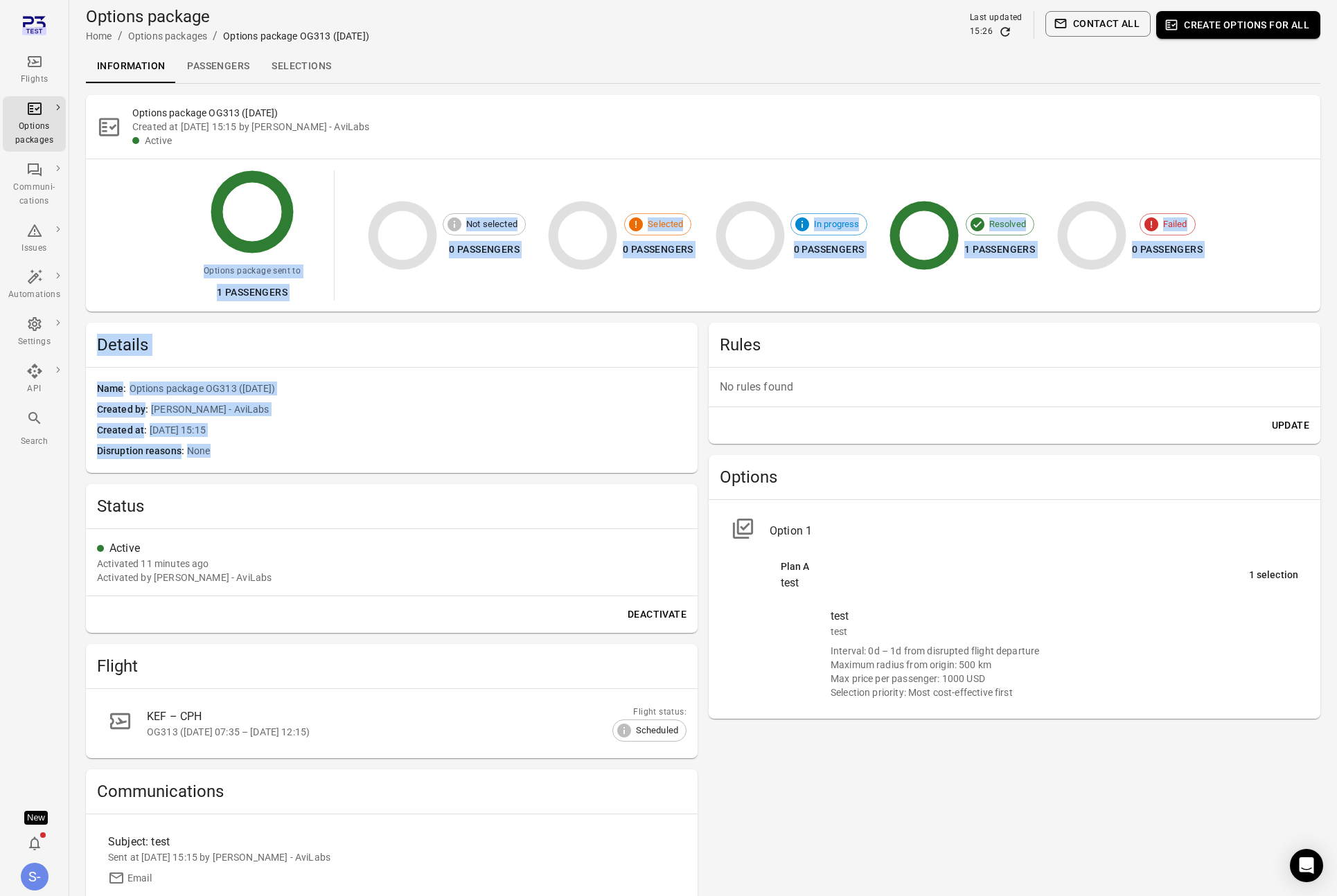
drag, startPoint x: 239, startPoint y: 445, endPoint x: 175, endPoint y: 273, distance: 183.5
click at [169, 273] on div "Options package OG313 ([DATE]) Created at [DATE] 15:15 by [PERSON_NAME] - AviLa…" at bounding box center [703, 559] width 1235 height 928
click at [414, 385] on span "Options package OG313 ([DATE])" at bounding box center [409, 389] width 557 height 15
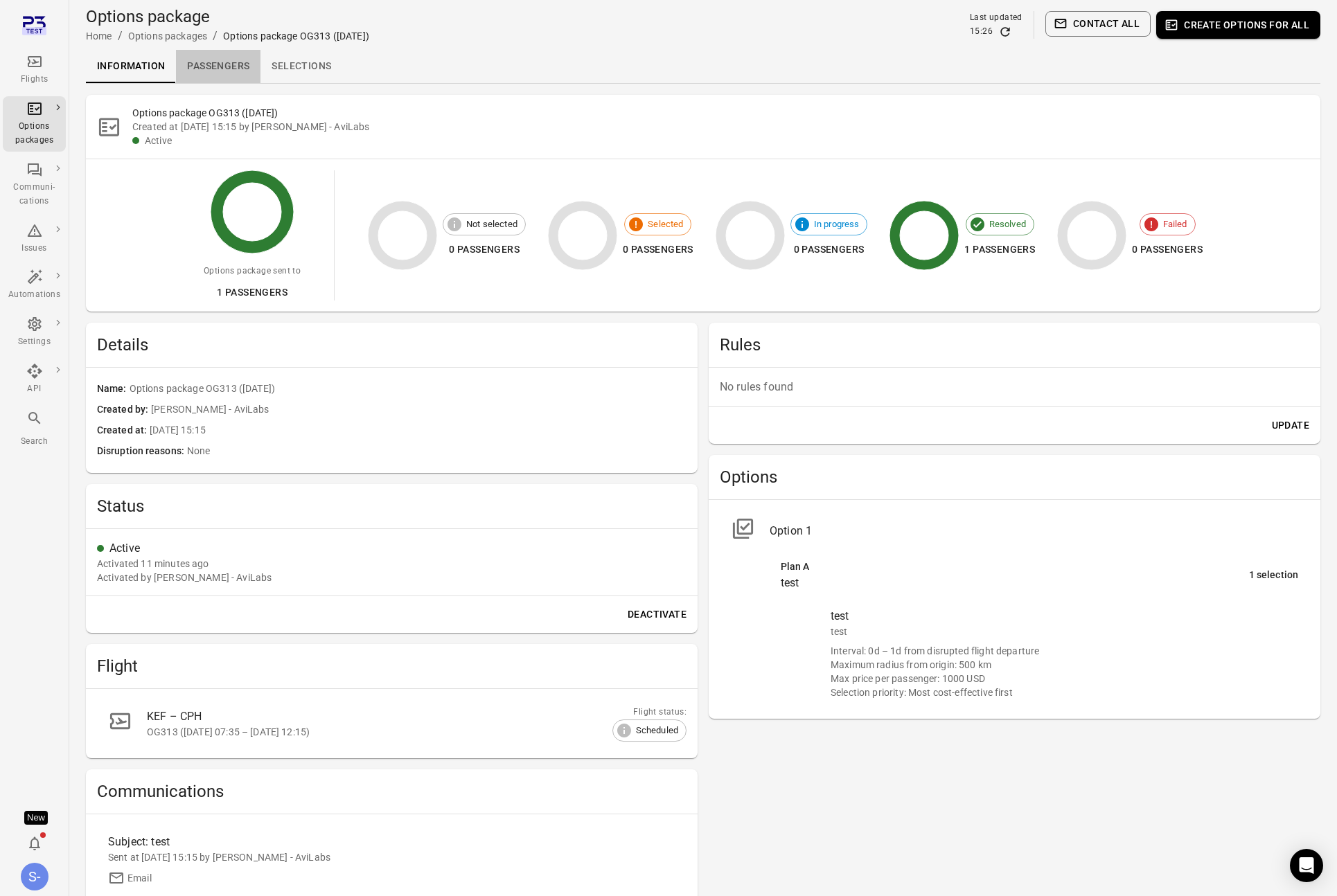
click at [207, 68] on link "Passengers" at bounding box center [218, 66] width 85 height 33
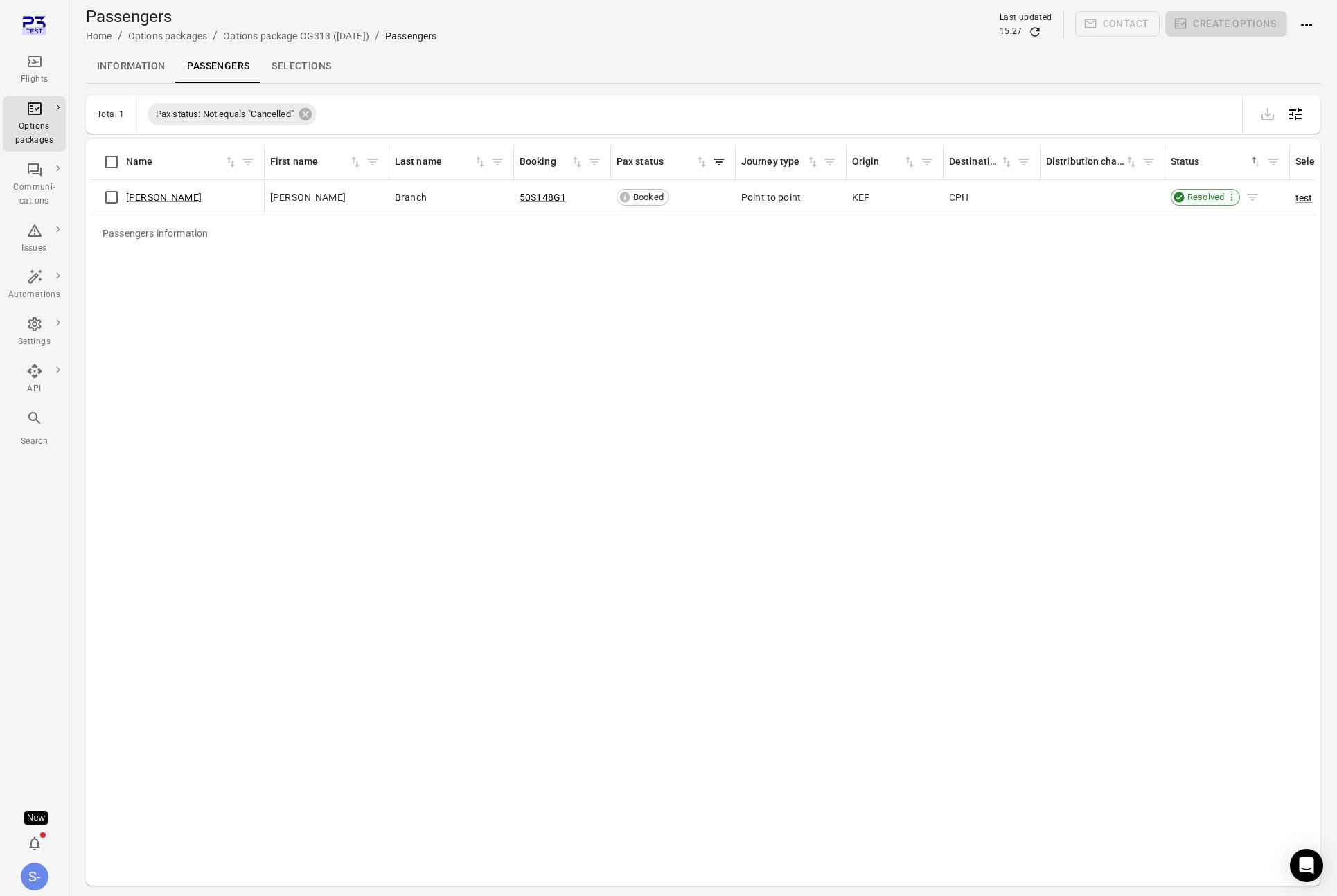
click at [1212, 199] on span "Resolved" at bounding box center [1206, 198] width 46 height 14
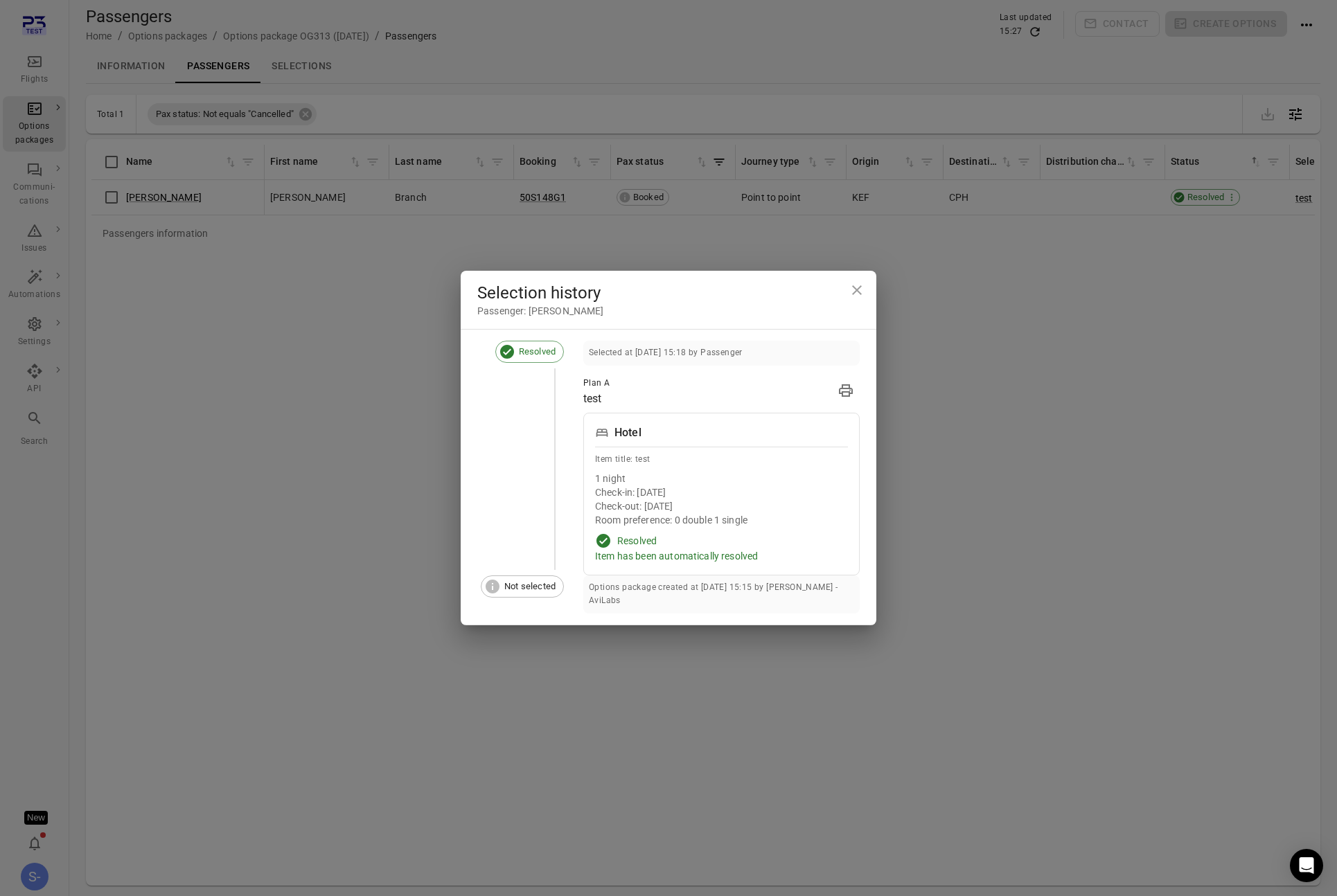
click at [612, 345] on div "Selected at [DATE] 15:18 by Passenger" at bounding box center [721, 353] width 277 height 25
click at [705, 395] on div "Plan A test" at bounding box center [721, 391] width 277 height 30
drag, startPoint x: 668, startPoint y: 436, endPoint x: 515, endPoint y: 427, distance: 153.3
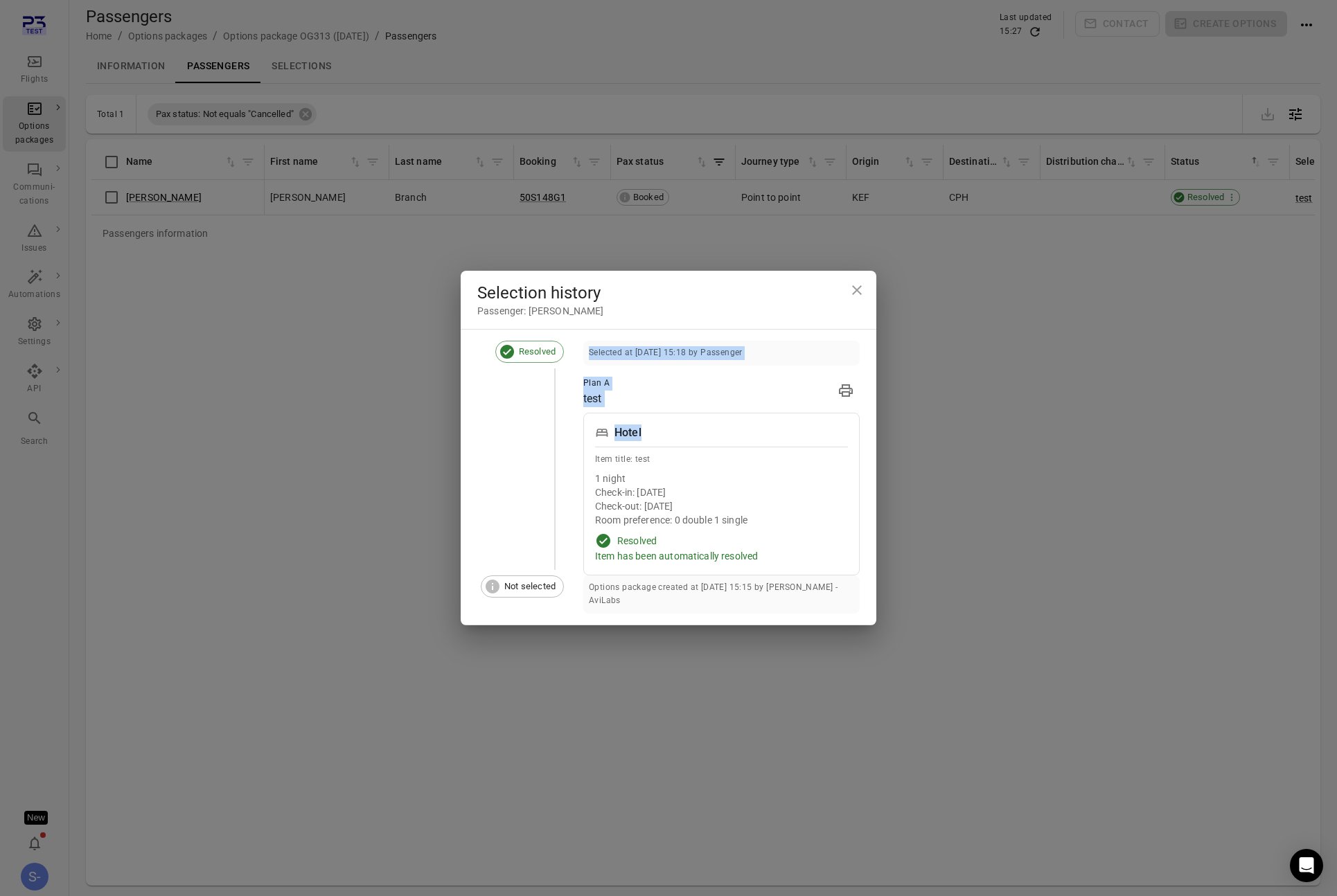
click at [515, 427] on li "Resolved Selected at [DATE] 15:18 by Passenger Plan A test Passenger: [PERSON_N…" at bounding box center [668, 458] width 383 height 235
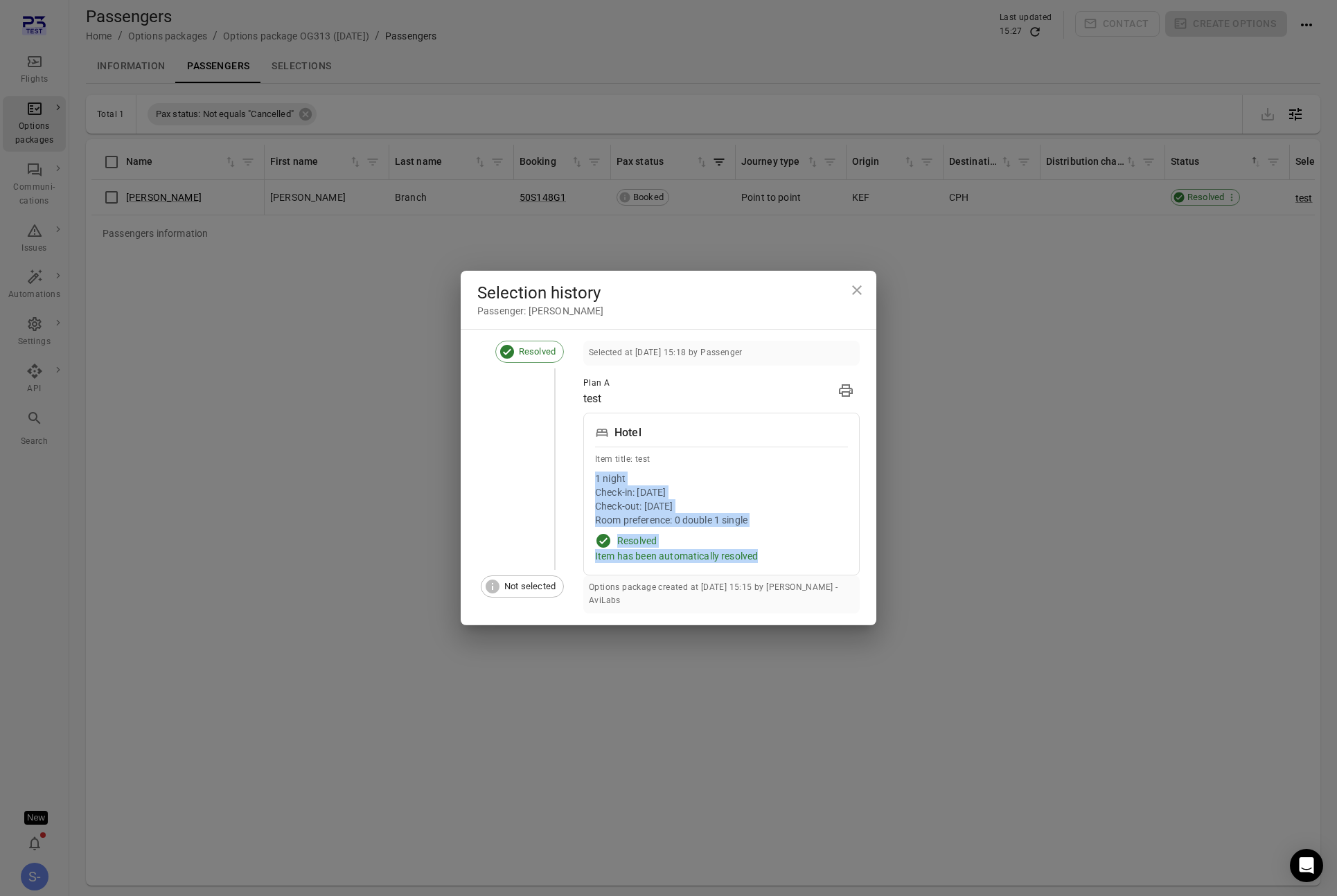
drag, startPoint x: 724, startPoint y: 463, endPoint x: 809, endPoint y: 561, distance: 129.7
click at [809, 561] on div "Hotel Item title: test 1 night Check-in: 30 Sep 2025 Check-out: 1 Oct 2025 Room…" at bounding box center [721, 494] width 277 height 163
click at [809, 561] on div "Item has been automatically resolved" at bounding box center [722, 556] width 253 height 14
click at [738, 560] on div "Item has been automatically resolved" at bounding box center [722, 556] width 253 height 14
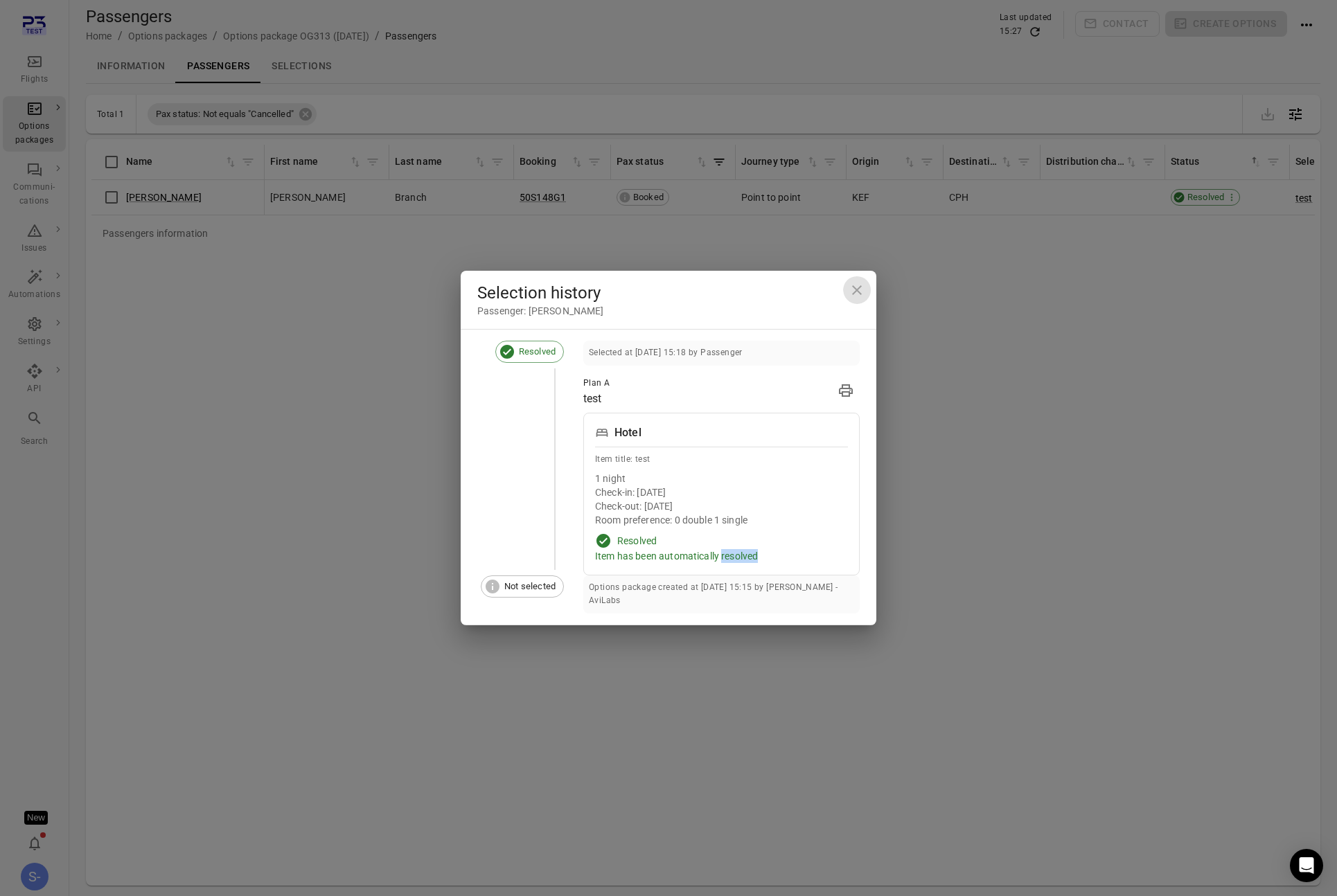
click at [862, 291] on icon "Close dialog" at bounding box center [857, 290] width 17 height 17
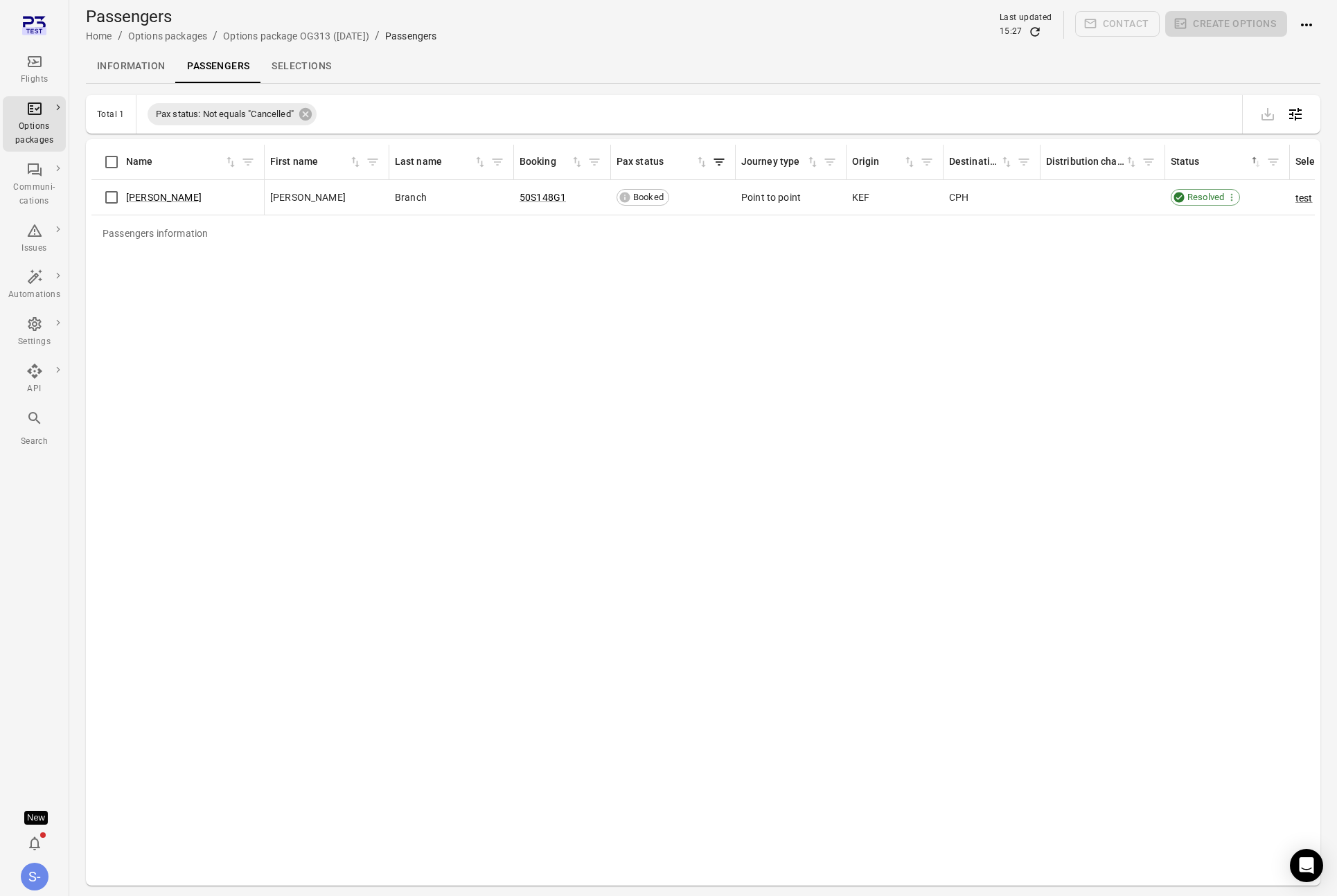
click at [790, 367] on div "Passengers information Name First name Last name Booking Pax status Journey typ…" at bounding box center [703, 513] width 1224 height 736
click at [311, 110] on icon at bounding box center [305, 114] width 12 height 12
click at [316, 108] on div "Total 1 No active filters" at bounding box center [703, 112] width 1235 height 39
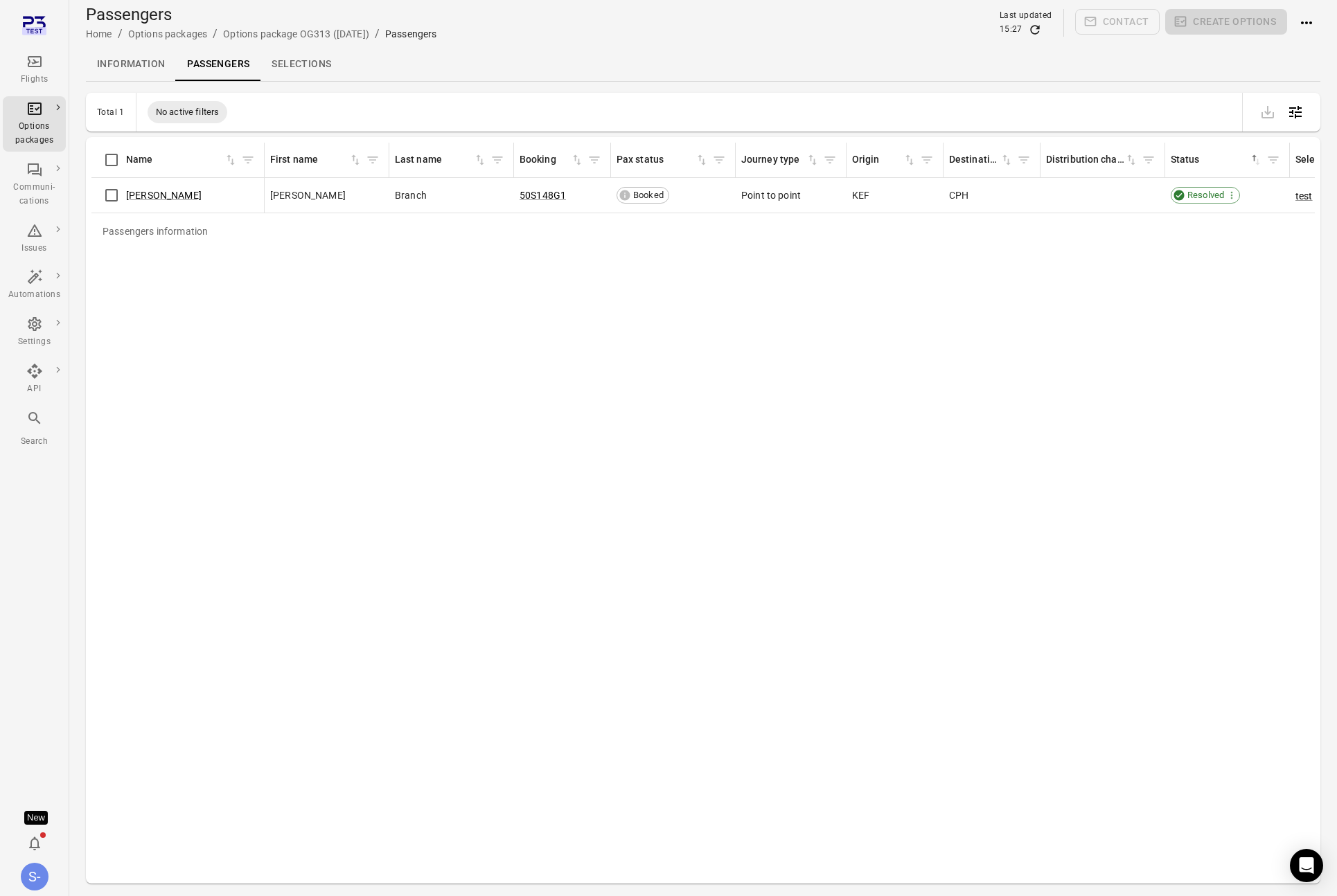
click at [534, 366] on div "Passengers information Name First name Last name Booking Pax status Journey typ…" at bounding box center [703, 510] width 1224 height 736
click at [1209, 198] on span "Resolved" at bounding box center [1206, 198] width 46 height 14
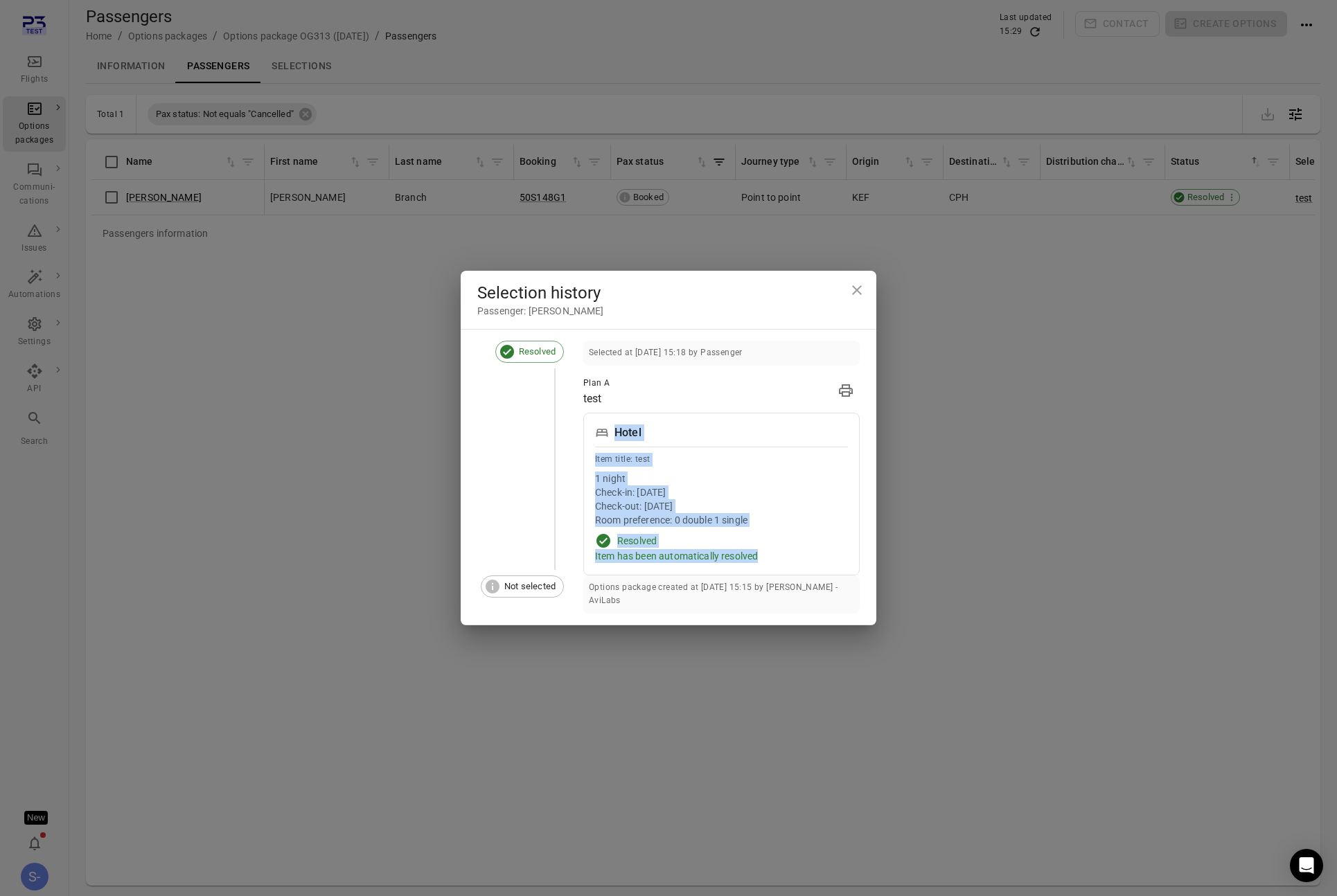
drag, startPoint x: 782, startPoint y: 562, endPoint x: 571, endPoint y: 448, distance: 239.8
click at [579, 433] on div "Selected at 2 Sep 2025 15:18 by Passenger Plan A test Passenger: Kensley Branch…" at bounding box center [712, 458] width 296 height 235
click at [571, 448] on div "Selected at 2 Sep 2025 15:18 by Passenger Plan A test Passenger: Kensley Branch…" at bounding box center [712, 458] width 296 height 235
click at [819, 567] on div "Hotel Item title: test 1 night Check-in: 30 Sep 2025 Check-out: 1 Oct 2025 Room…" at bounding box center [721, 494] width 277 height 163
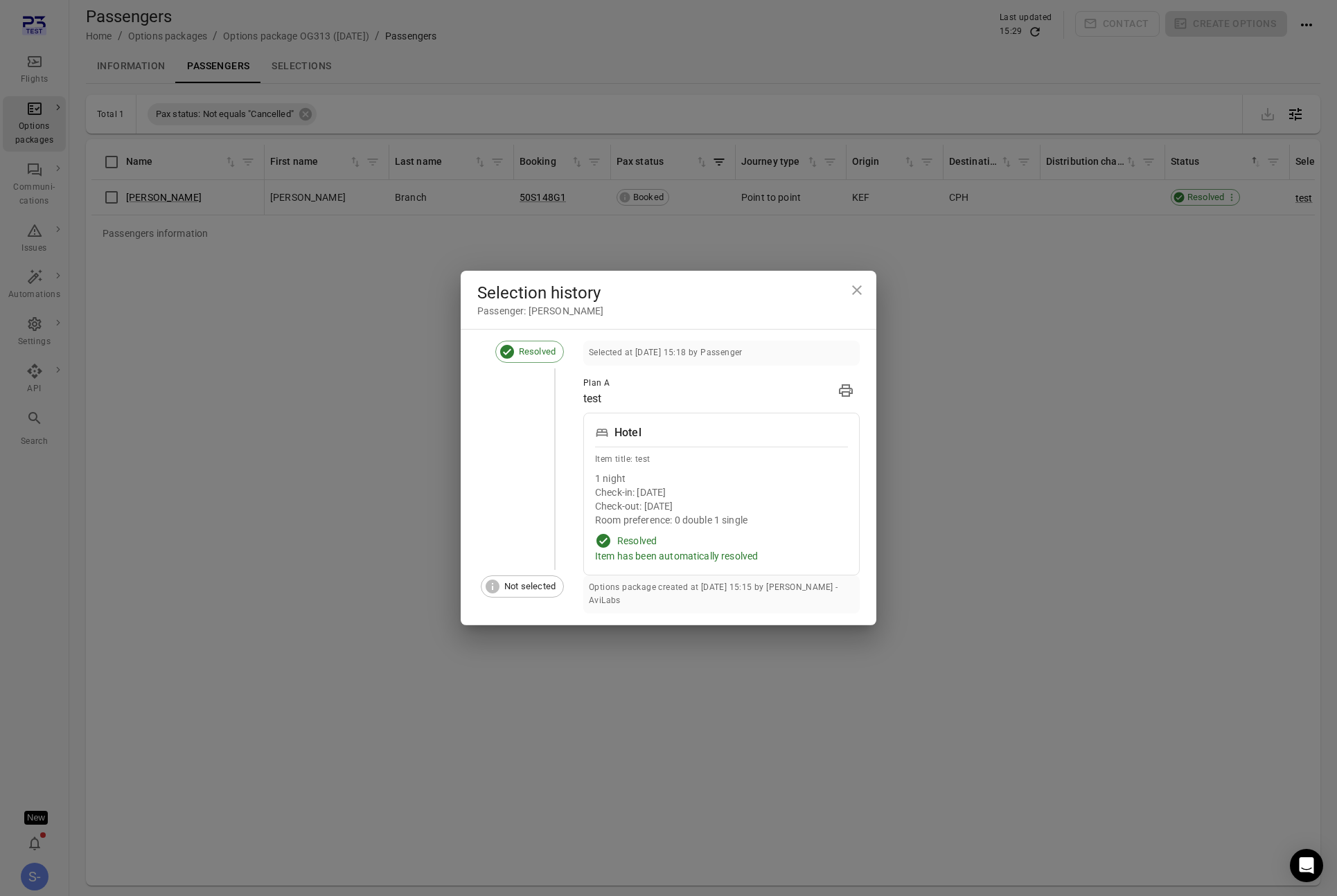
click at [819, 567] on div "Hotel Item title: test 1 night Check-in: 30 Sep 2025 Check-out: 1 Oct 2025 Room…" at bounding box center [721, 494] width 277 height 163
click at [845, 614] on div "Resolved Selected at 2 Sep 2025 15:18 by Passenger Plan A test Passenger: Kensl…" at bounding box center [668, 478] width 416 height 297
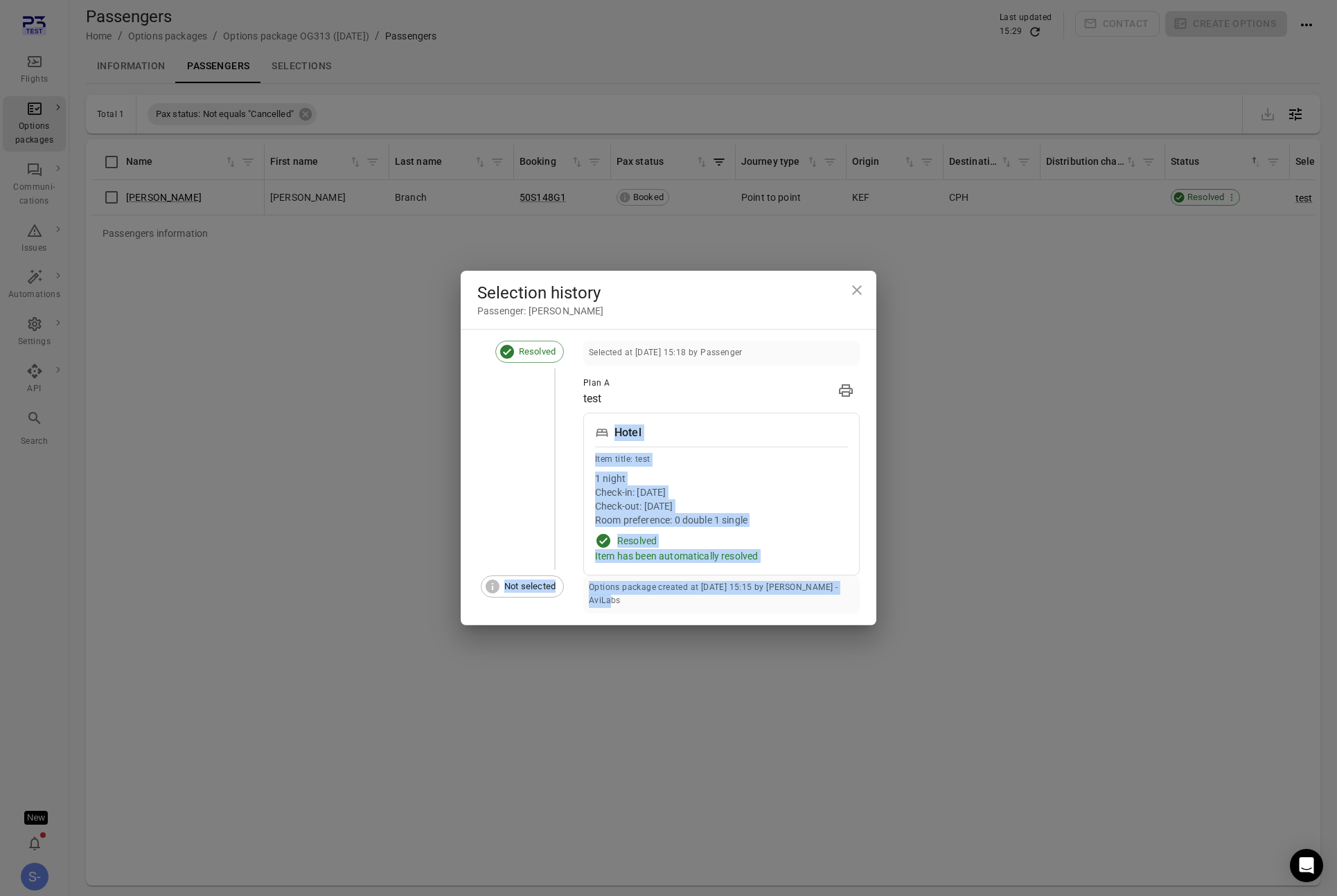
drag, startPoint x: 845, startPoint y: 614, endPoint x: 613, endPoint y: 421, distance: 301.8
click at [613, 421] on div "Resolved Selected at 2 Sep 2025 15:18 by Passenger Plan A test Passenger: Kensl…" at bounding box center [668, 478] width 416 height 297
click at [858, 502] on div "Hotel Item title: test 1 night Check-in: 30 Sep 2025 Check-out: 1 Oct 2025 Room…" at bounding box center [721, 494] width 277 height 163
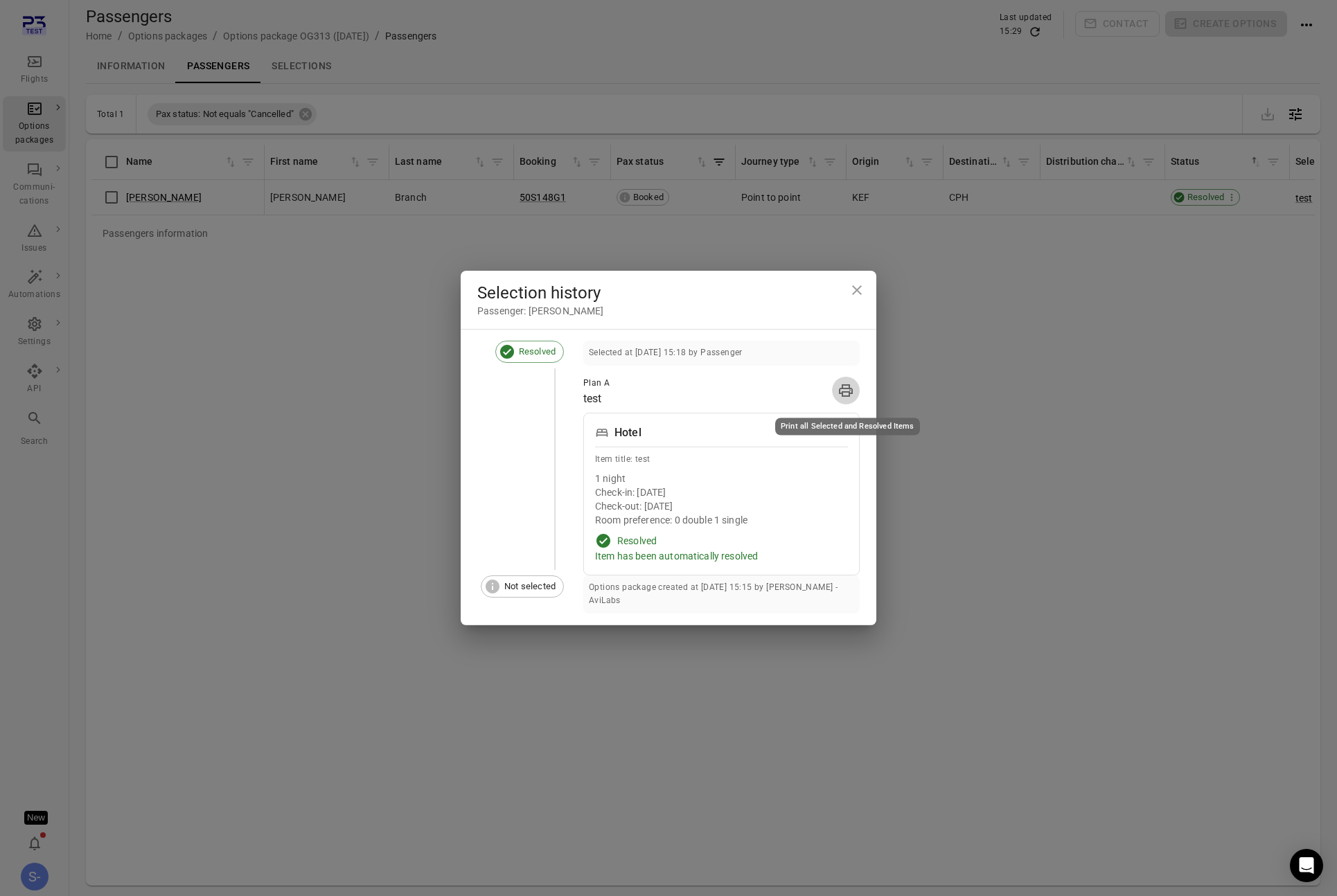
click at [851, 392] on icon "Print" at bounding box center [846, 391] width 17 height 17
click at [409, 289] on div "Selection history Passenger: Kensley Branch Resolved Selected at 2 Sep 2025 15:…" at bounding box center [668, 448] width 1337 height 896
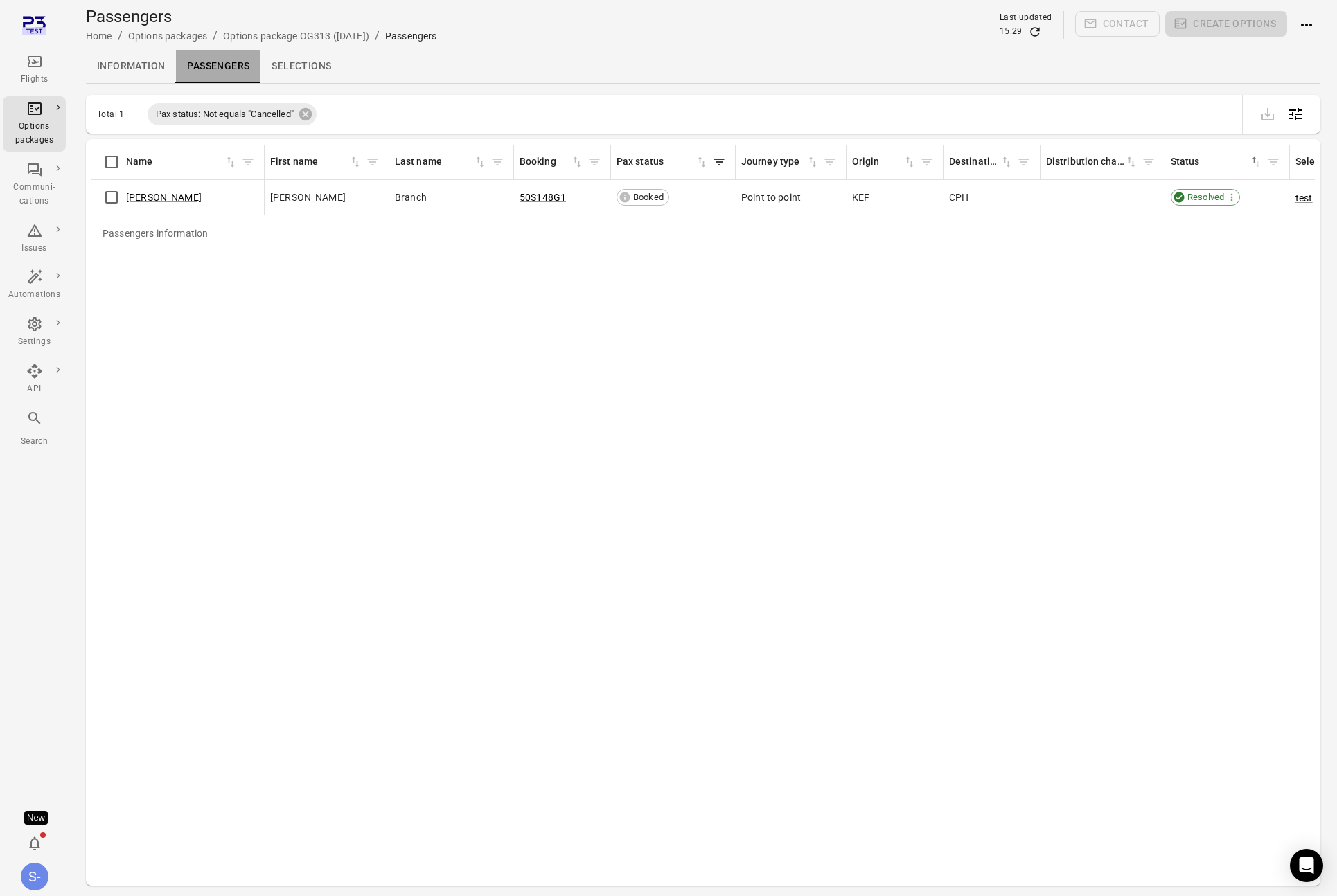
click at [208, 66] on link "Passengers" at bounding box center [218, 66] width 85 height 33
click at [313, 109] on icon at bounding box center [305, 114] width 15 height 15
click at [167, 196] on link "Kensley Branch" at bounding box center [164, 198] width 76 height 11
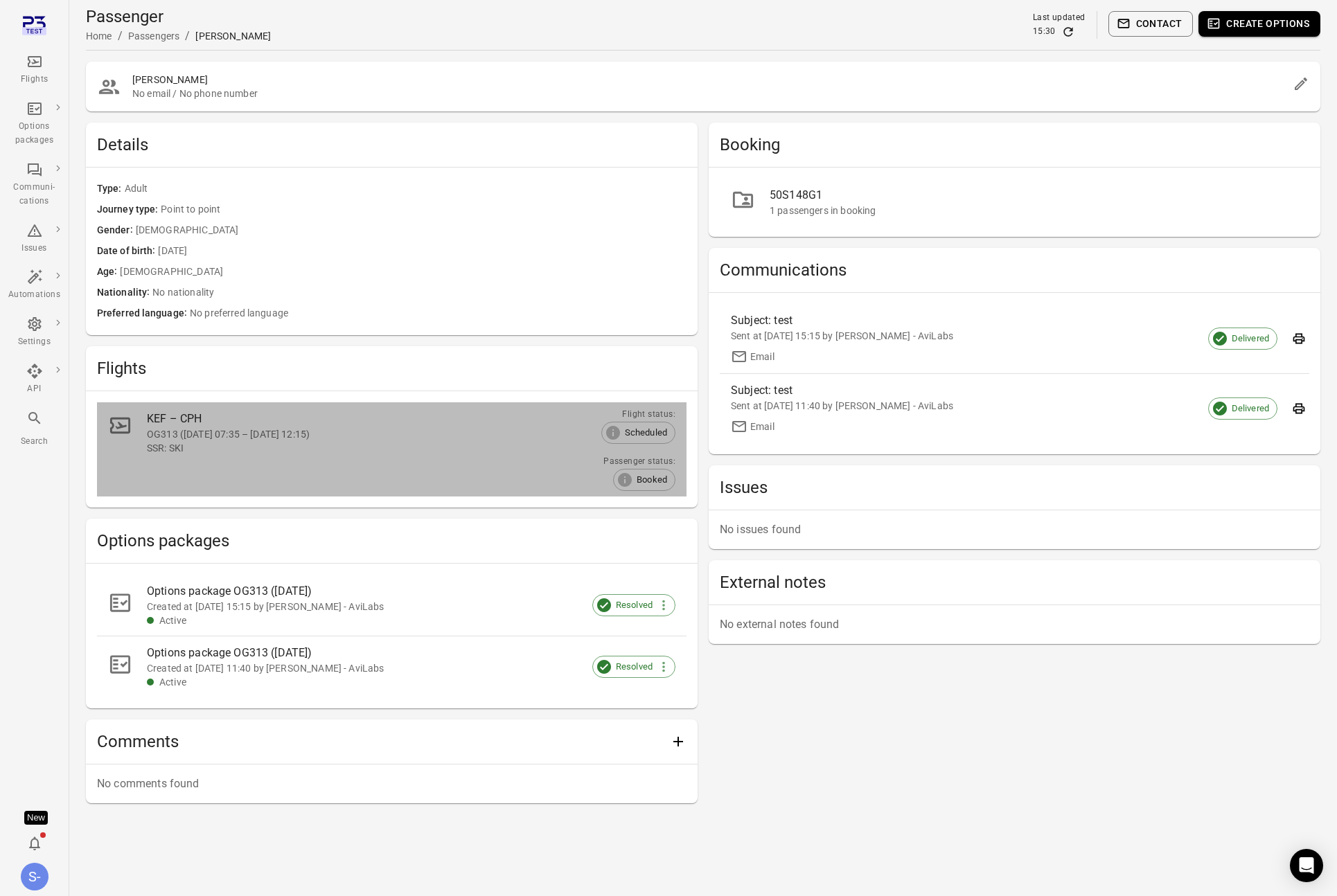
click at [213, 451] on div "SSR: SKI" at bounding box center [371, 448] width 449 height 14
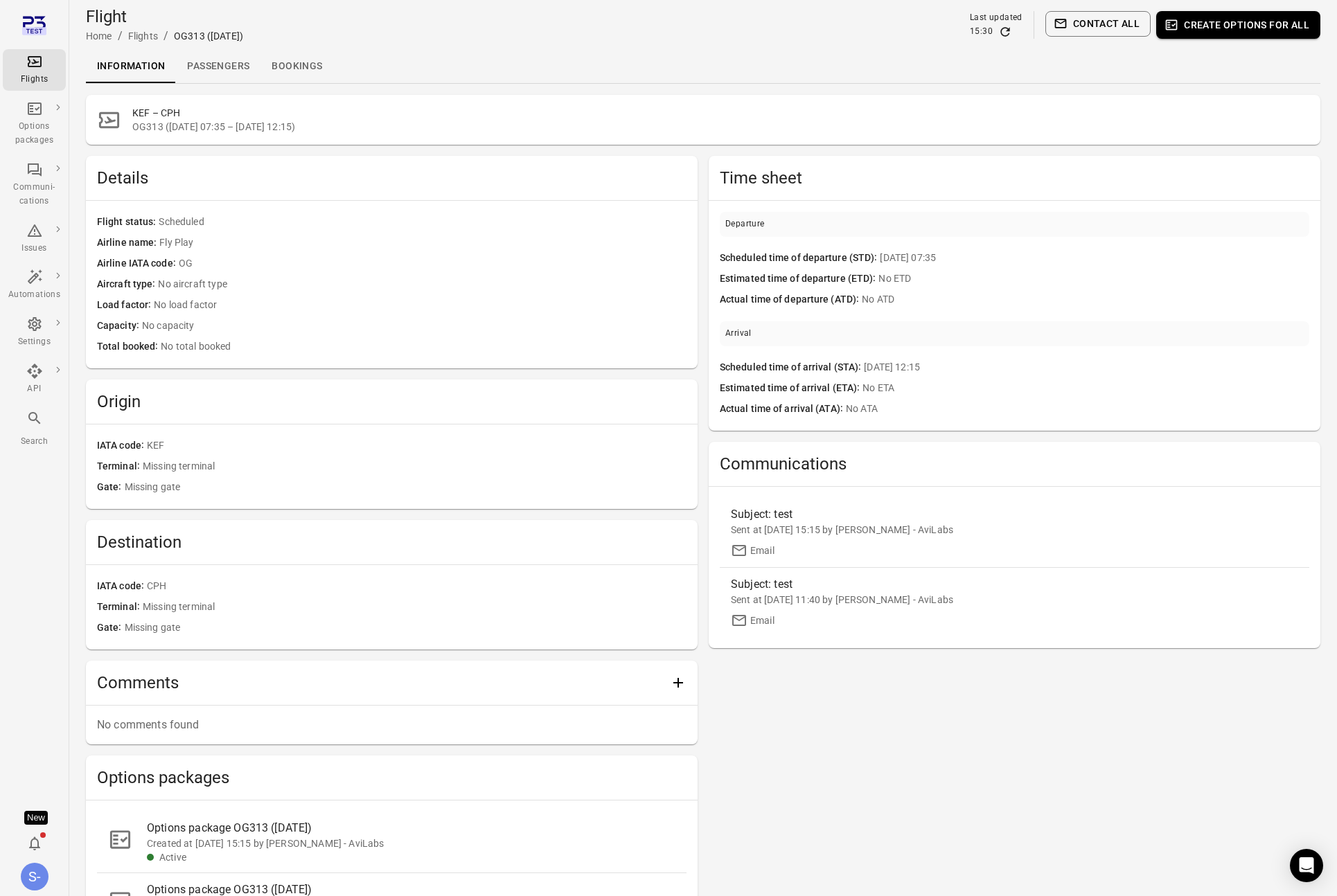
drag, startPoint x: 189, startPoint y: 84, endPoint x: 199, endPoint y: 76, distance: 12.8
click at [193, 80] on main "Flight Home / Flights / OG313 (30 Sep) Last updated 15:30 Contact all Create op…" at bounding box center [703, 512] width 1268 height 1023
click at [207, 68] on link "Passengers" at bounding box center [218, 66] width 85 height 33
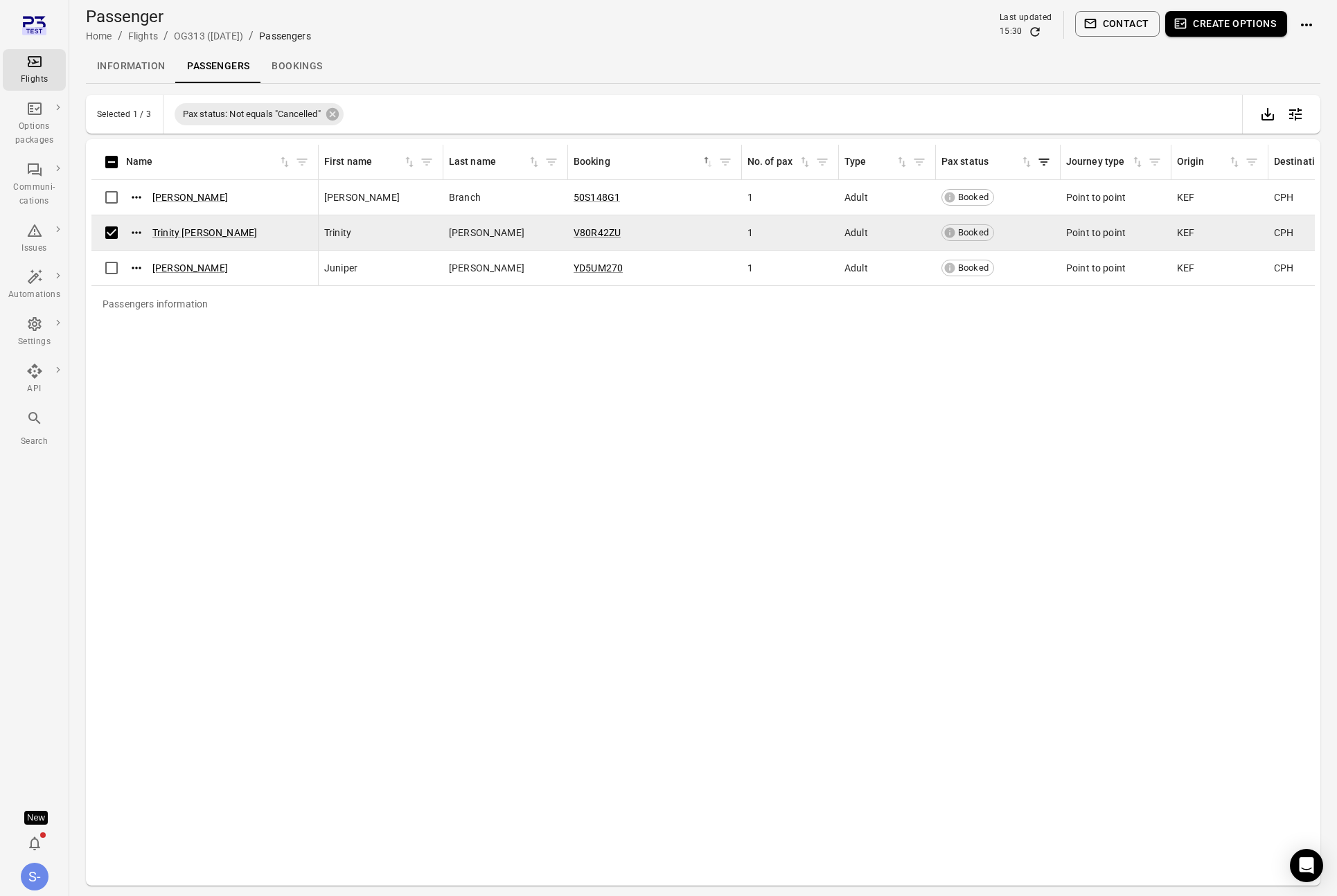
click at [1210, 18] on button "Create options" at bounding box center [1226, 23] width 122 height 26
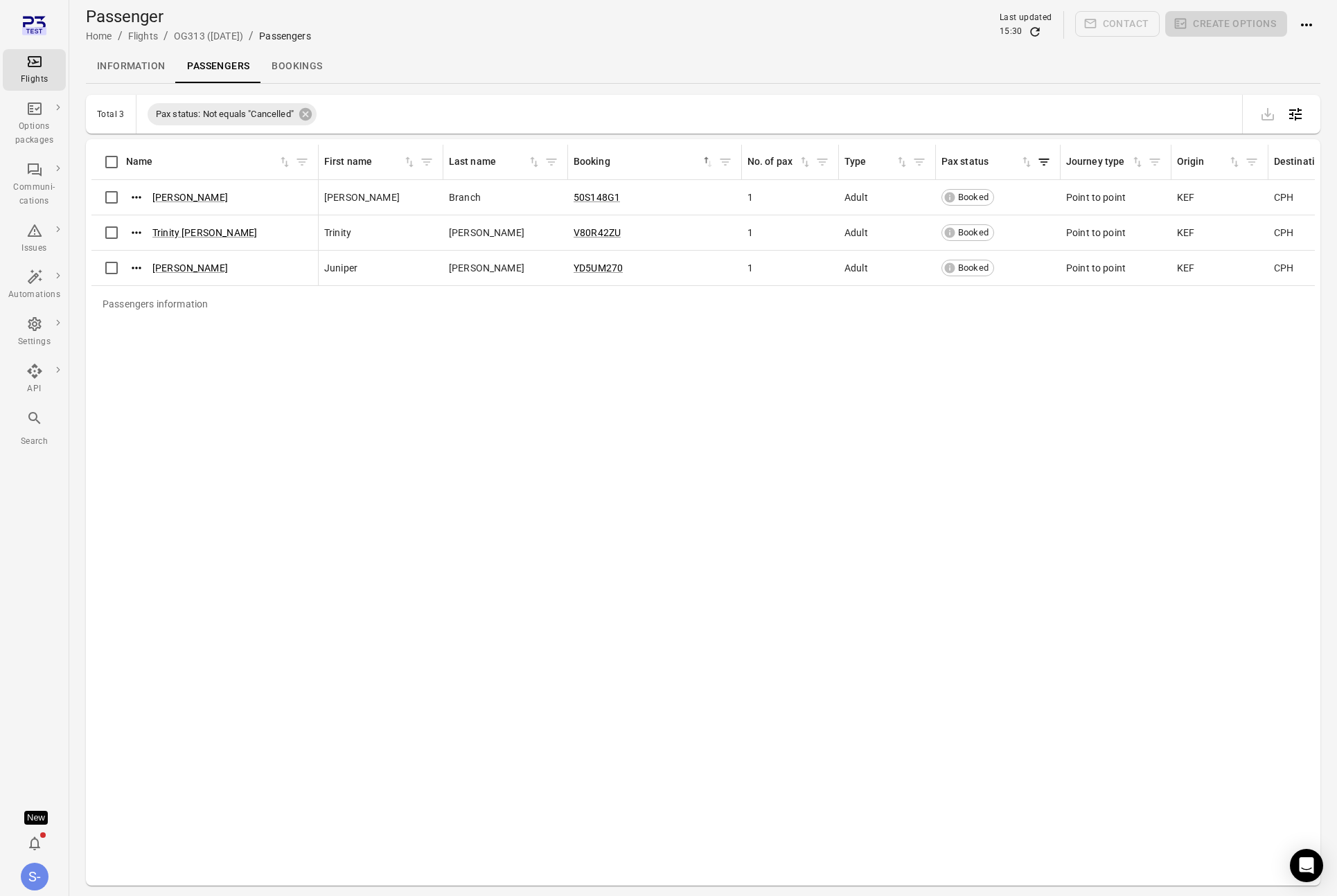
scroll to position [2, 0]
click at [139, 231] on icon "Actions" at bounding box center [136, 230] width 9 height 2
click at [133, 254] on span "Update contact information" at bounding box center [137, 254] width 122 height 14
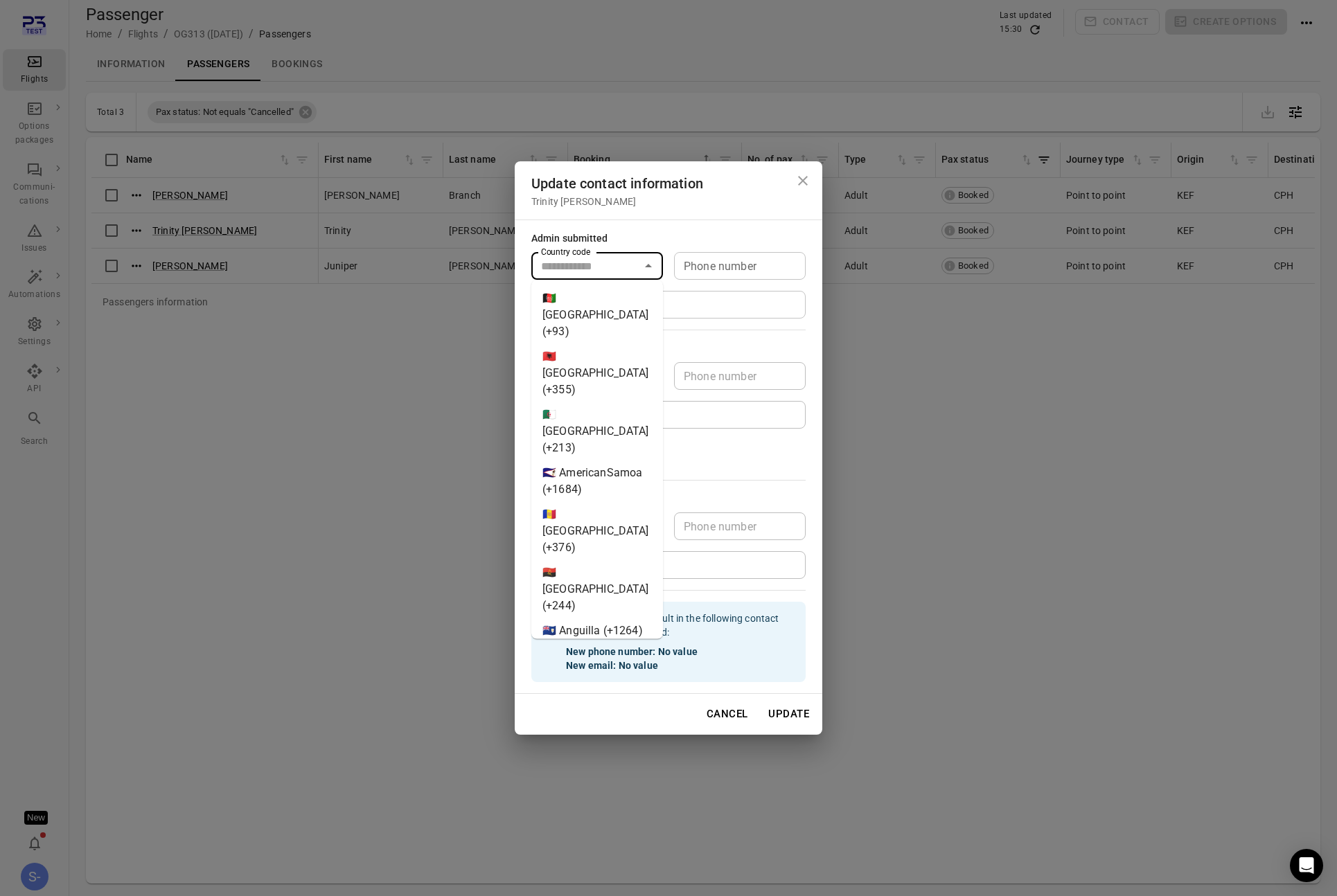
click at [606, 271] on input "Country code" at bounding box center [586, 266] width 101 height 20
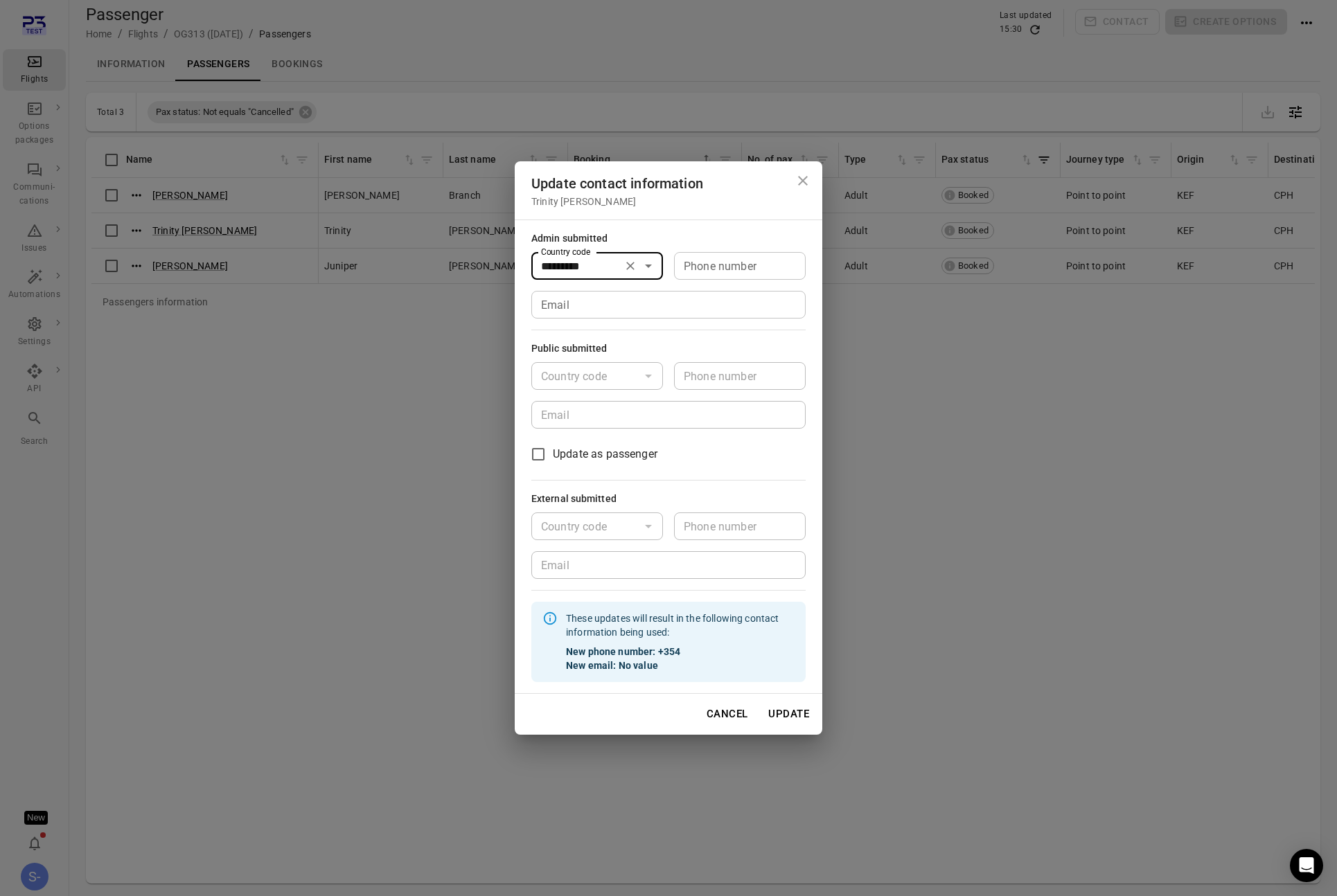
type input "*********"
click at [745, 269] on input "Phone number" at bounding box center [740, 265] width 132 height 28
type input "*******"
click at [703, 299] on input "Email" at bounding box center [668, 304] width 274 height 28
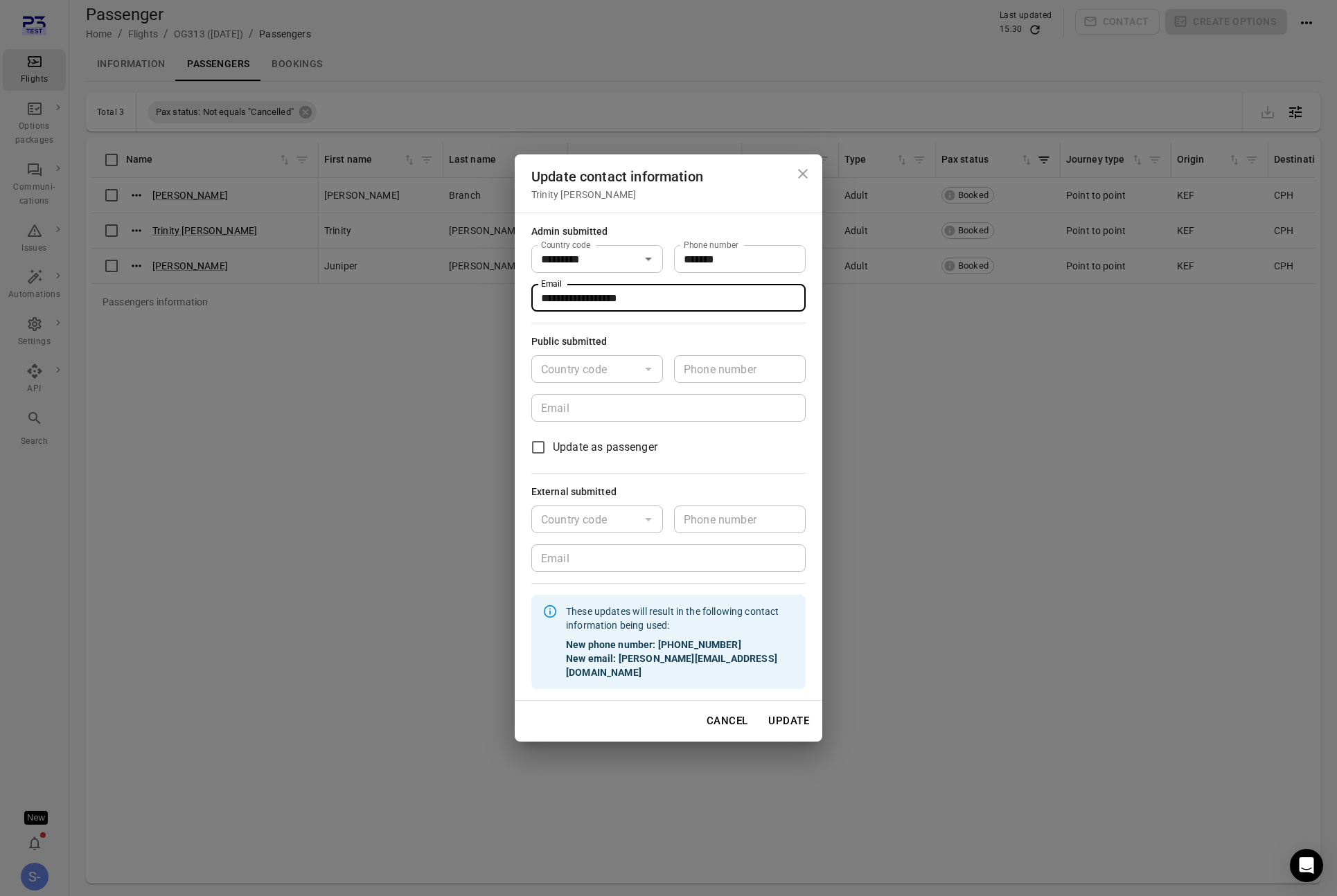
type input "**********"
click at [795, 715] on button "Update" at bounding box center [789, 721] width 56 height 29
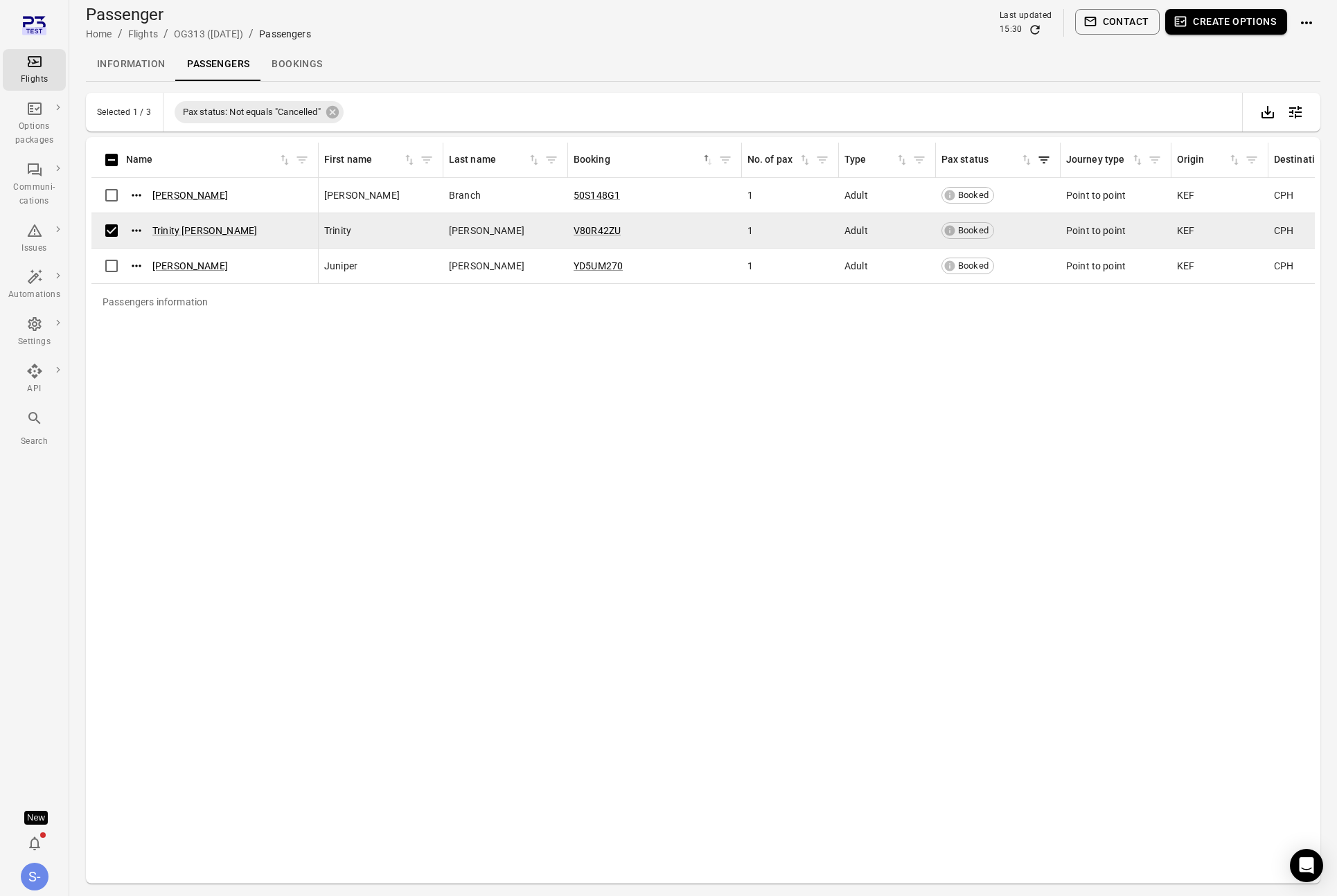
click at [1212, 19] on button "Create options" at bounding box center [1226, 21] width 122 height 26
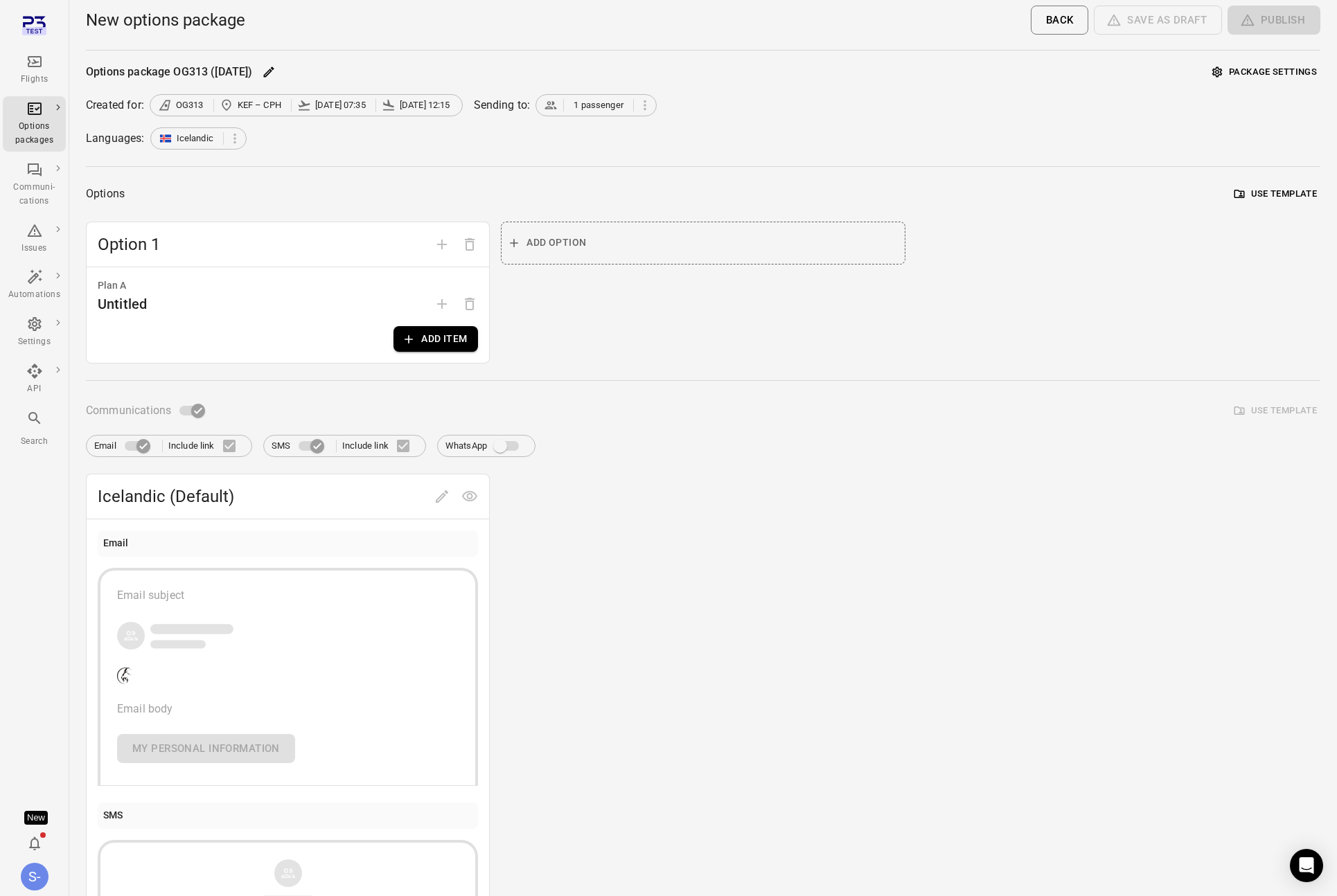
click at [455, 341] on button "Add item" at bounding box center [435, 339] width 85 height 26
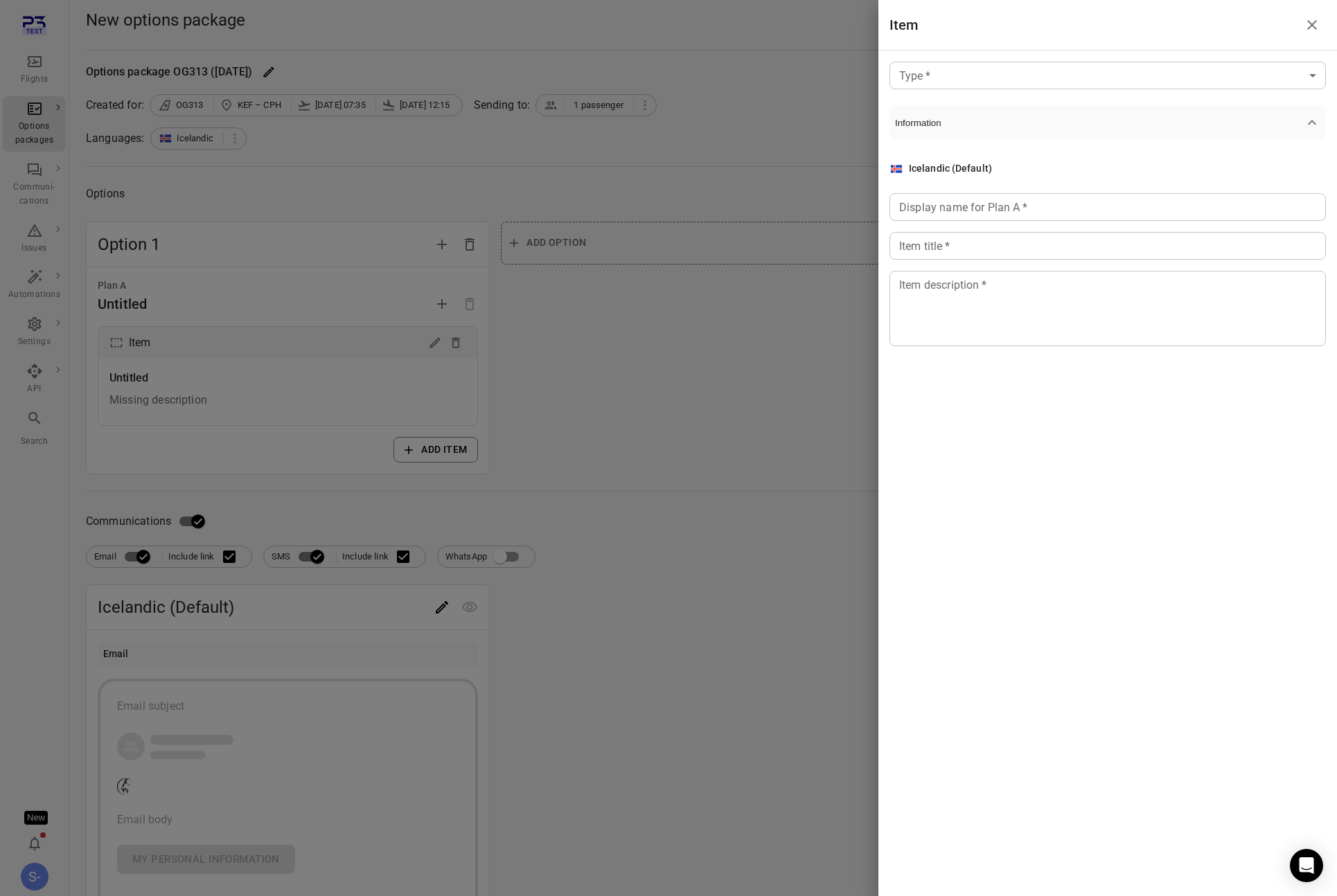
click at [942, 44] on div "Item" at bounding box center [1107, 25] width 458 height 50
click at [948, 60] on div "Type   * ​ Type   * Information Icelandic (Default) Display name for Plan A   *…" at bounding box center [1107, 215] width 458 height 329
click at [949, 61] on body "Flights Options packages Communi-cations Issues Automations Settings API Search…" at bounding box center [668, 593] width 1337 height 1185
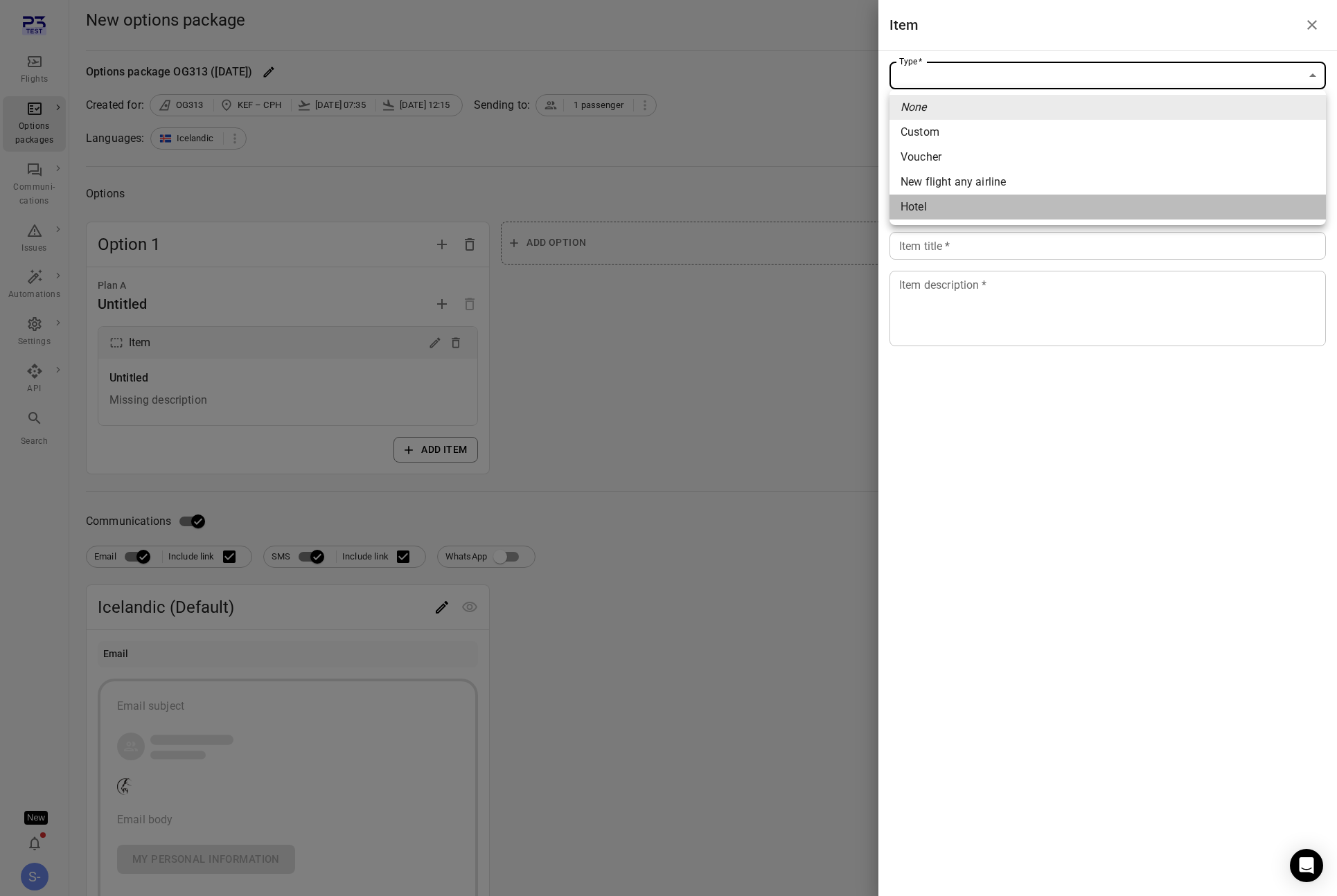
click at [946, 215] on li "Hotel" at bounding box center [1108, 207] width 436 height 25
type input "*****"
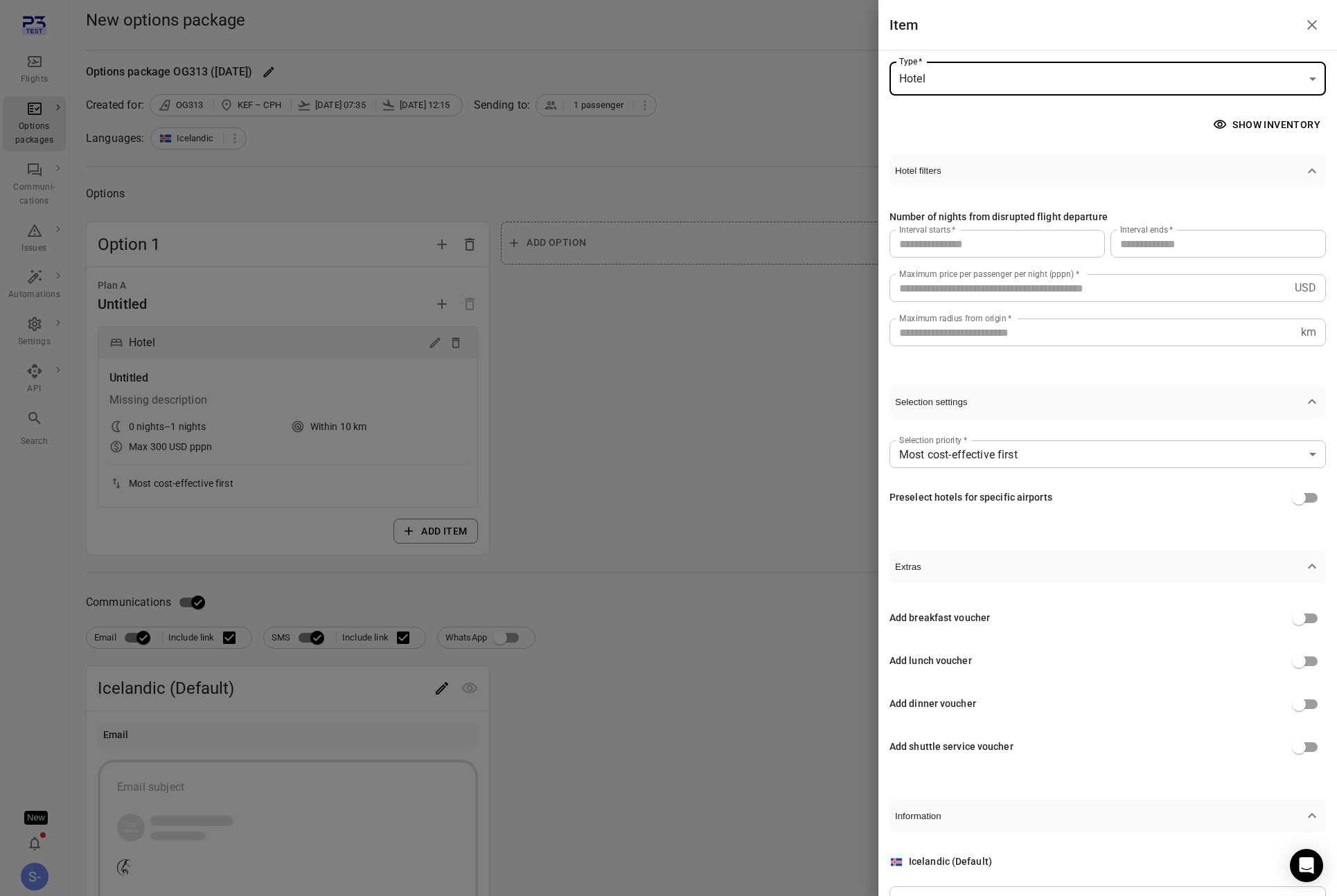
click at [936, 295] on input "***" at bounding box center [1090, 287] width 400 height 28
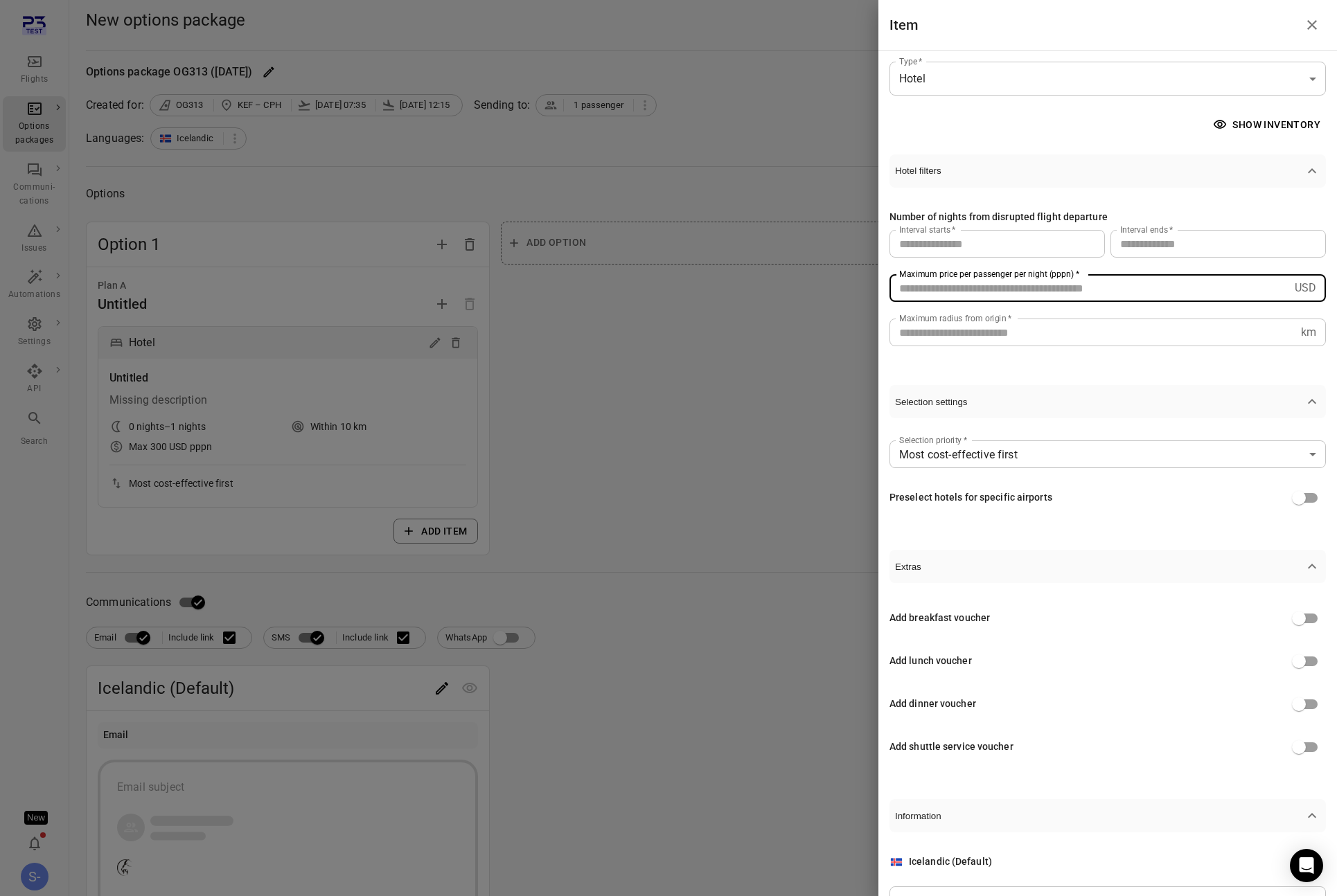
click at [936, 295] on input "***" at bounding box center [1090, 287] width 400 height 28
type input "****"
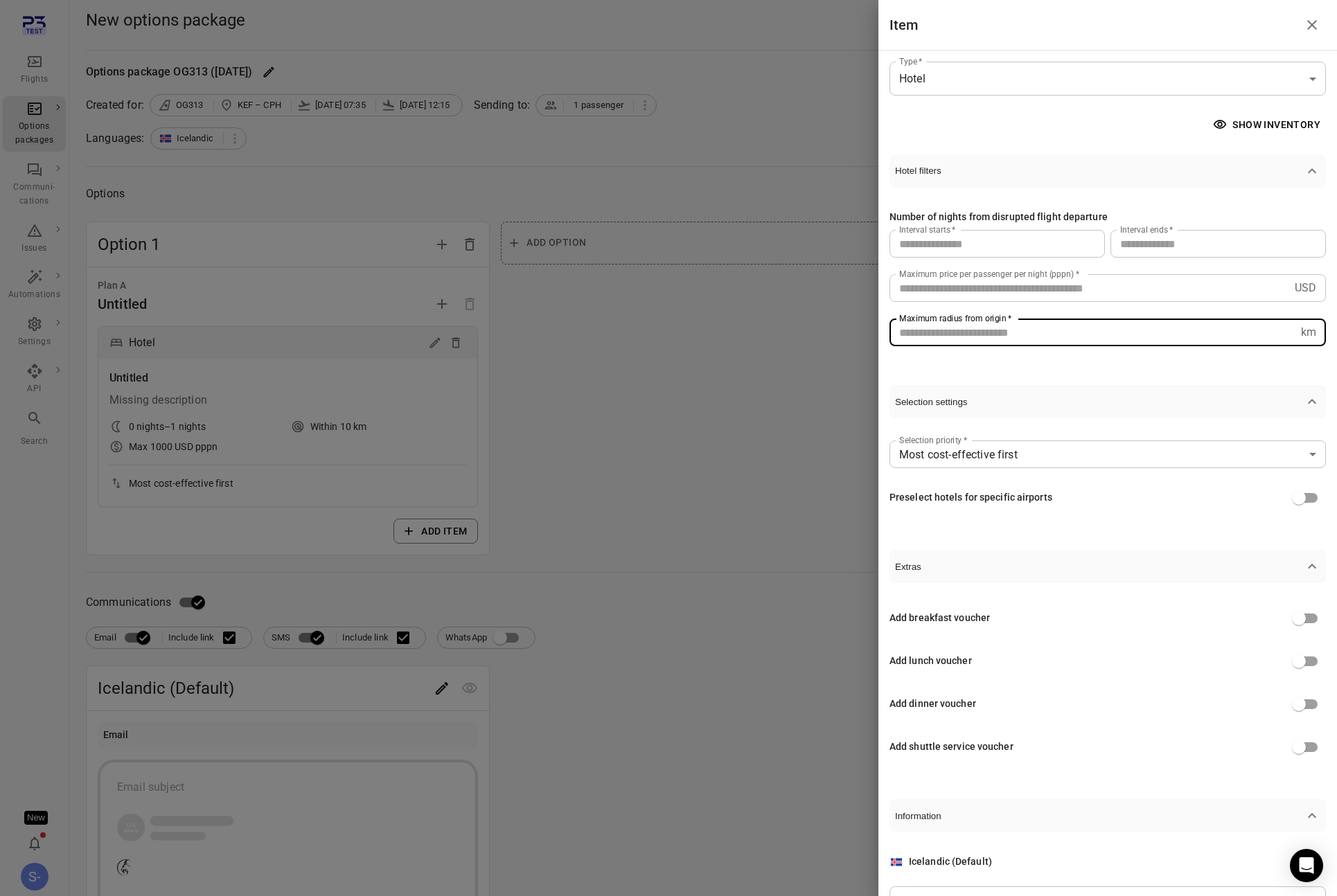
click at [983, 333] on input "**" at bounding box center [1093, 332] width 406 height 28
click at [958, 344] on input "**" at bounding box center [1093, 332] width 406 height 28
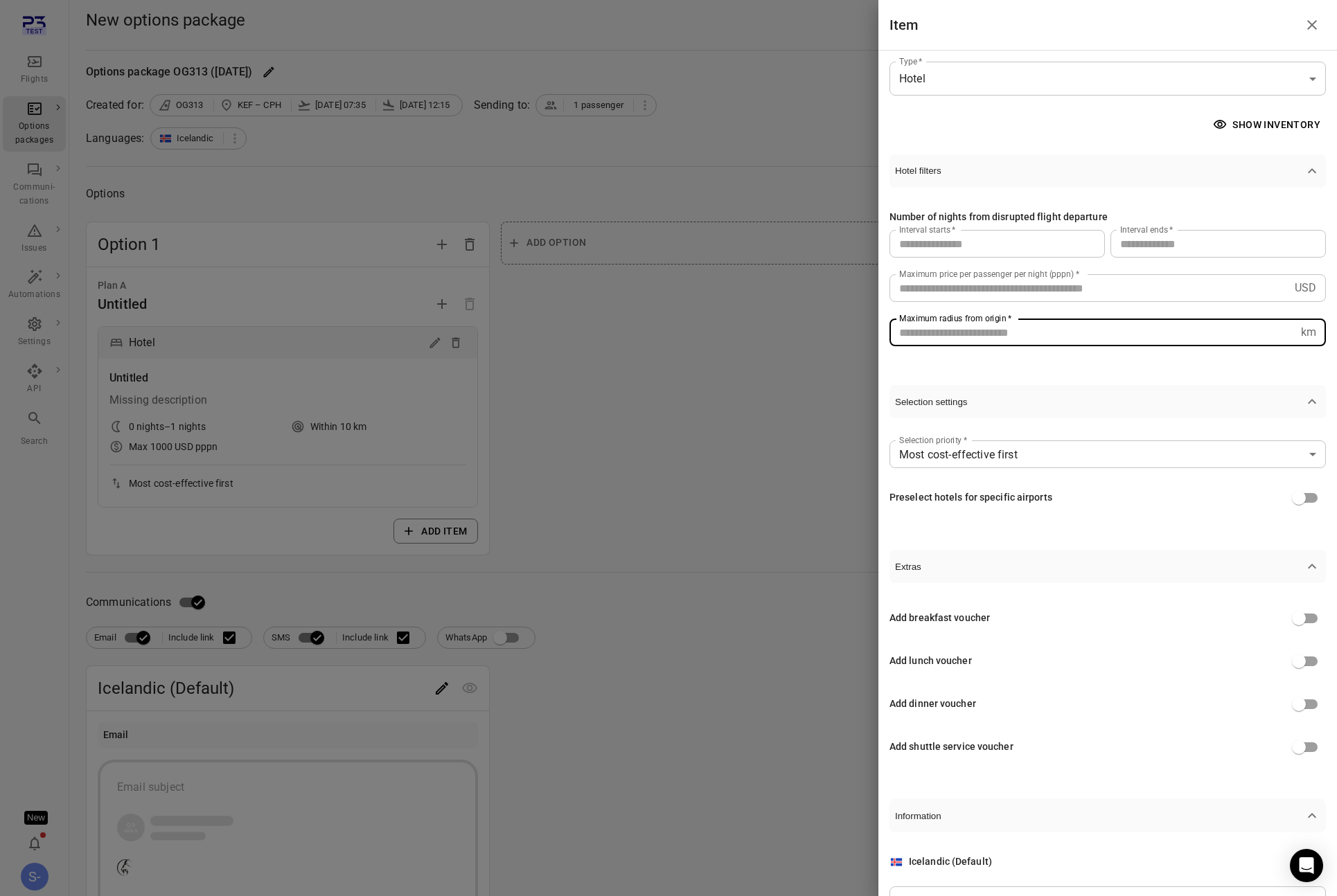
click at [961, 338] on input "**" at bounding box center [1093, 332] width 406 height 28
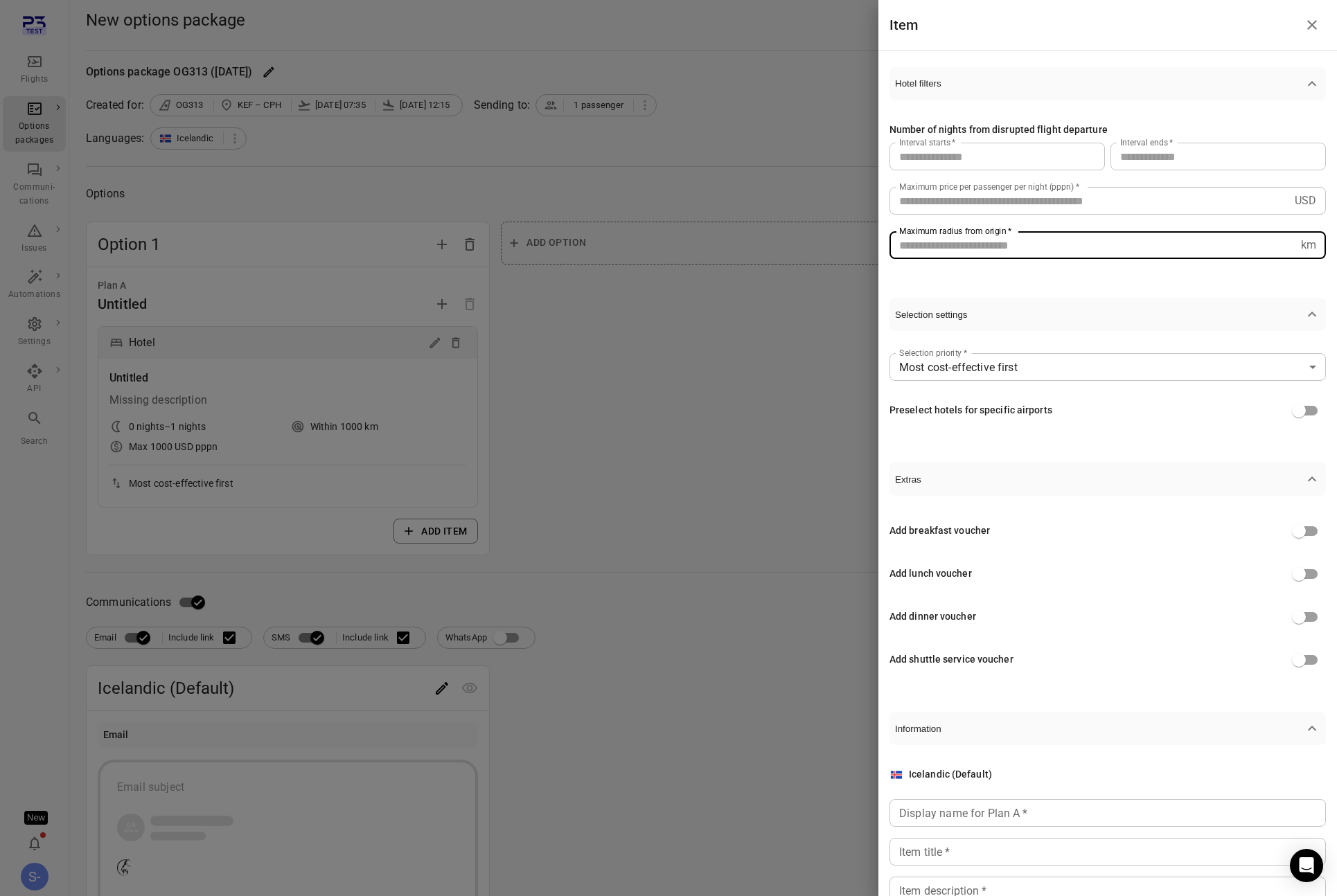
scroll to position [177, 0]
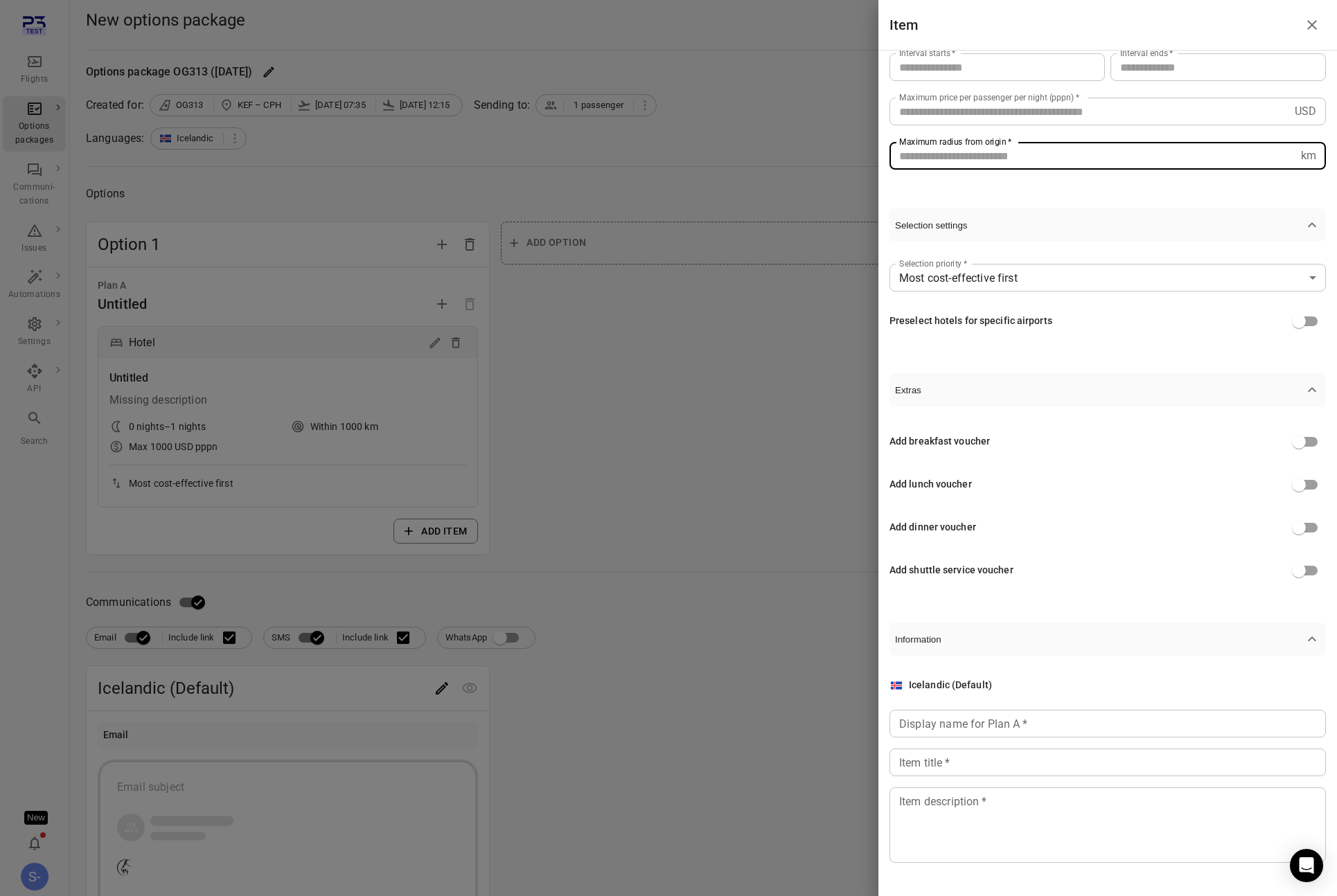
type input "****"
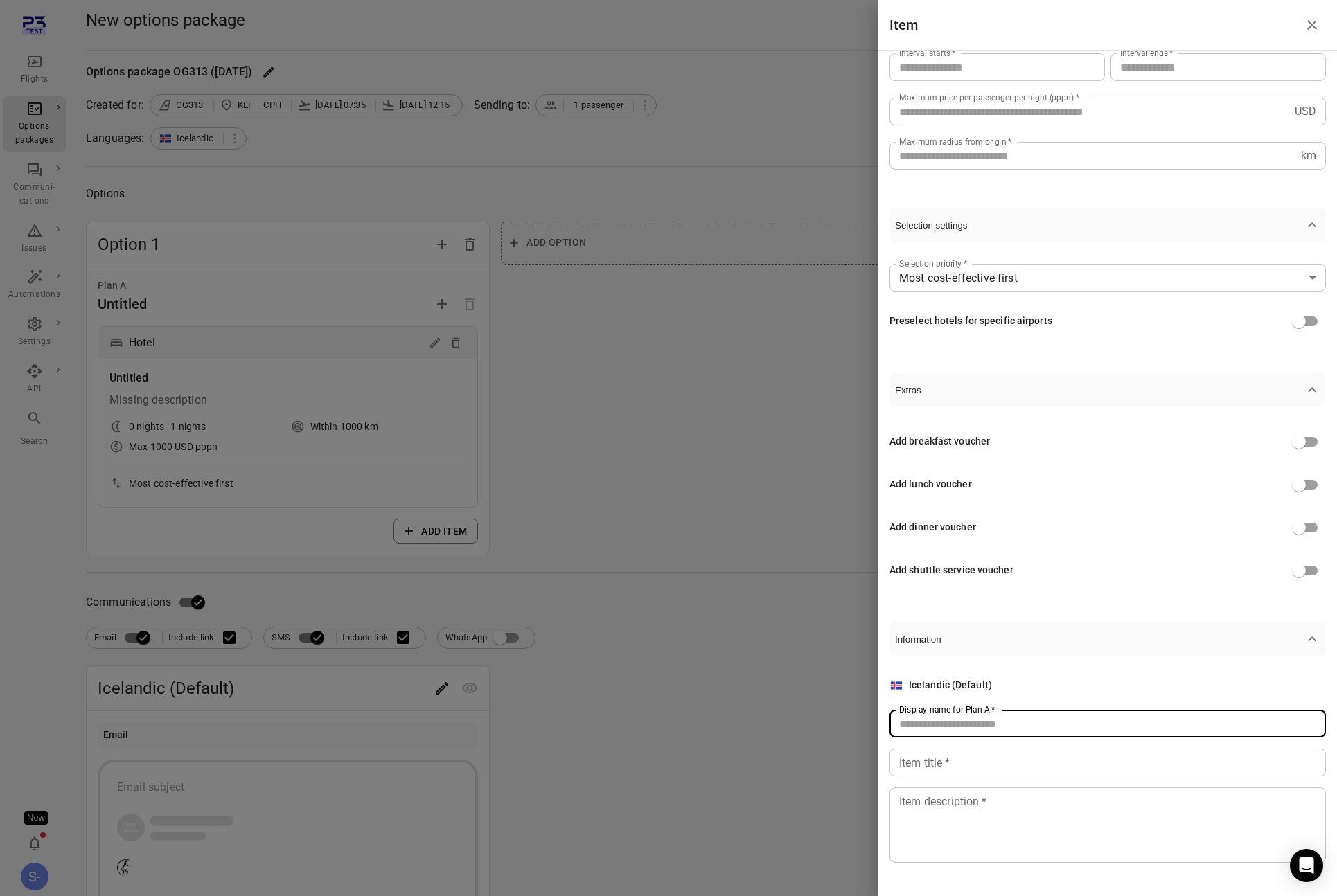
click at [954, 713] on div "Display name for Plan A   * Display name for Plan A   *" at bounding box center [1108, 723] width 436 height 28
type input "****"
click at [926, 754] on div "Item title   * Item title   *" at bounding box center [1108, 762] width 436 height 28
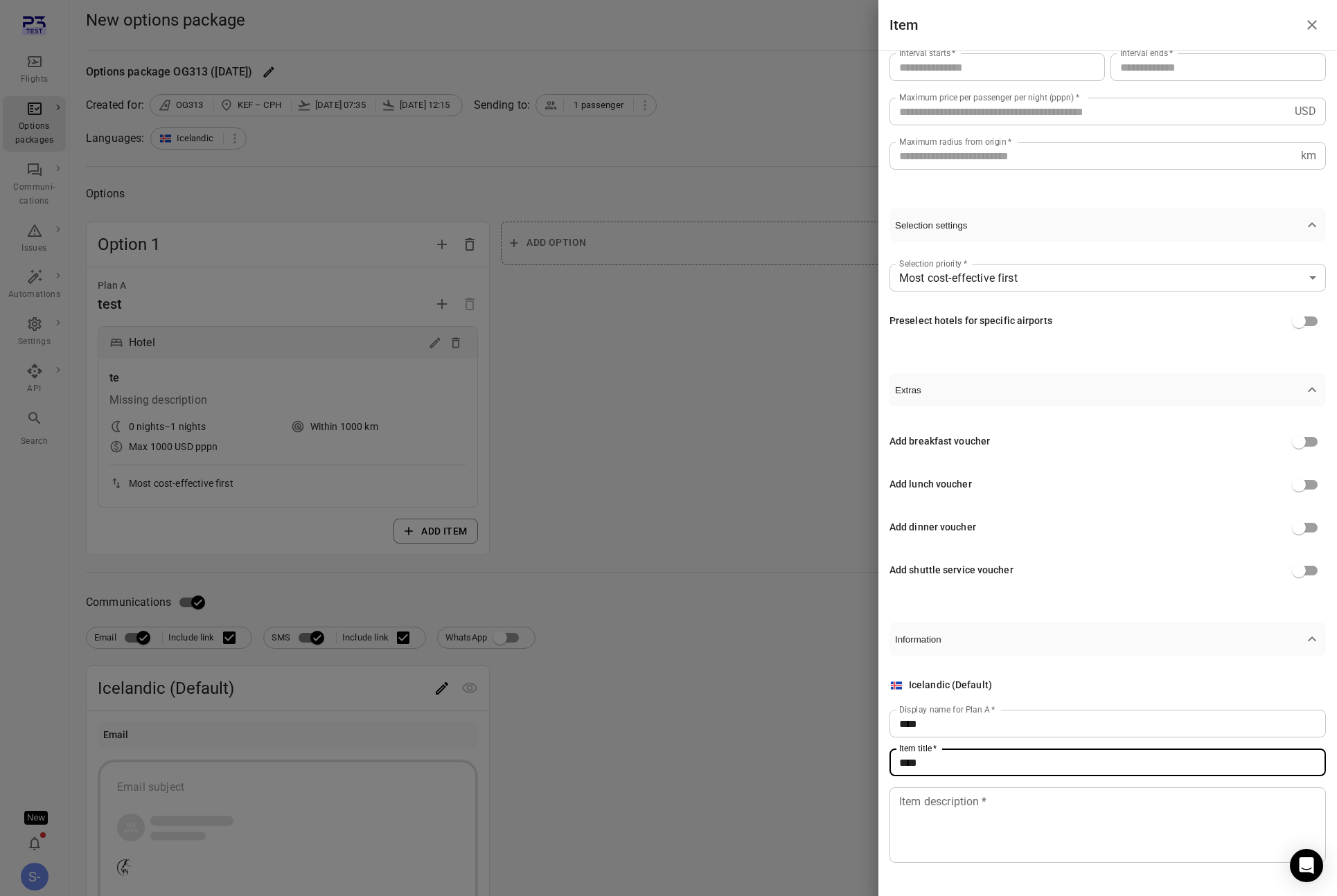
type input "****"
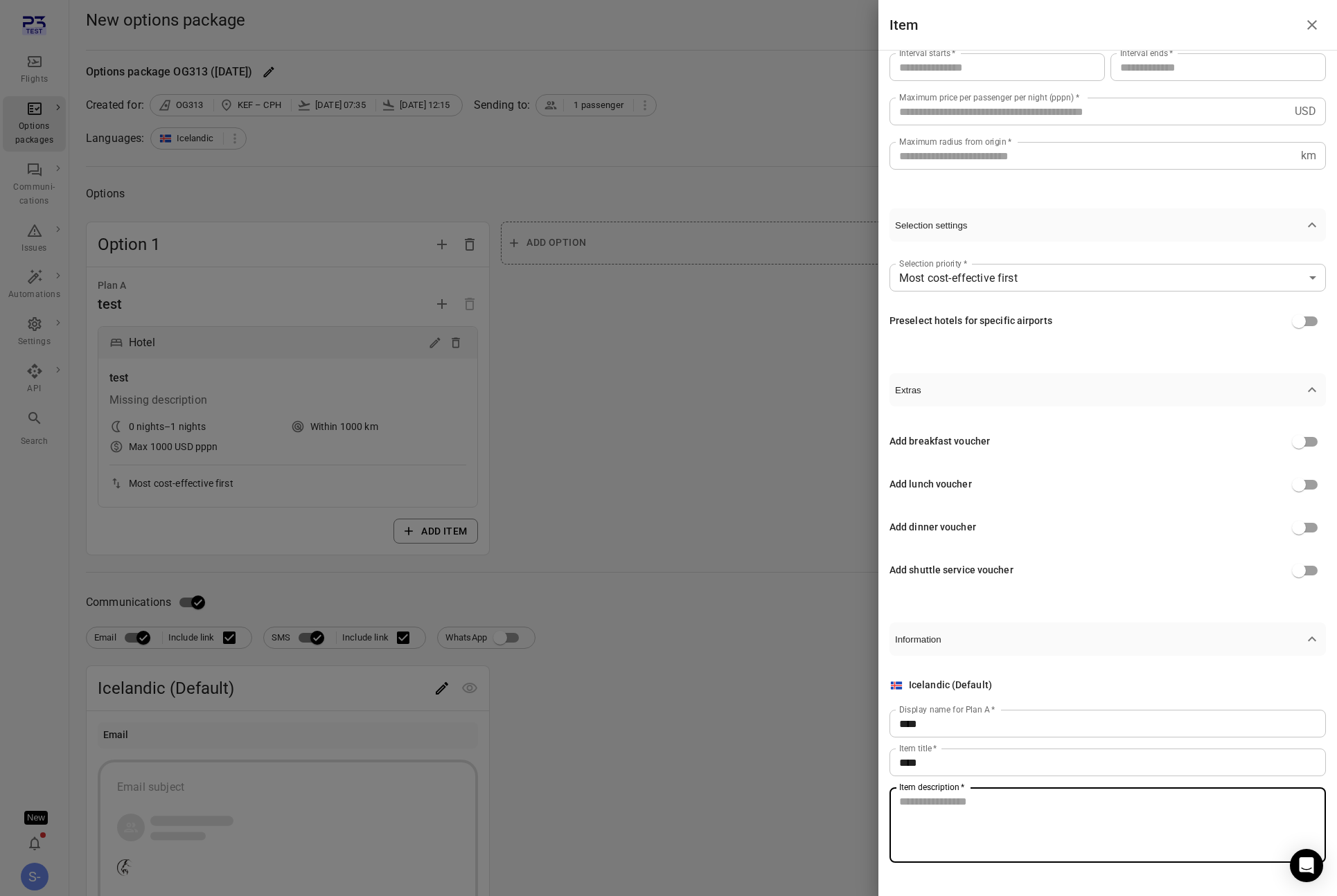
click at [952, 806] on textarea "Item description   *" at bounding box center [1107, 826] width 417 height 64
type textarea "****"
click at [703, 496] on div at bounding box center [668, 448] width 1337 height 896
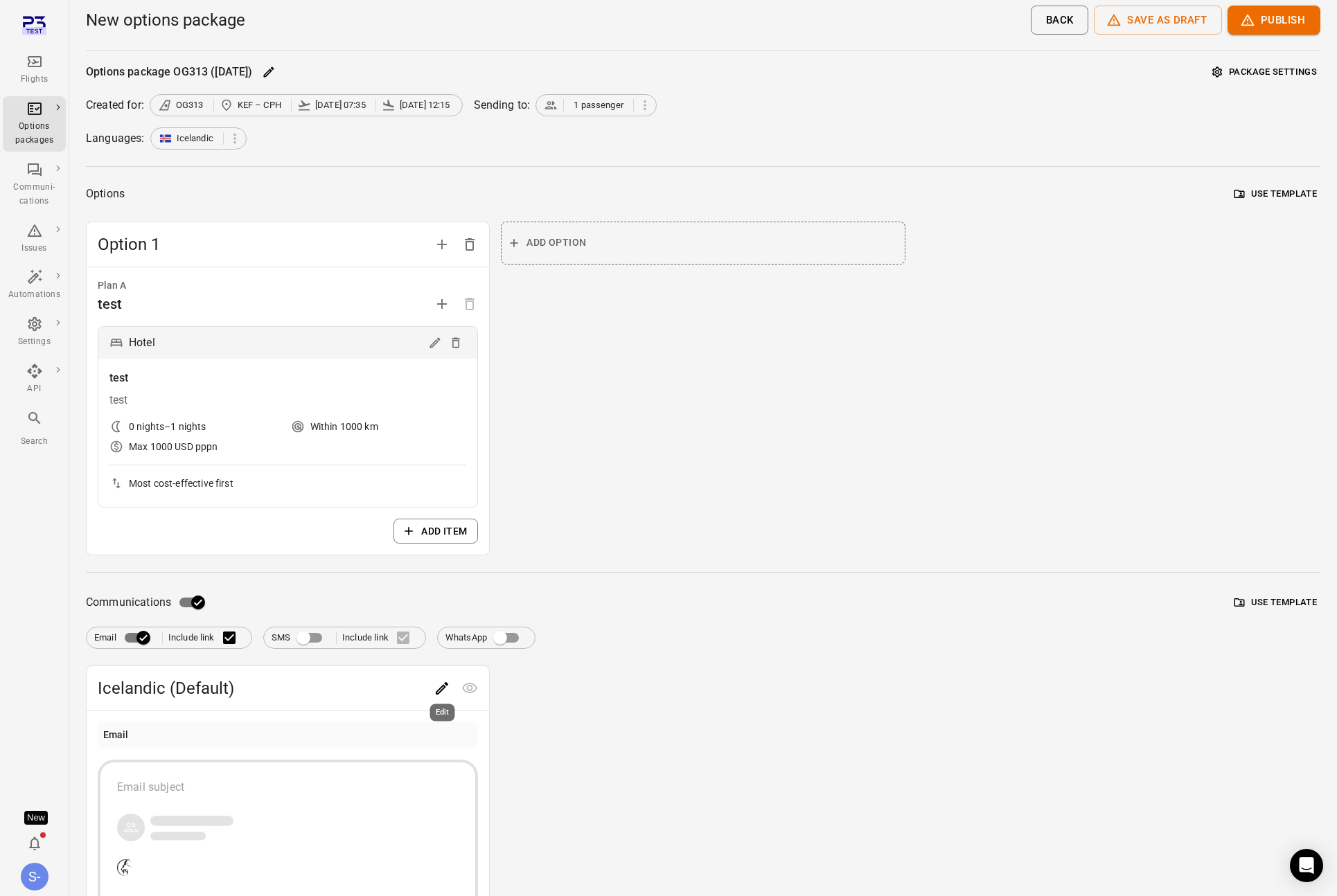
click at [442, 695] on div "Edit" at bounding box center [442, 709] width 28 height 28
click at [440, 695] on div "Edit" at bounding box center [442, 709] width 28 height 28
click at [436, 695] on div "Edit" at bounding box center [442, 709] width 28 height 28
click at [450, 682] on icon "Edit" at bounding box center [442, 688] width 17 height 17
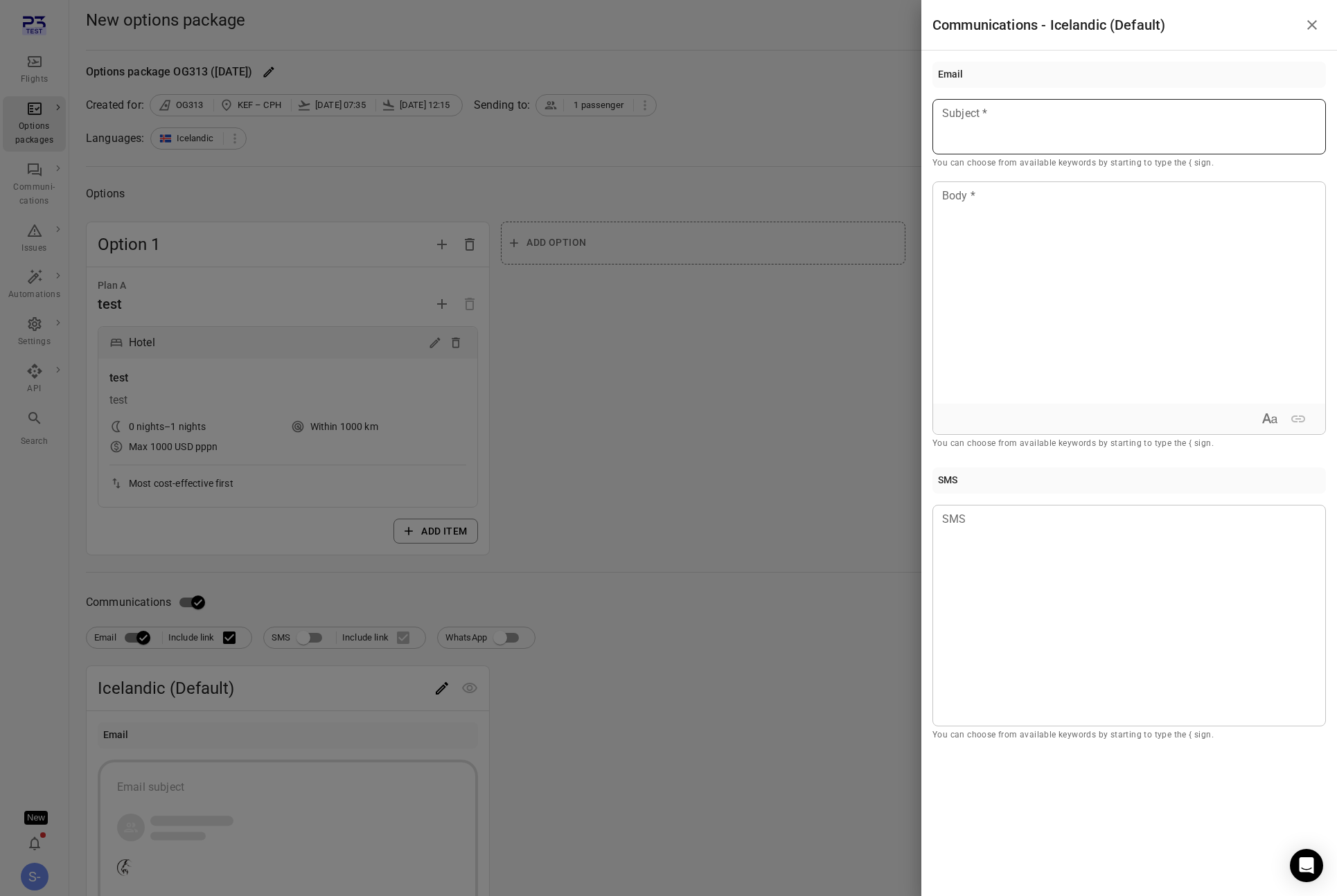
click at [993, 121] on p at bounding box center [1129, 113] width 373 height 17
click at [994, 240] on div at bounding box center [1130, 293] width 393 height 222
click at [839, 311] on div at bounding box center [668, 448] width 1337 height 896
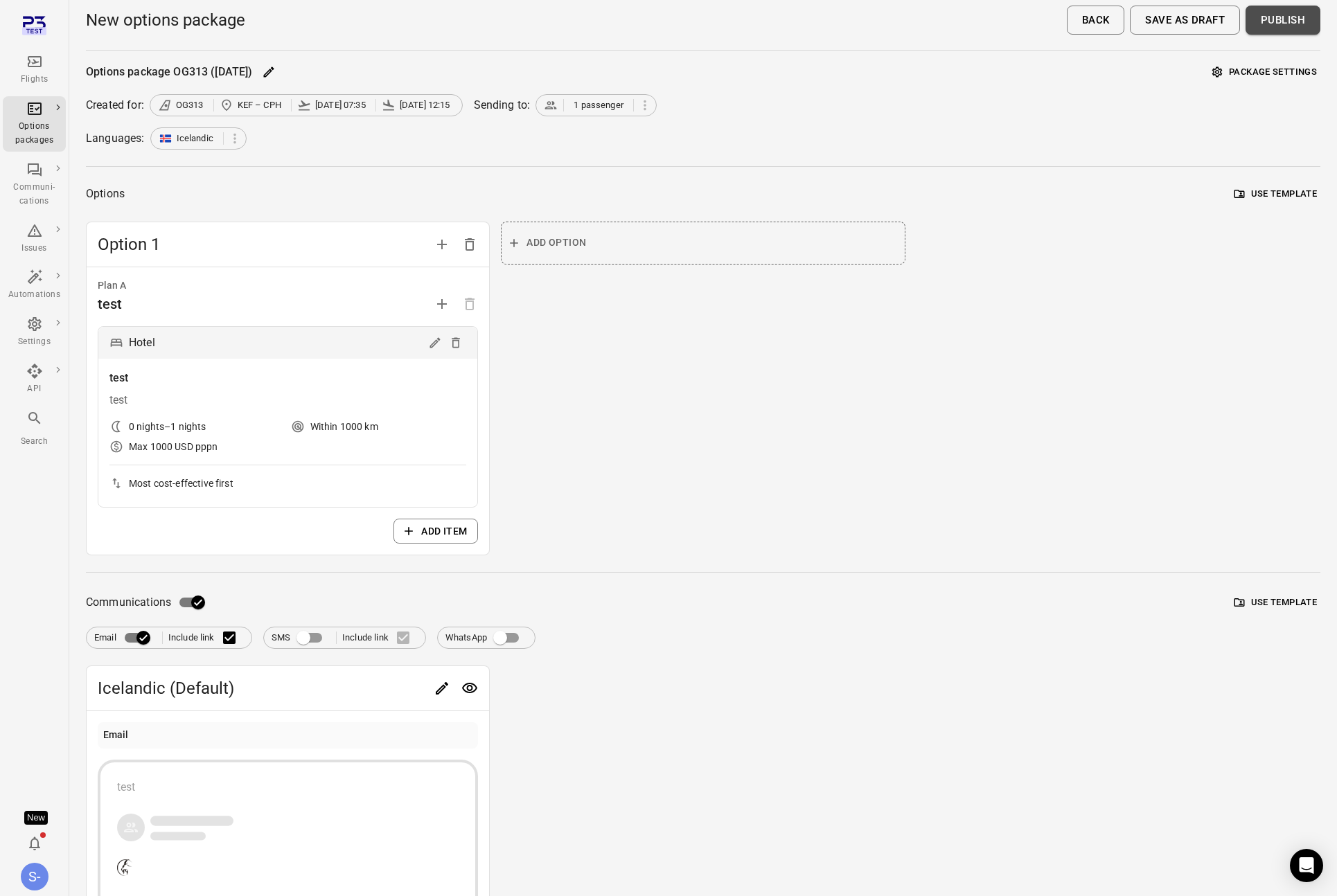
click at [1284, 21] on button "Publish" at bounding box center [1284, 20] width 75 height 29
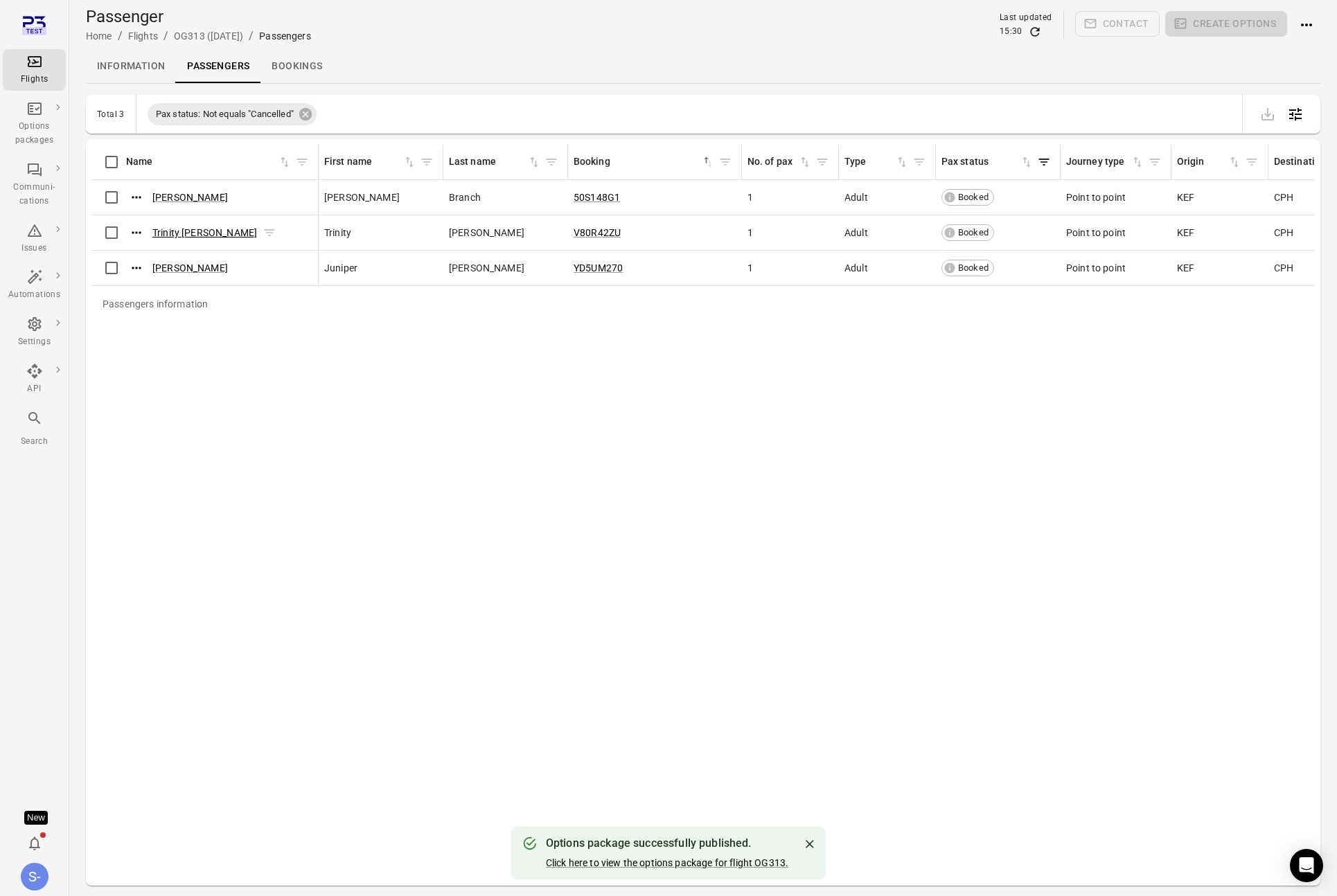
click at [205, 227] on link "Trinity Conway" at bounding box center [205, 232] width 105 height 11
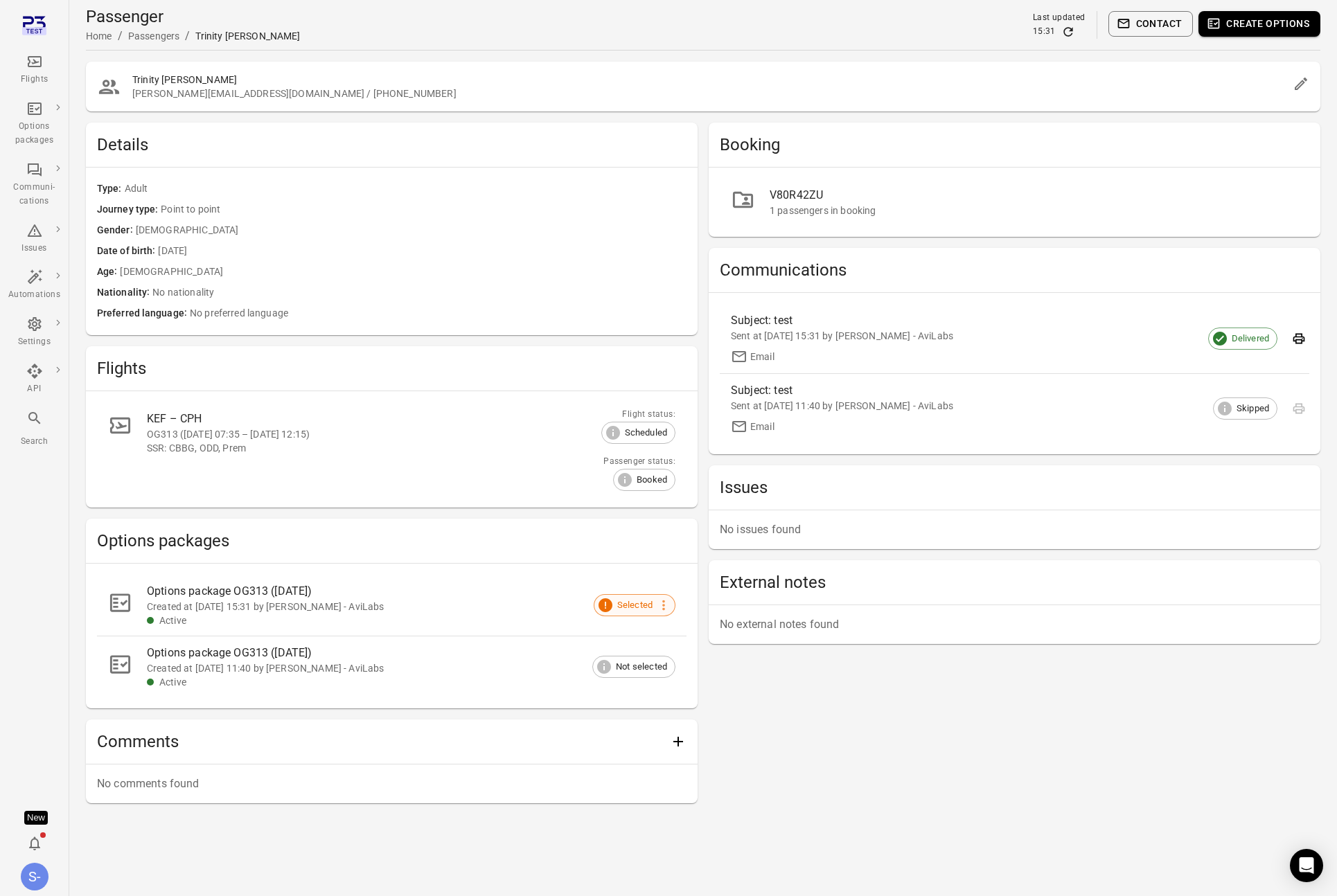
click at [618, 609] on span "Selected" at bounding box center [635, 606] width 51 height 14
click at [1072, 36] on icon "Refresh data" at bounding box center [1069, 32] width 14 height 14
click at [630, 602] on span "Resolved" at bounding box center [634, 606] width 52 height 14
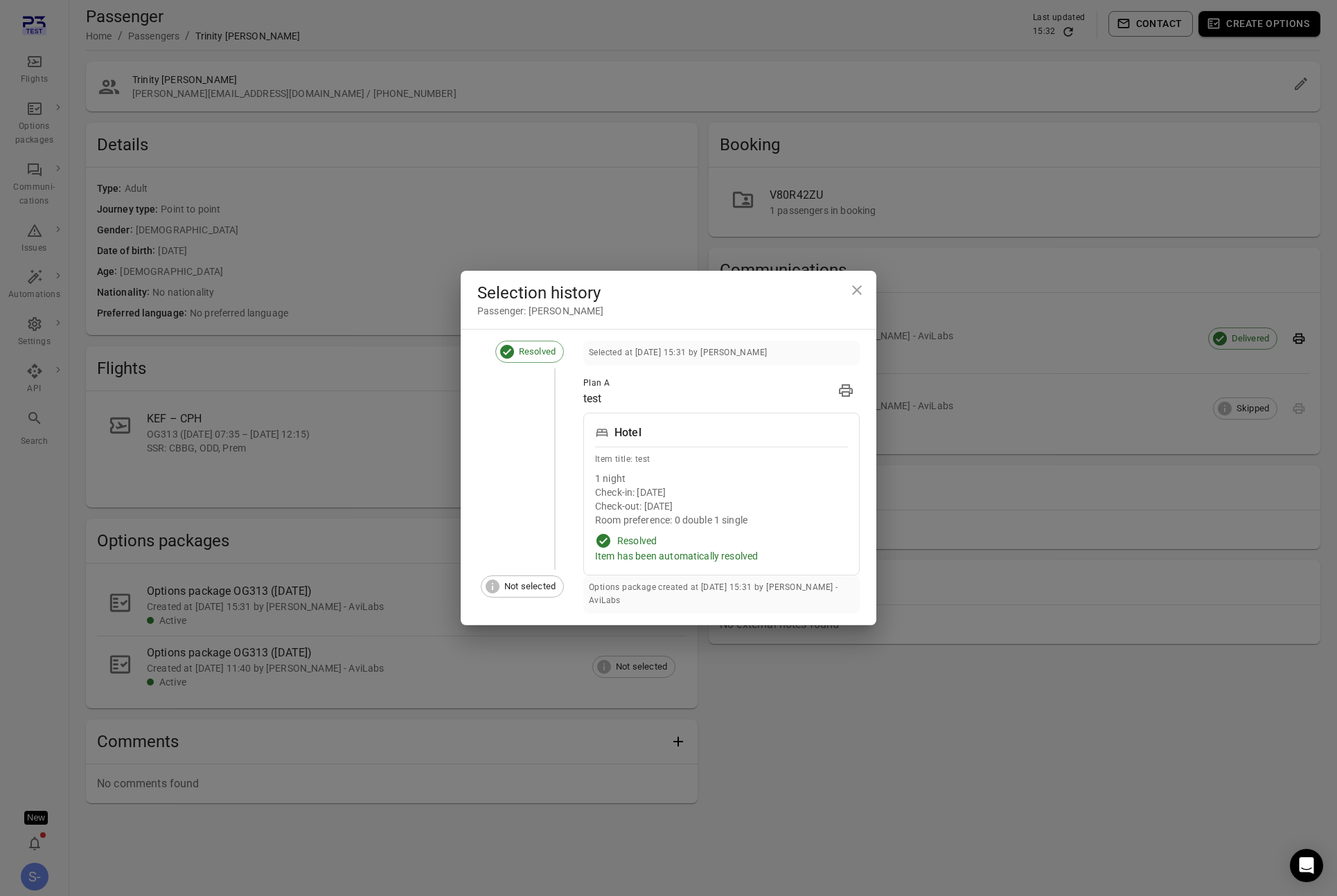
click at [339, 72] on div "Selection history Passenger: Trinity [PERSON_NAME] Resolved Selected at [DATE] …" at bounding box center [668, 448] width 1337 height 896
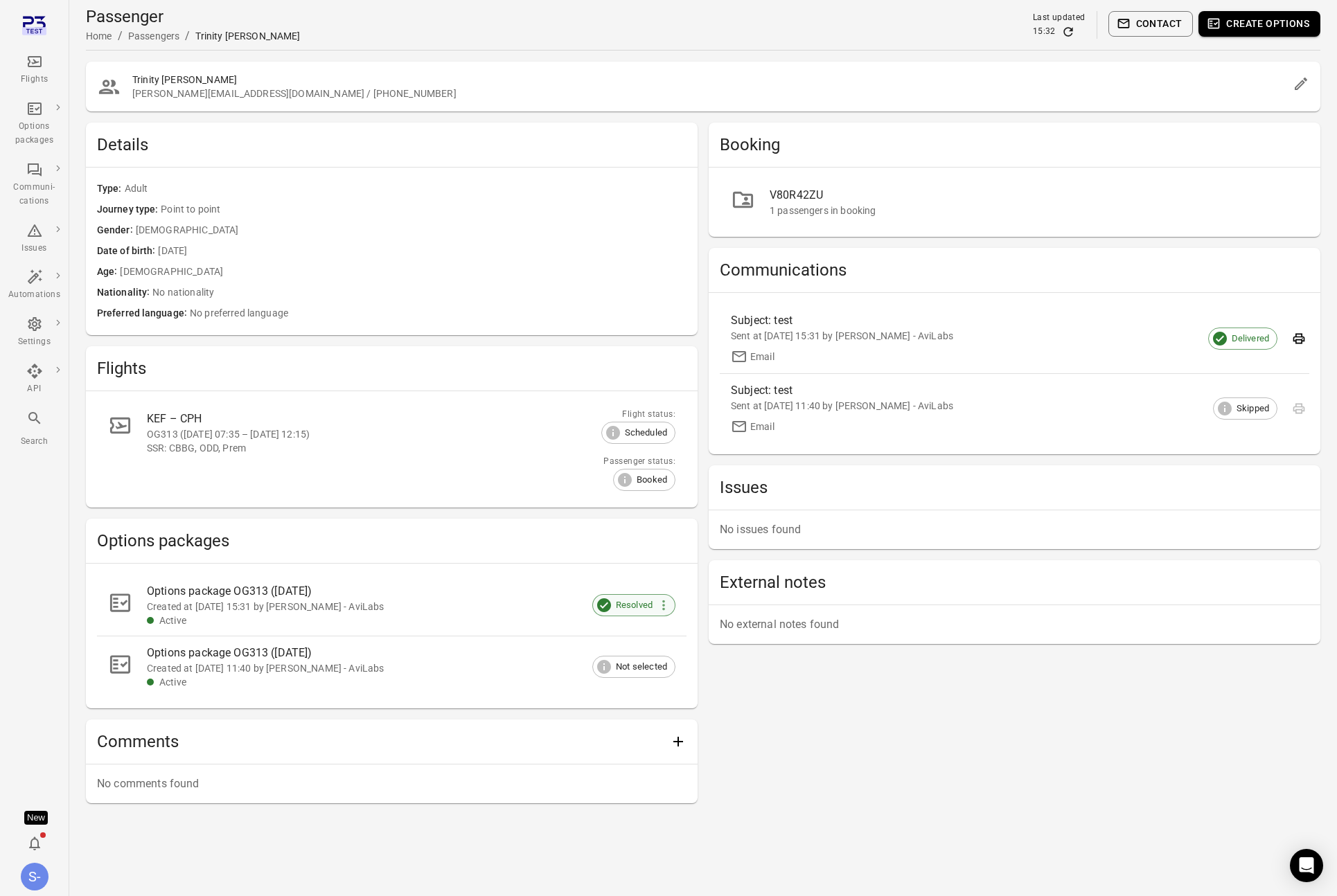
click at [624, 608] on span "Resolved" at bounding box center [634, 606] width 52 height 14
click at [681, 527] on div "Options packages" at bounding box center [392, 541] width 612 height 44
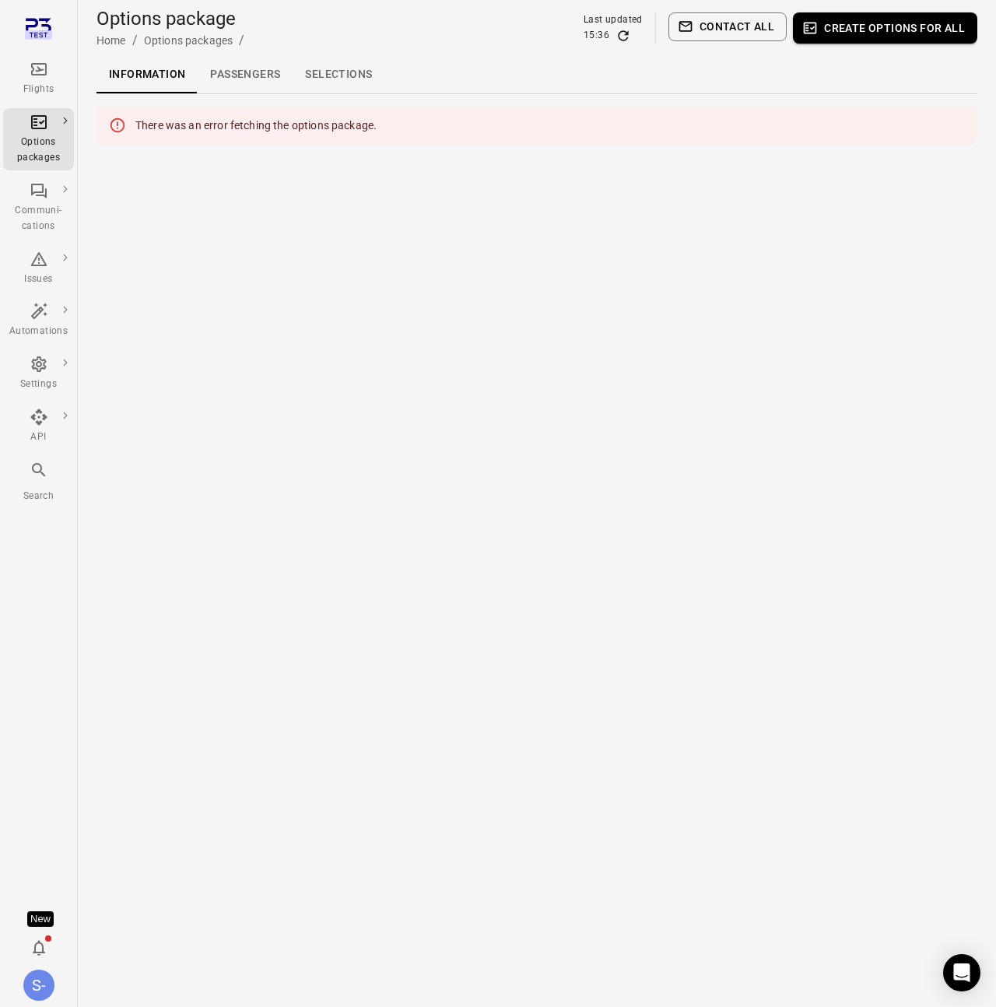
click at [577, 90] on div "Information Passengers Selections" at bounding box center [537, 74] width 881 height 37
